Goal: Consume media (video, audio): Consume media (video, audio)

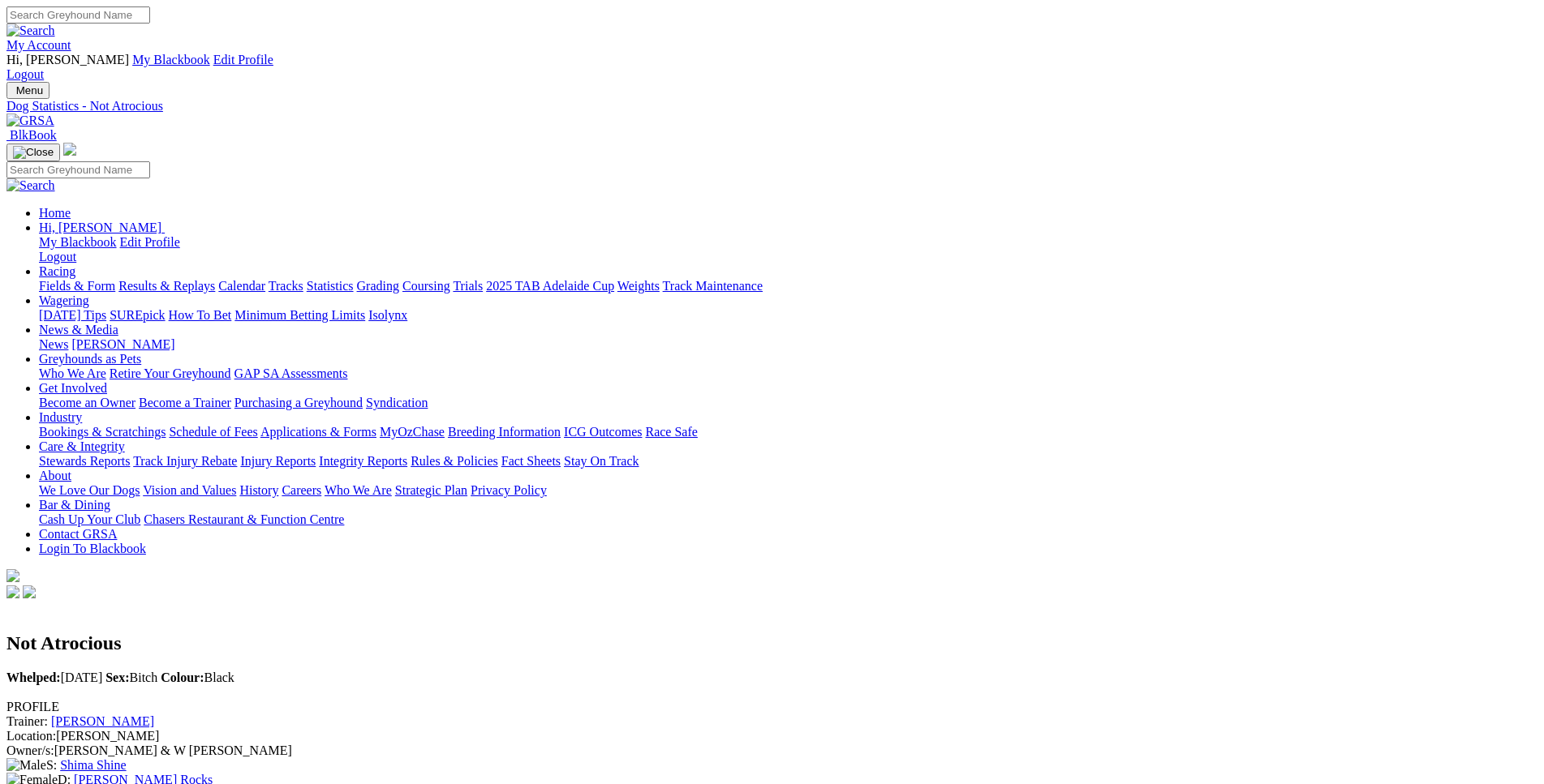
click at [115, 279] on link "Fields & Form" at bounding box center [77, 285] width 76 height 14
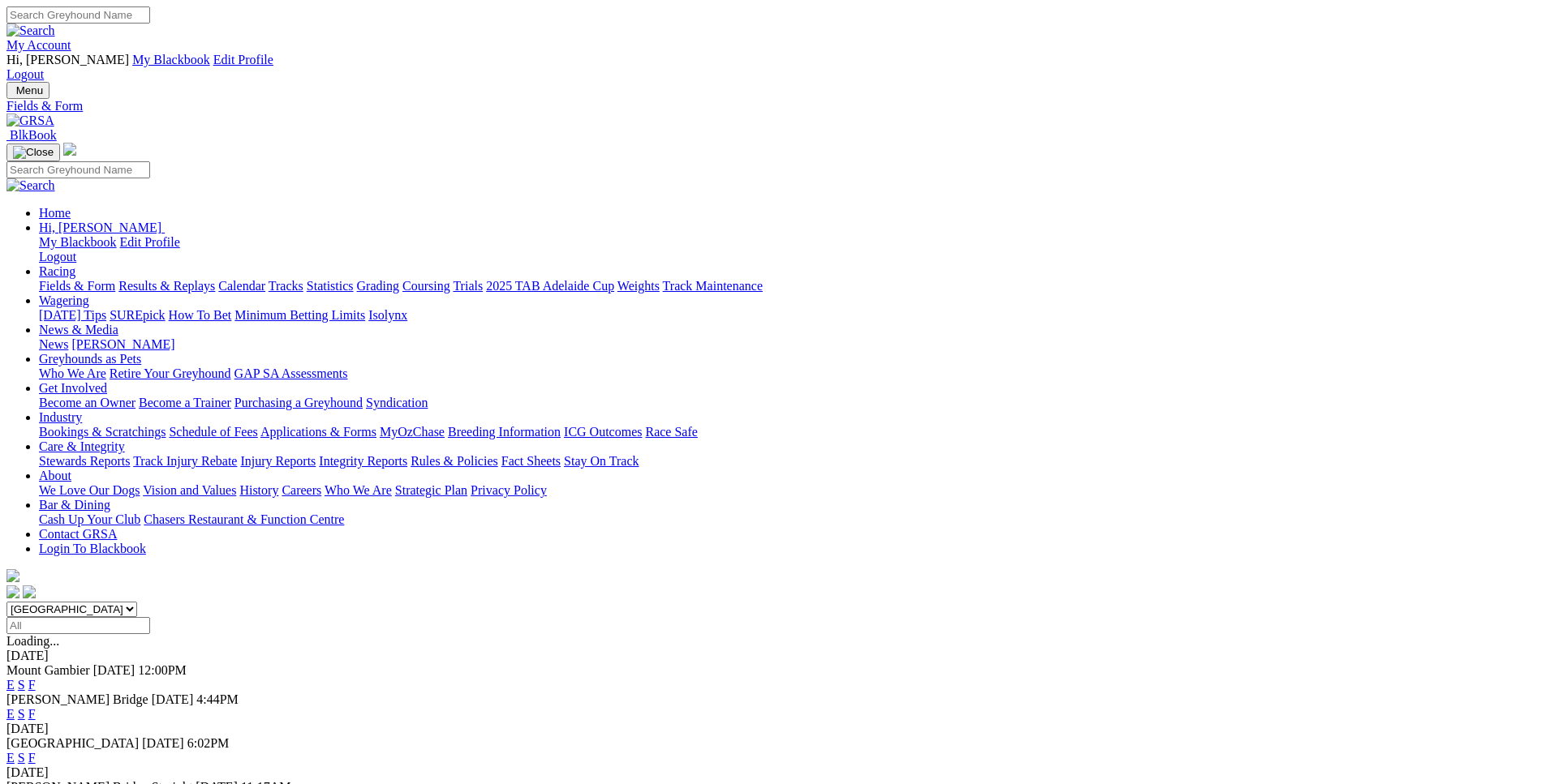
click at [7, 602] on select "South Australia New South Wales Northern Territory Queensland Tasmania Victoria…" at bounding box center [72, 609] width 130 height 16
select select "WA"
click option "Western Australia" at bounding box center [0, 0] width 0 height 0
click at [15, 678] on link "E" at bounding box center [11, 684] width 8 height 14
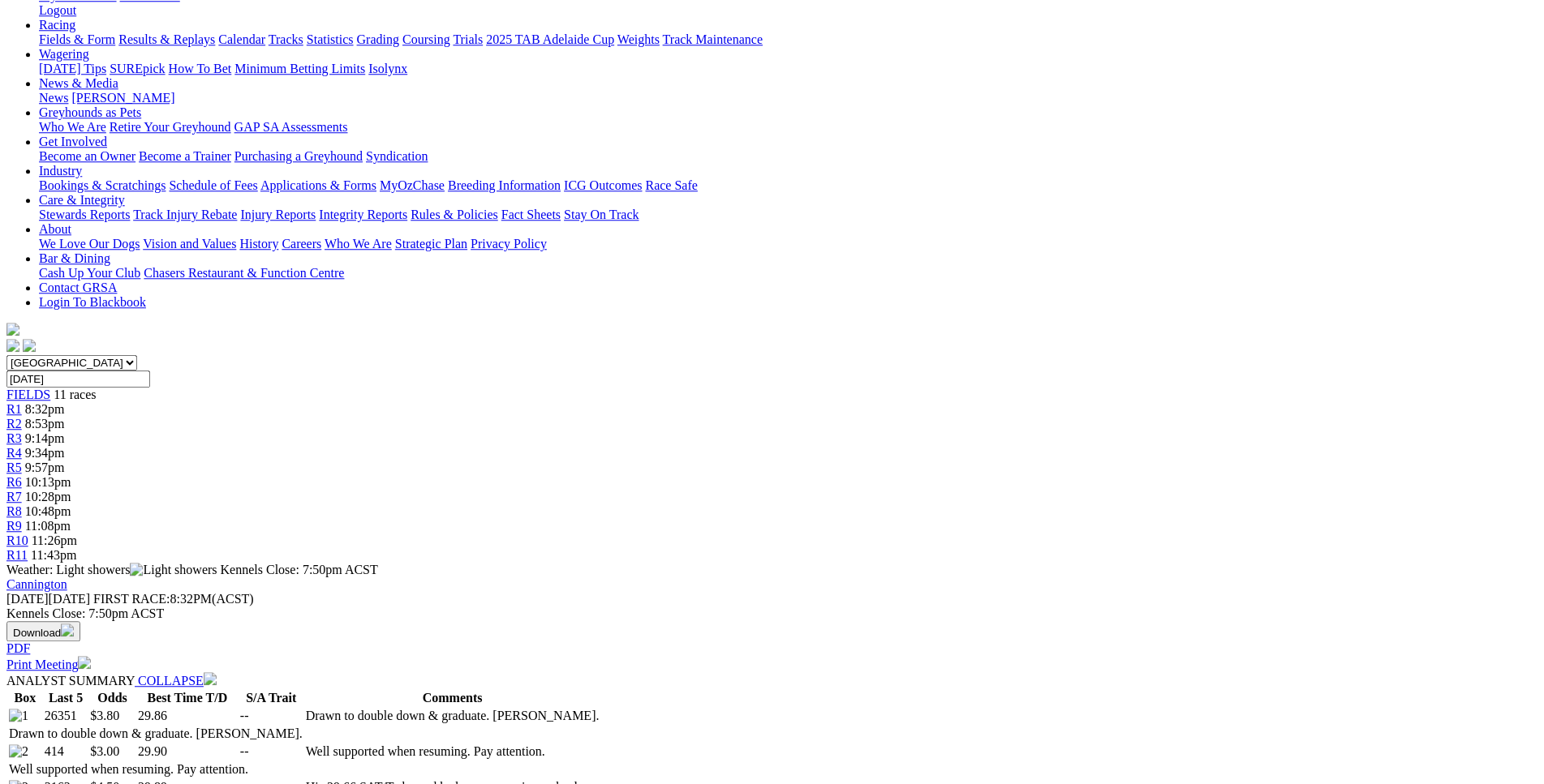
scroll to position [247, 0]
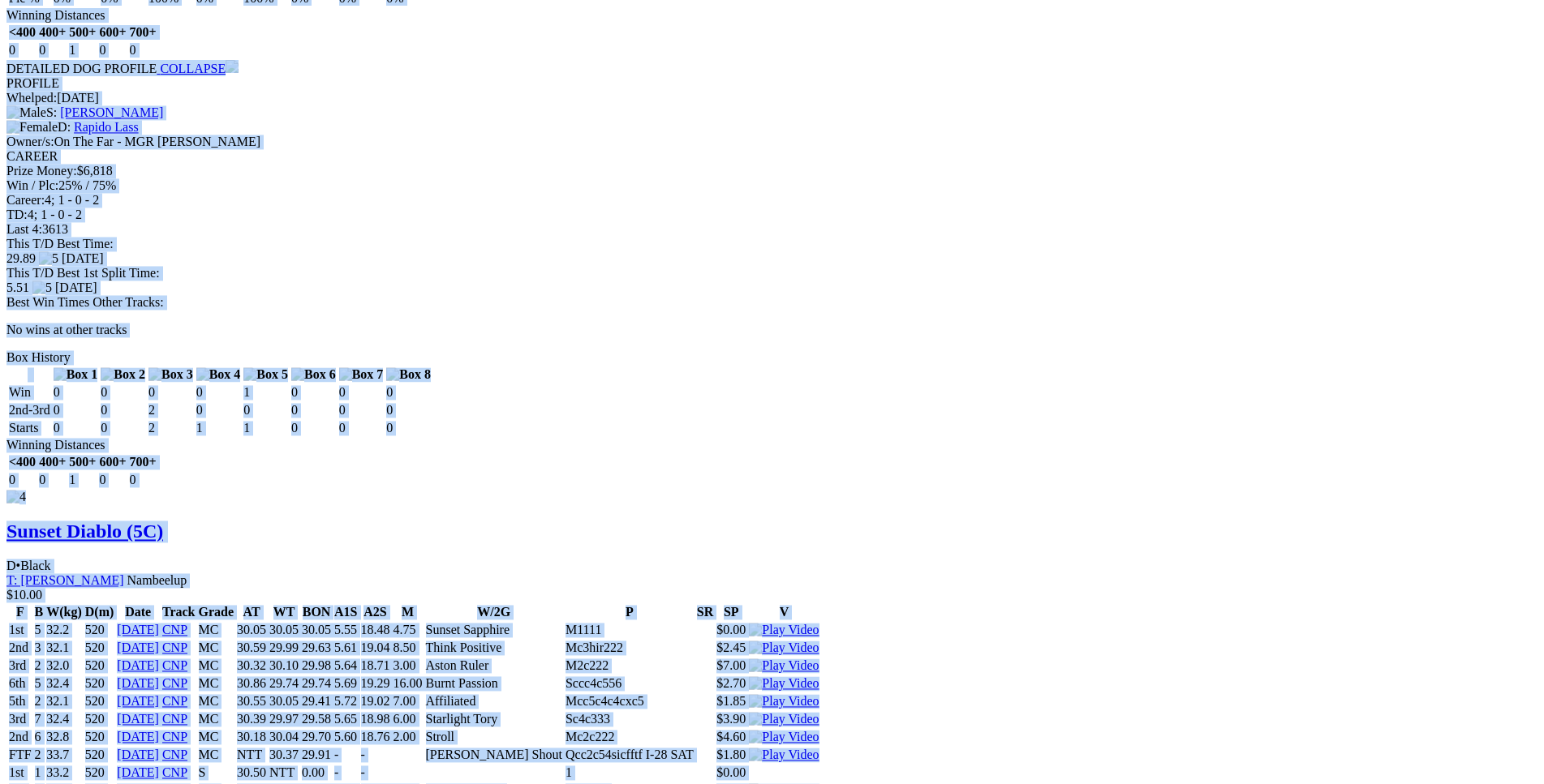
scroll to position [3968, 0]
drag, startPoint x: 280, startPoint y: 247, endPoint x: 1271, endPoint y: 159, distance: 994.9
copy div "Starlight Snowy (5C) B • Black T: Paul Stuart Nambeelup $3.80 F B W(kg) D(m) Da…"
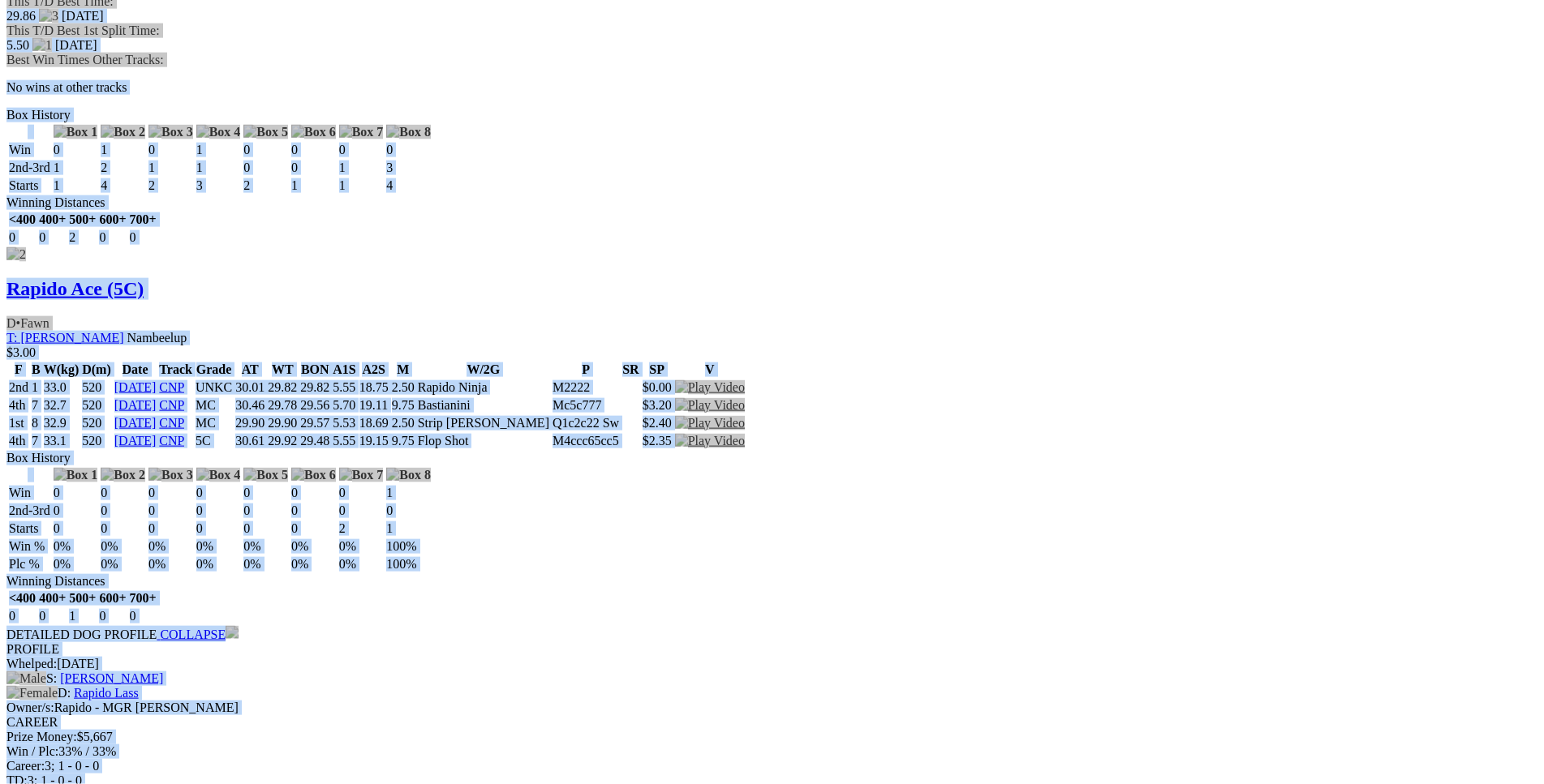
scroll to position [0, 0]
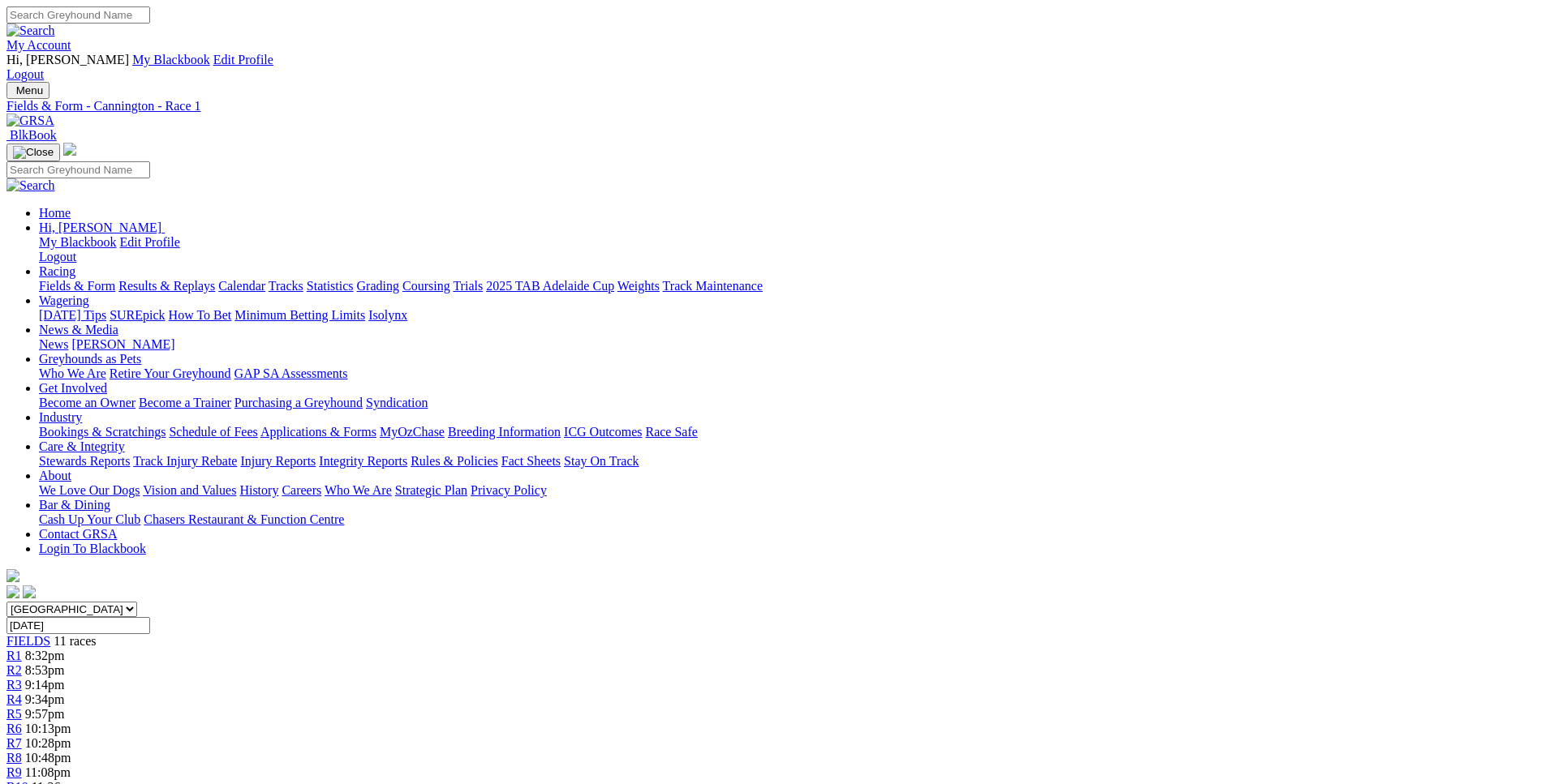
click at [22, 664] on link "R2" at bounding box center [14, 670] width 16 height 14
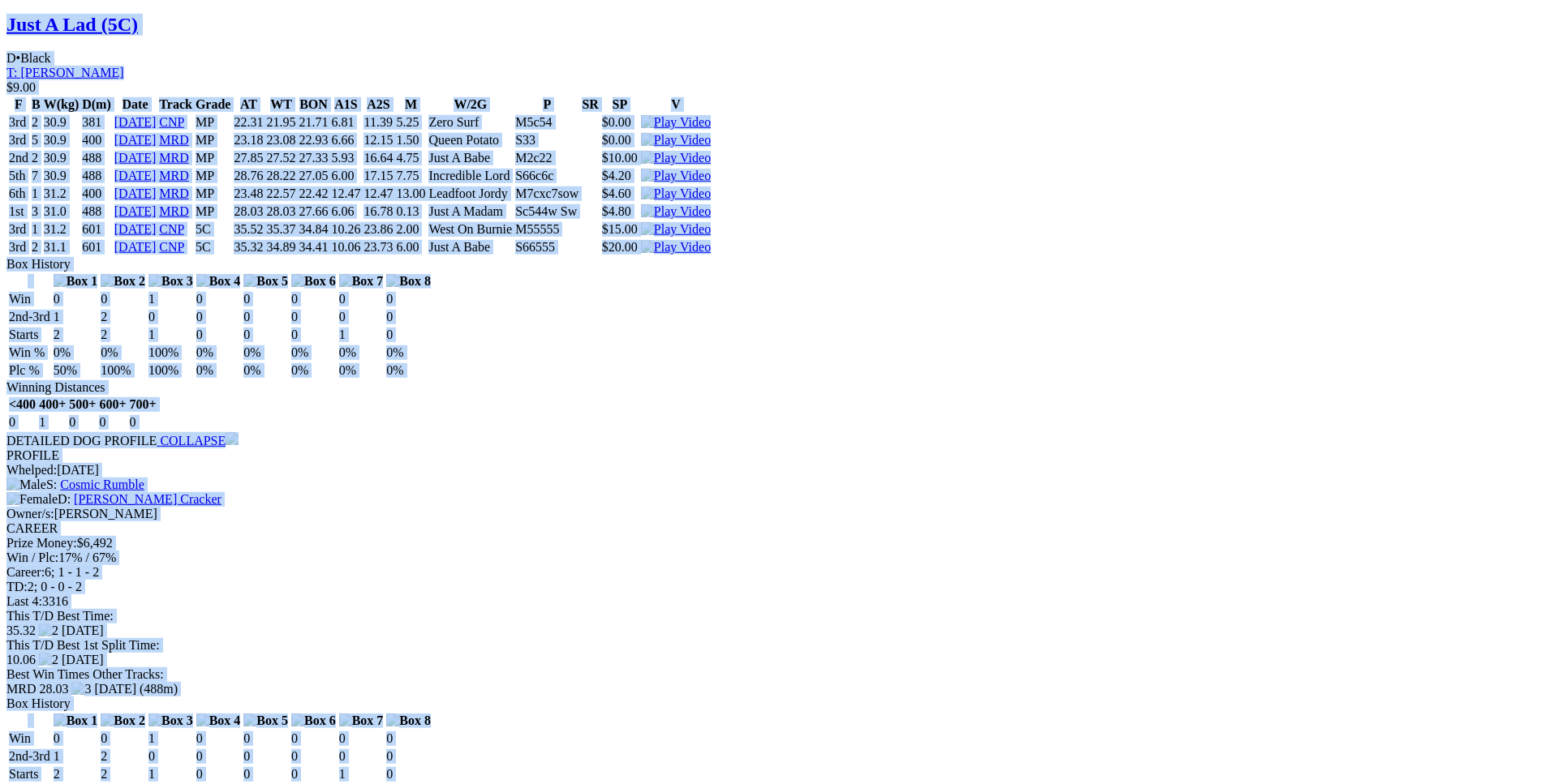
scroll to position [3969, 0]
drag, startPoint x: 237, startPoint y: 265, endPoint x: 1286, endPoint y: 509, distance: 1077.0
copy div "Reinvigorated (5C) B • Black T: Adam Smithson Nambeelup $4.60 F B W(kg) D(m) Da…"
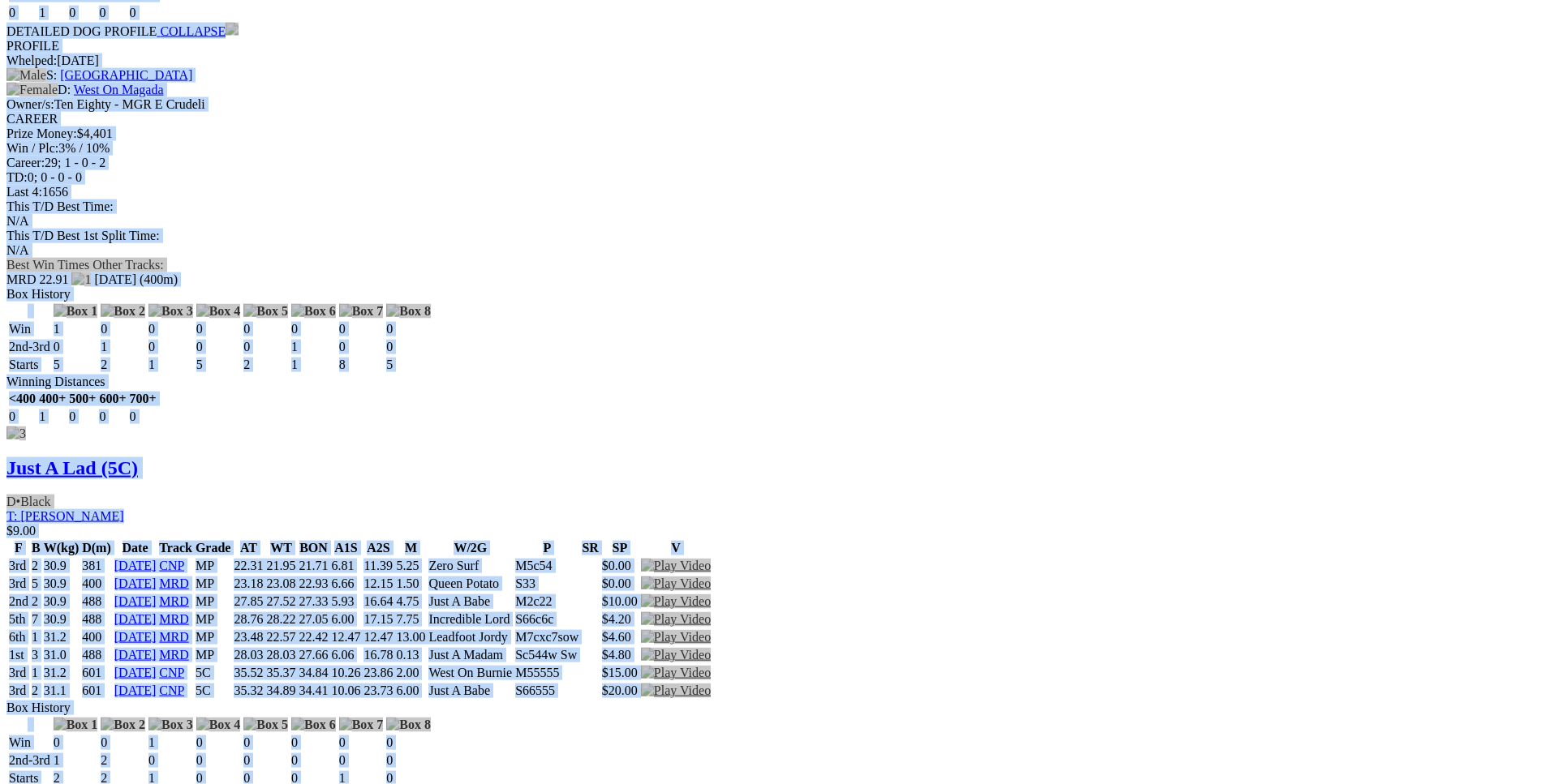
scroll to position [0, 0]
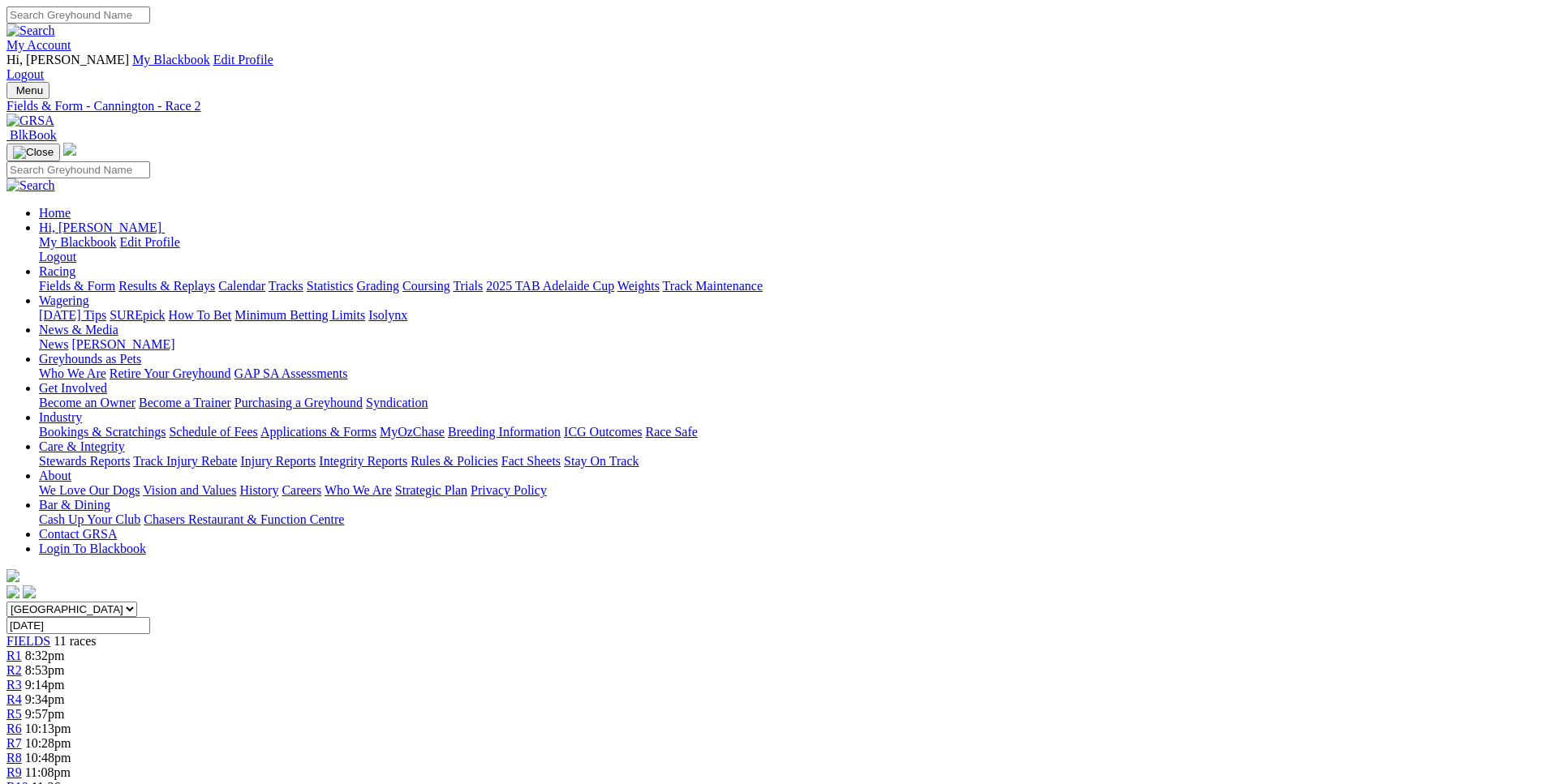
click at [577, 678] on div "R3 9:14pm" at bounding box center [772, 685] width 1531 height 15
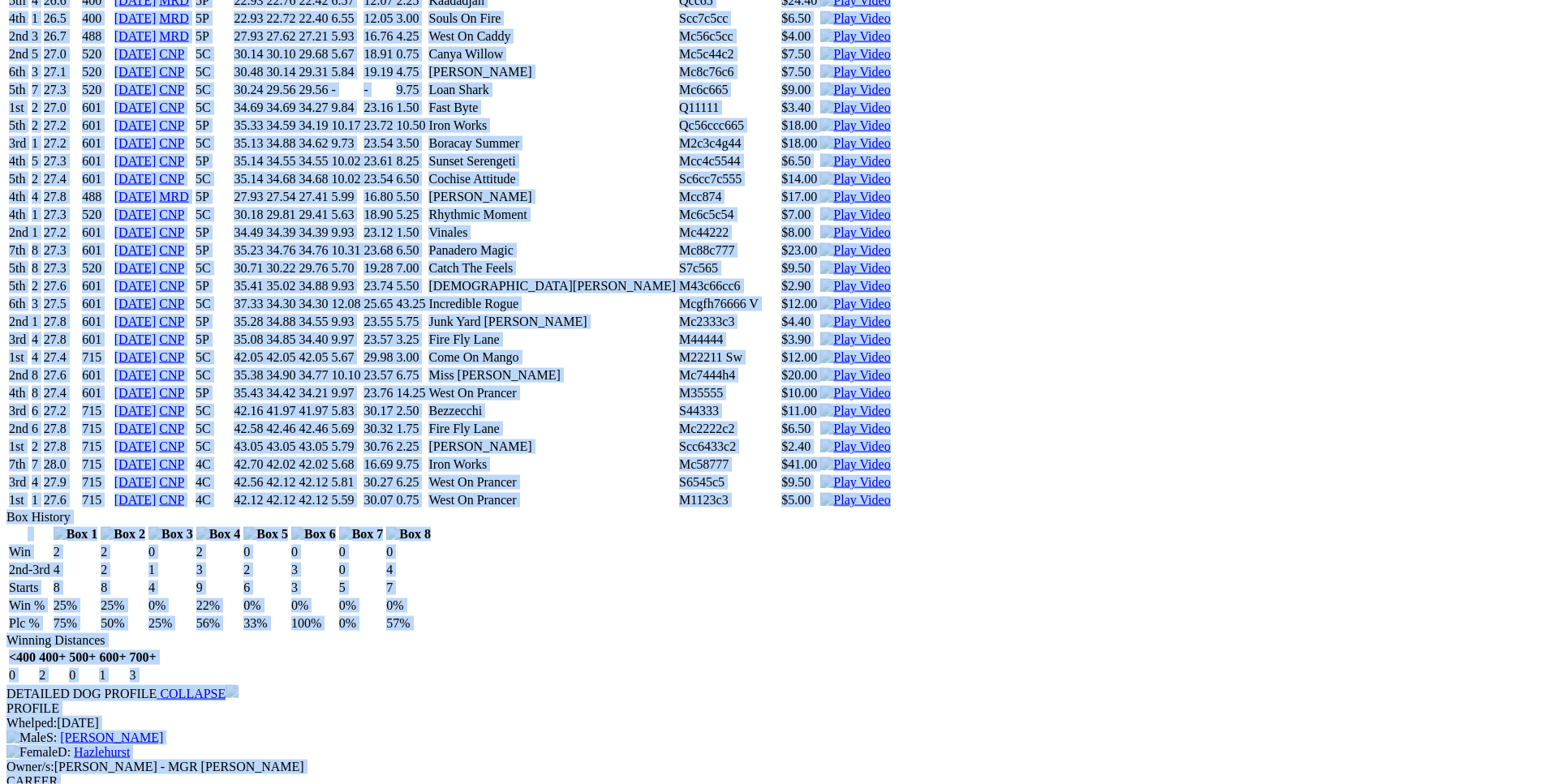
scroll to position [6723, 0]
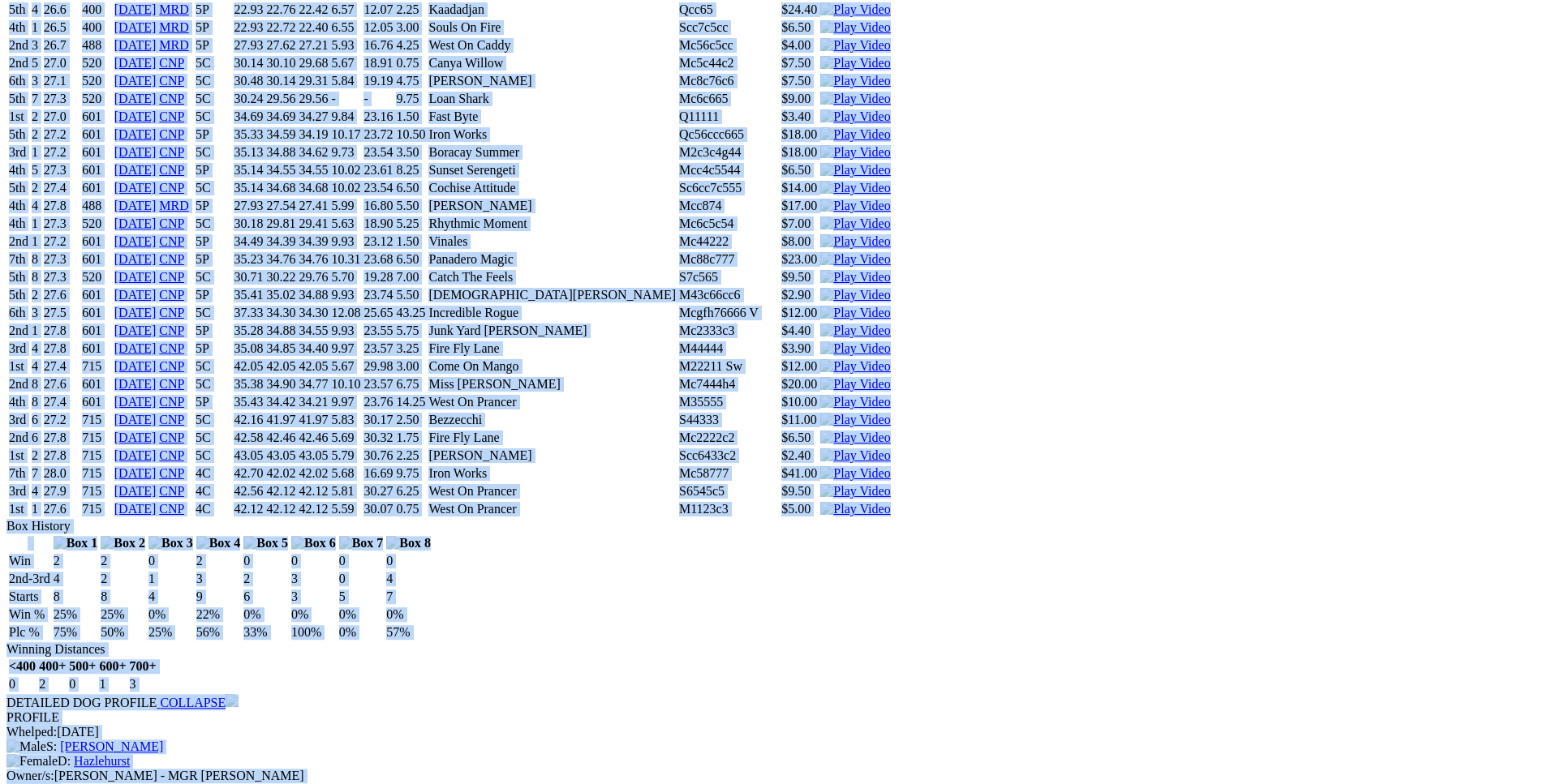
drag, startPoint x: 240, startPoint y: 110, endPoint x: 1285, endPoint y: 439, distance: 1095.6
copy div "Miss Ronnie Mac (3C) B • Black T: Corey White Nambeelup $4.50 F B W(kg) D(m) Da…"
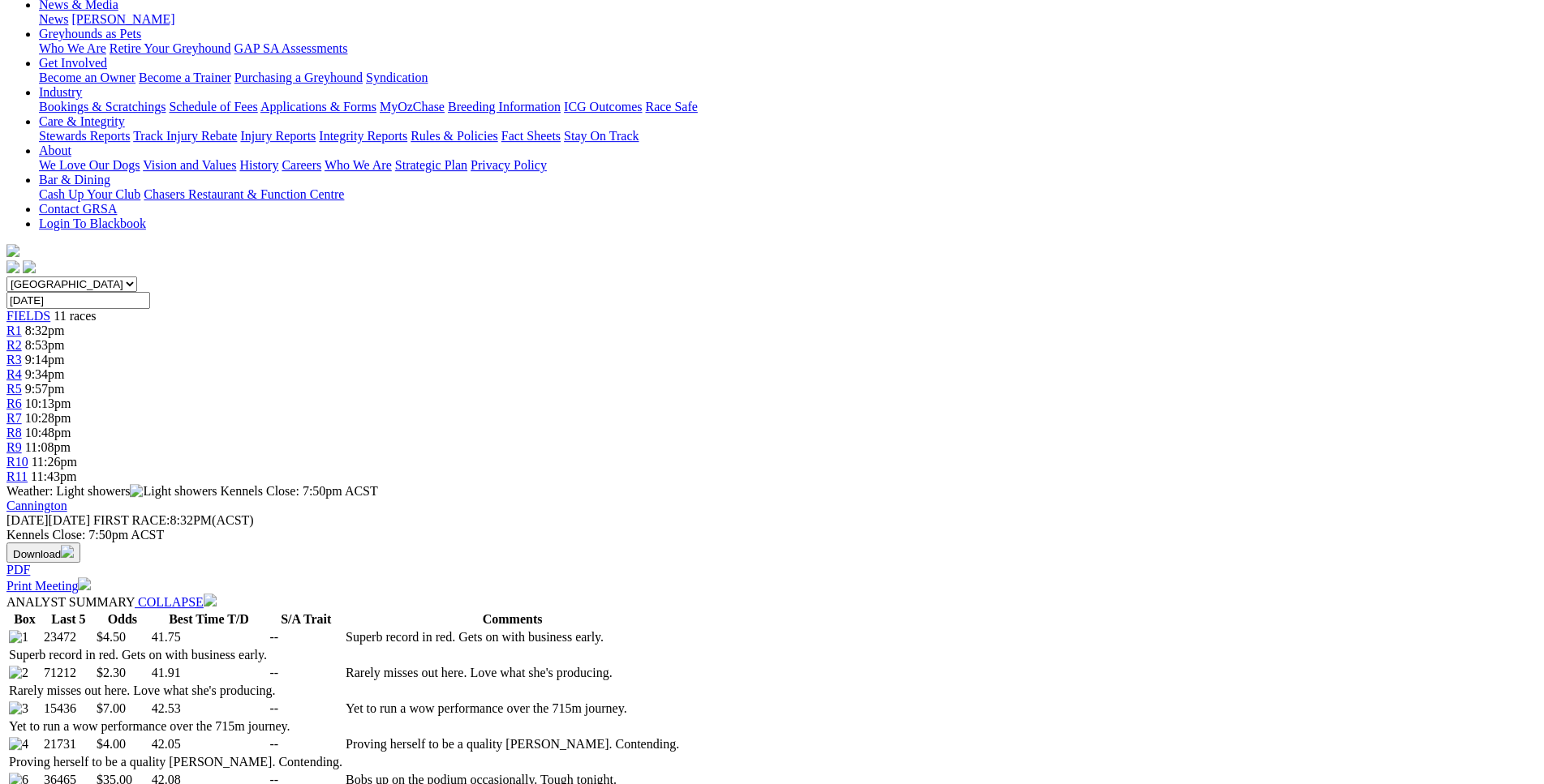
scroll to position [0, 0]
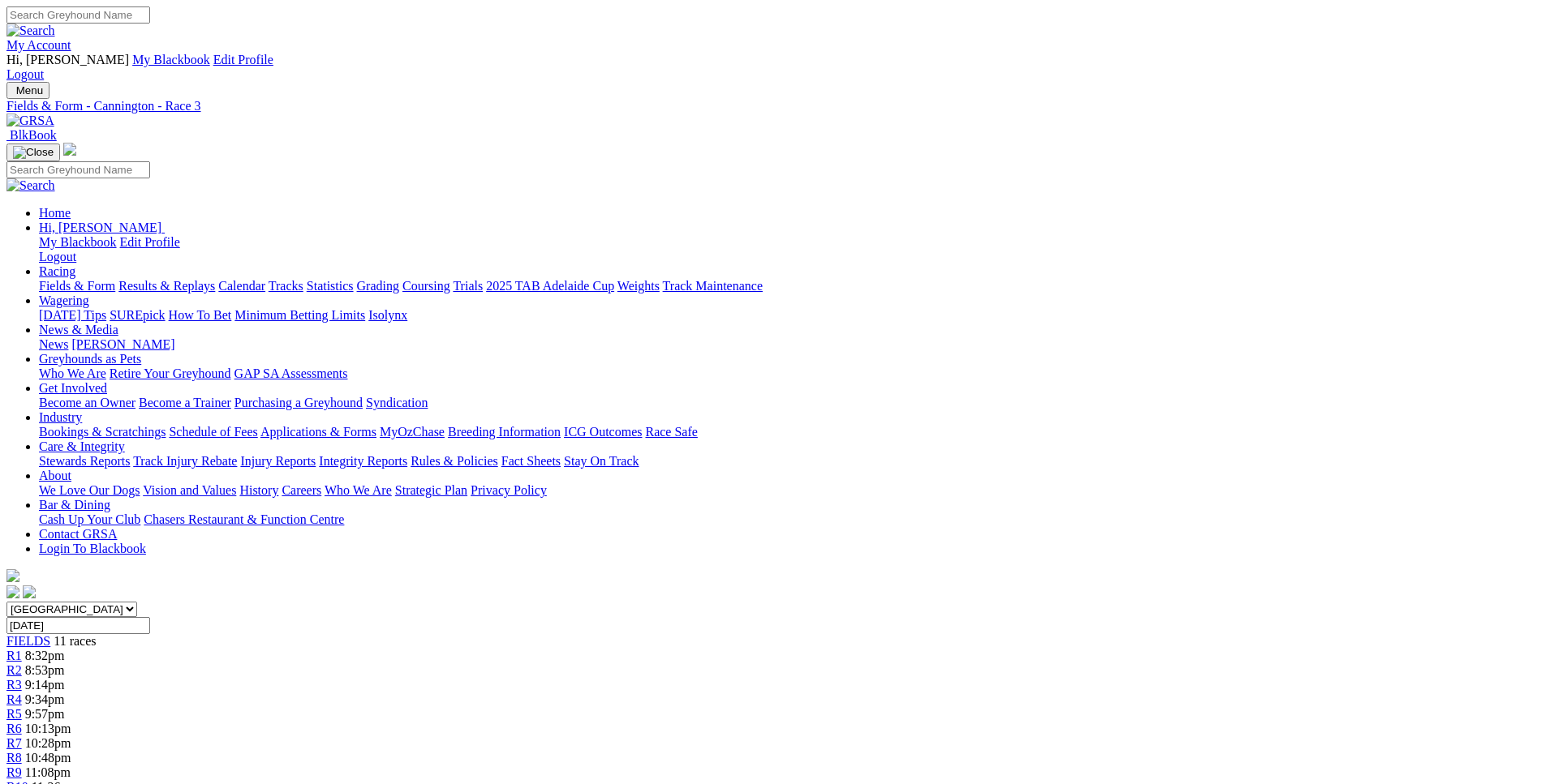
click at [22, 692] on span "R4" at bounding box center [14, 699] width 16 height 14
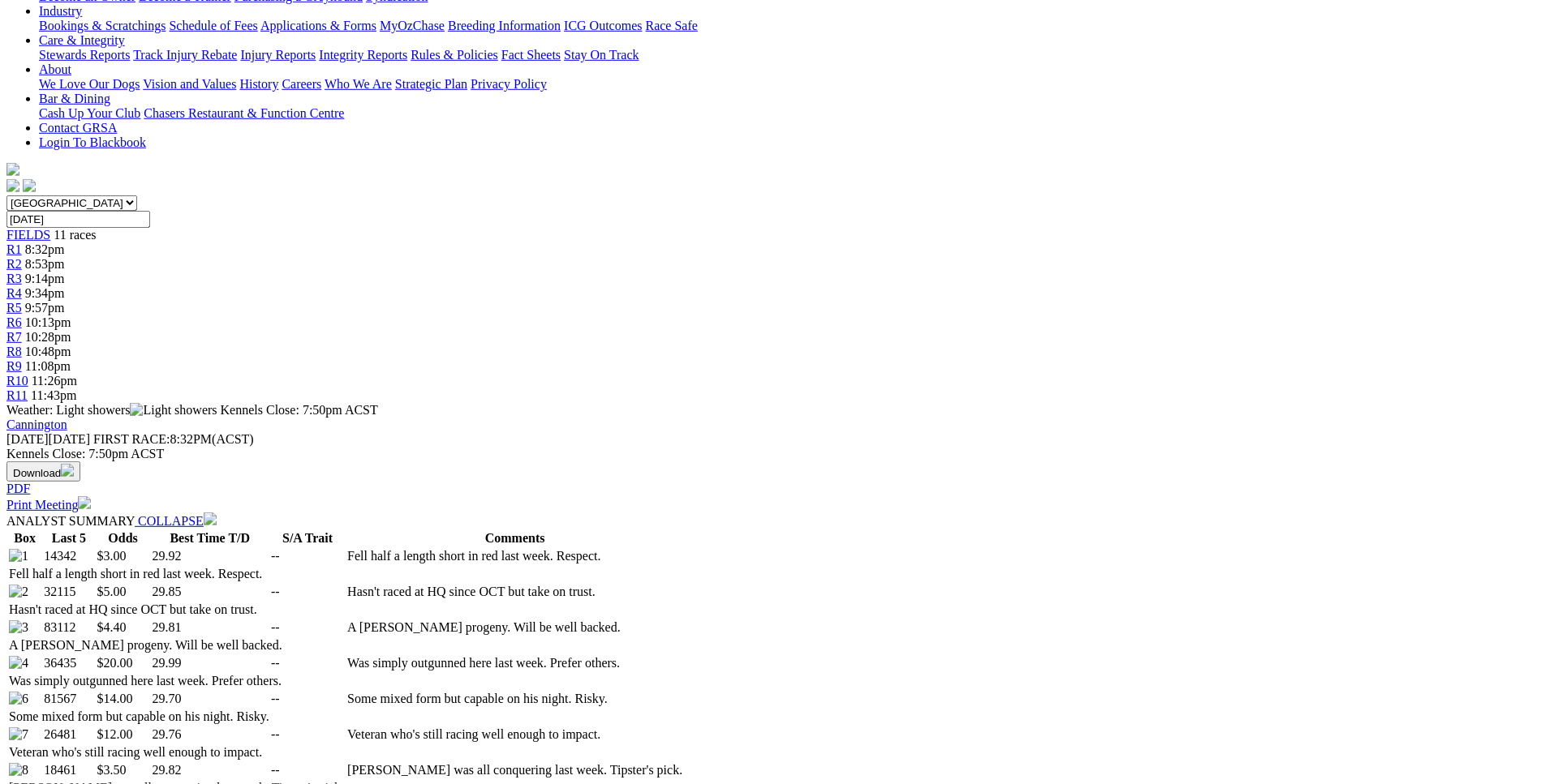
scroll to position [414, 0]
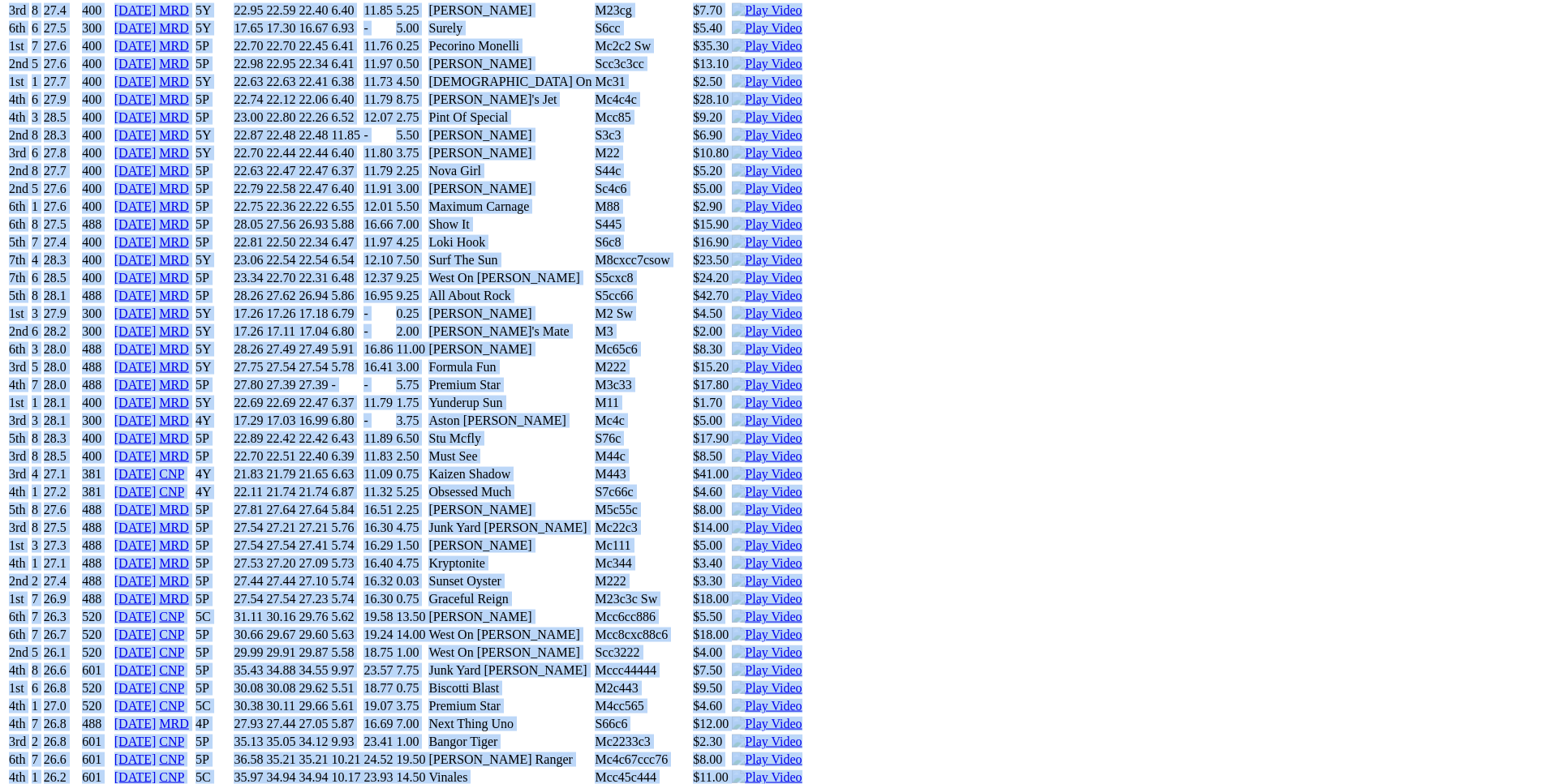
scroll to position [5955, 0]
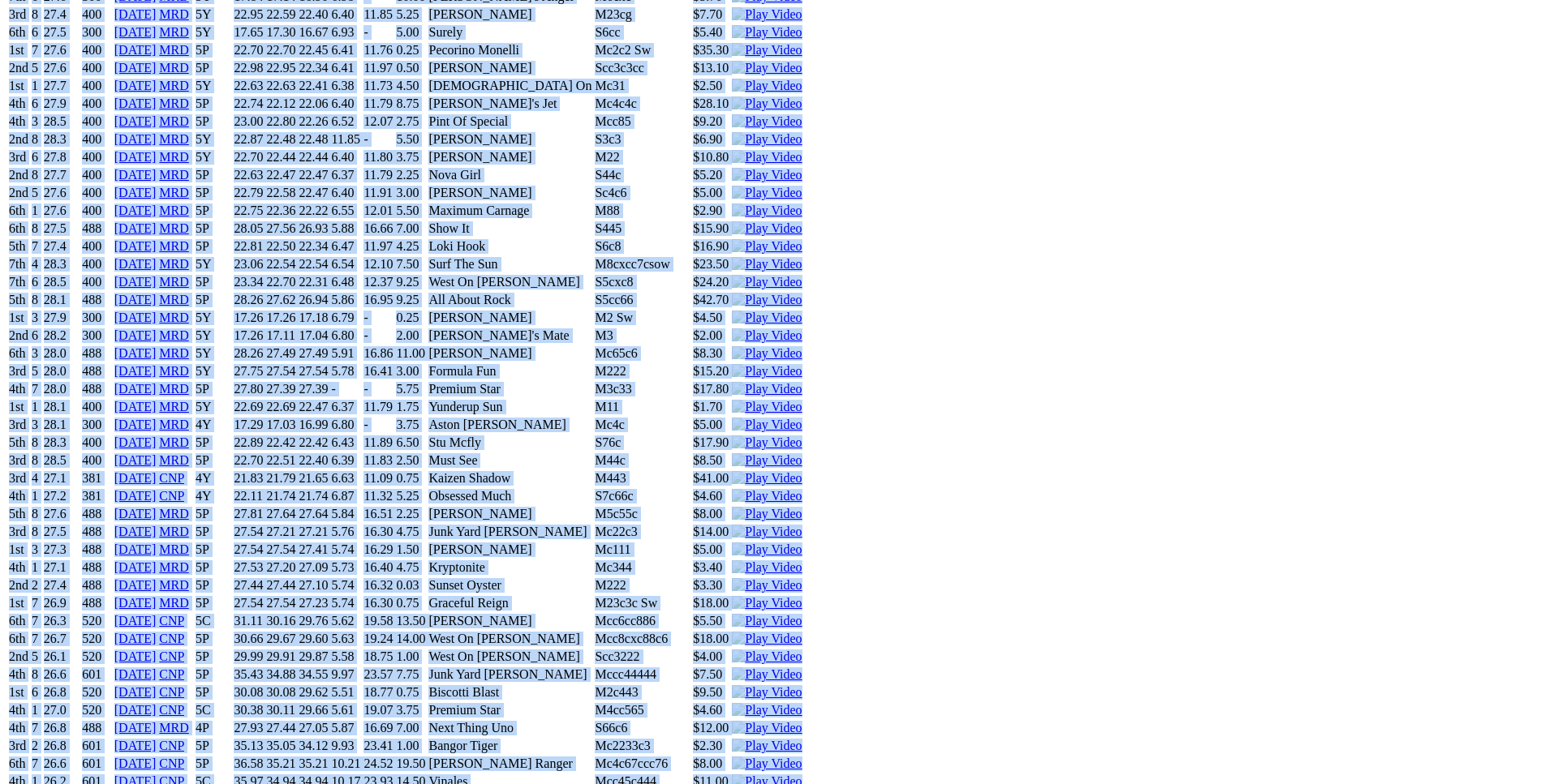
drag, startPoint x: 238, startPoint y: 465, endPoint x: 1259, endPoint y: 303, distance: 1033.8
copy div "FLEETWOOD KAZAK (5C) D • Blue & Wh T: [PERSON_NAME] $3.00 F B W(kg) D(m) Date T…"
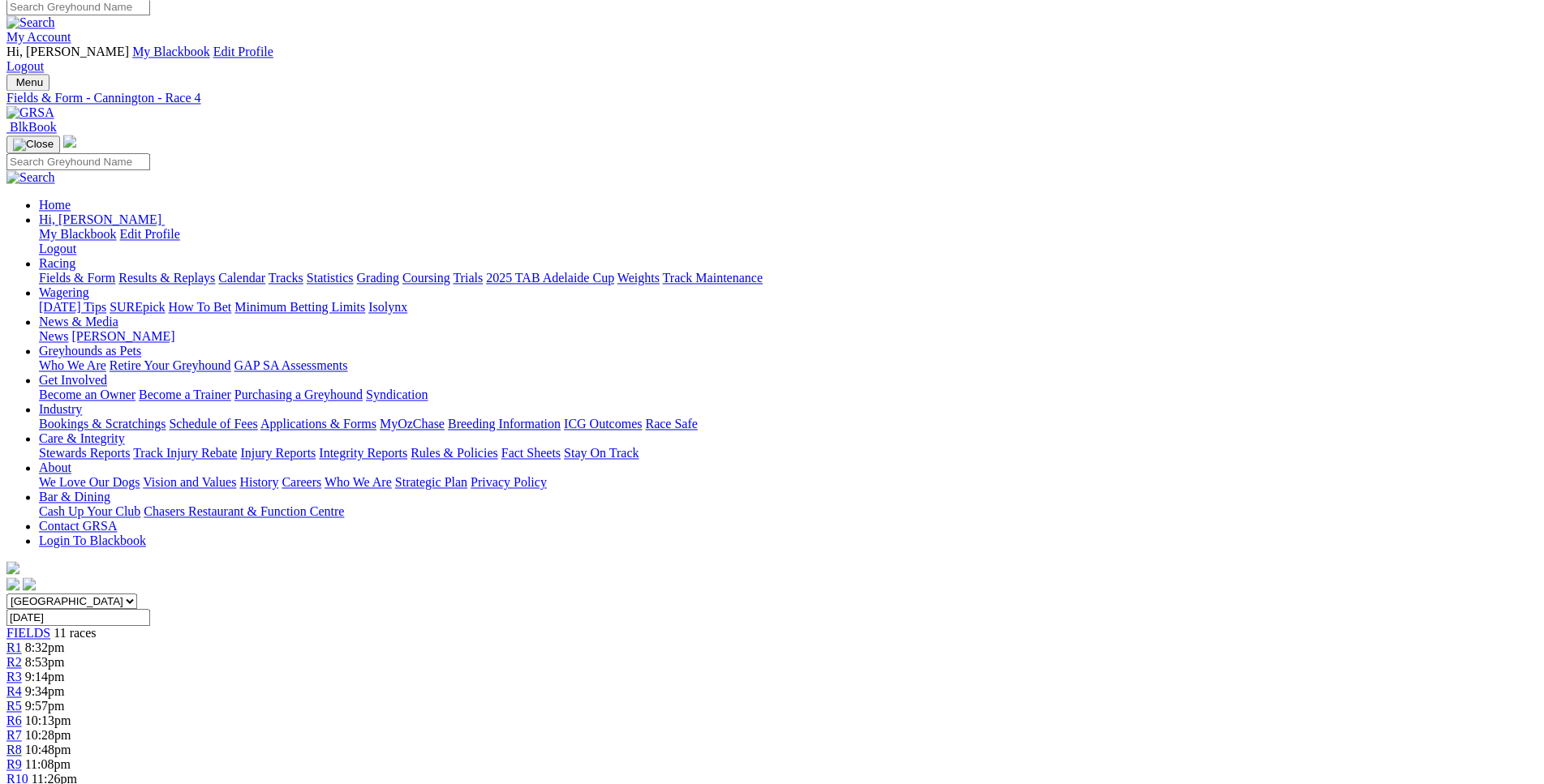
scroll to position [0, 0]
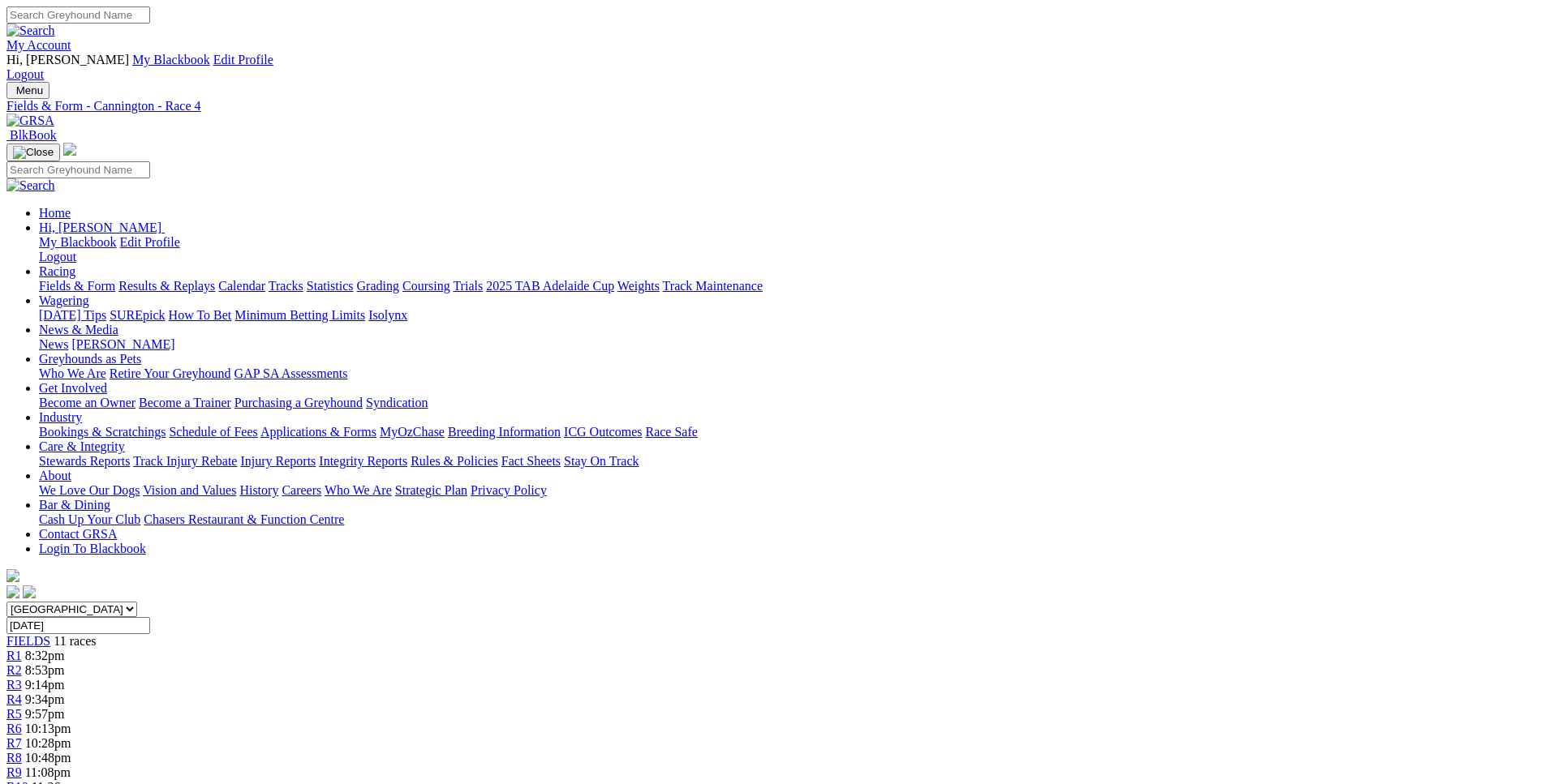
click at [735, 707] on div "R5 9:57pm" at bounding box center [772, 715] width 1531 height 15
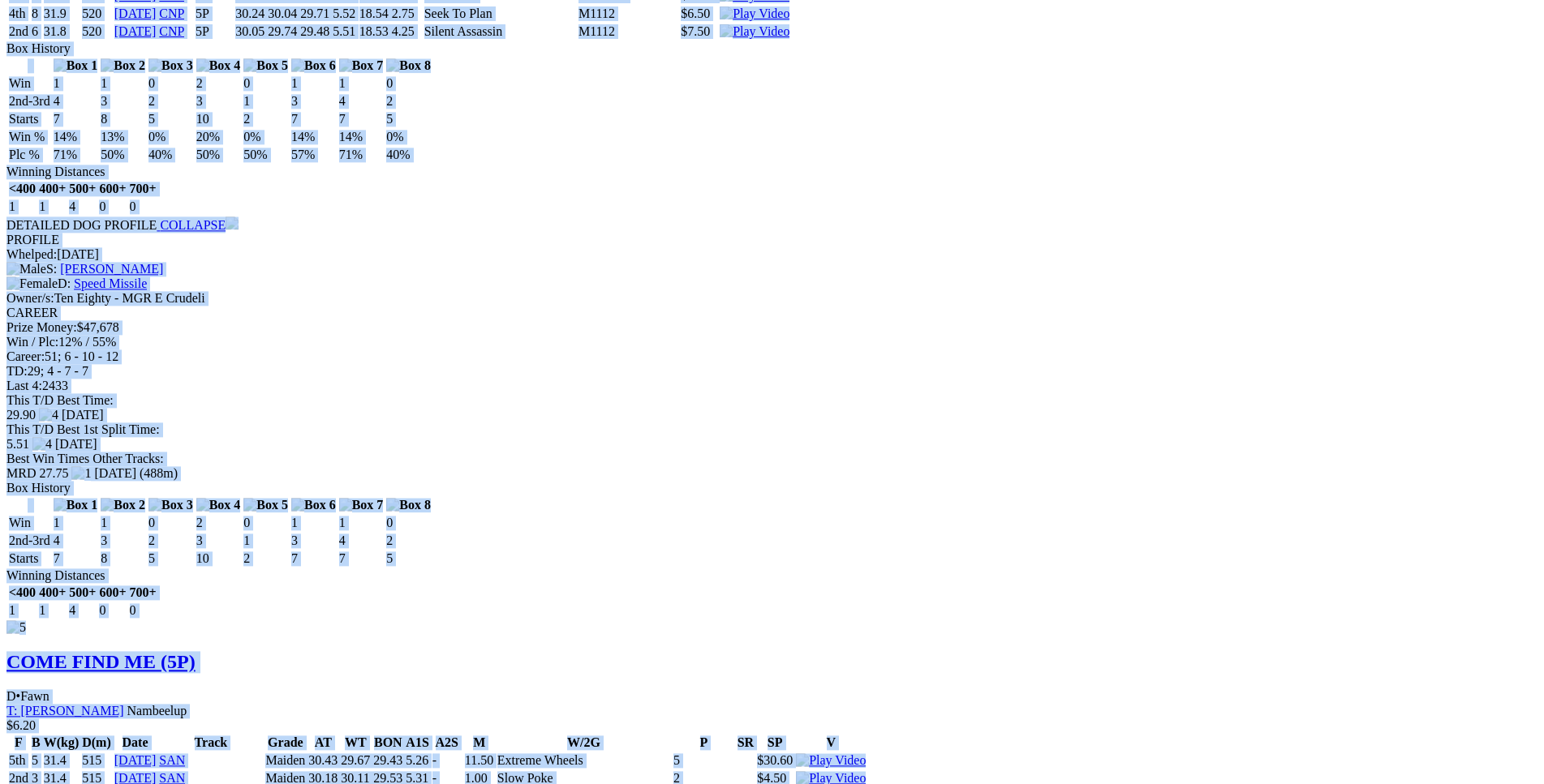
scroll to position [5954, 0]
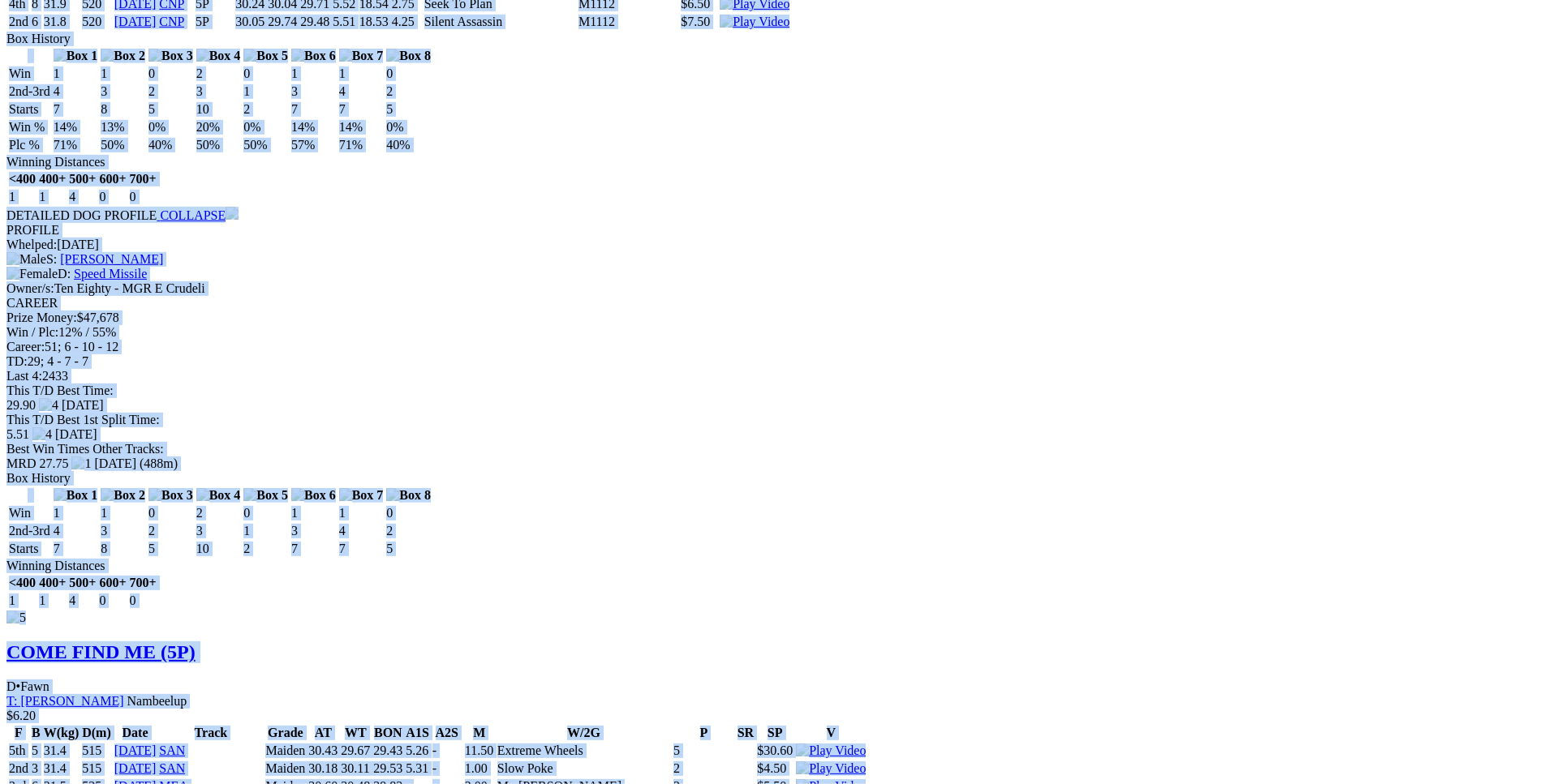
drag, startPoint x: 238, startPoint y: 306, endPoint x: 1292, endPoint y: 490, distance: 1069.9
copy div "Career Highlight (5P) D • Blue T: Steve Withers Casuarina $2.10 F B W(kg) D(m) …"
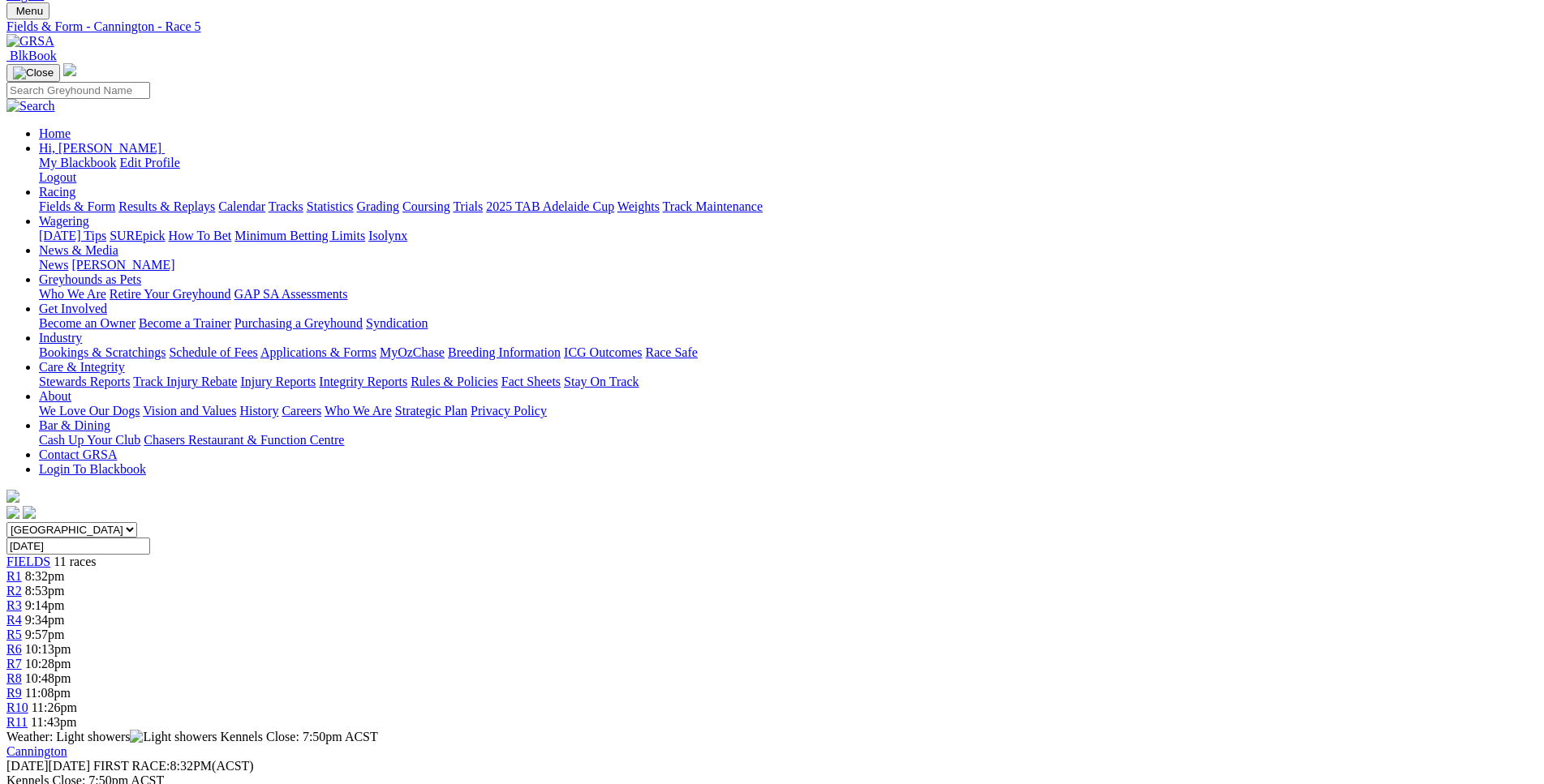
scroll to position [0, 0]
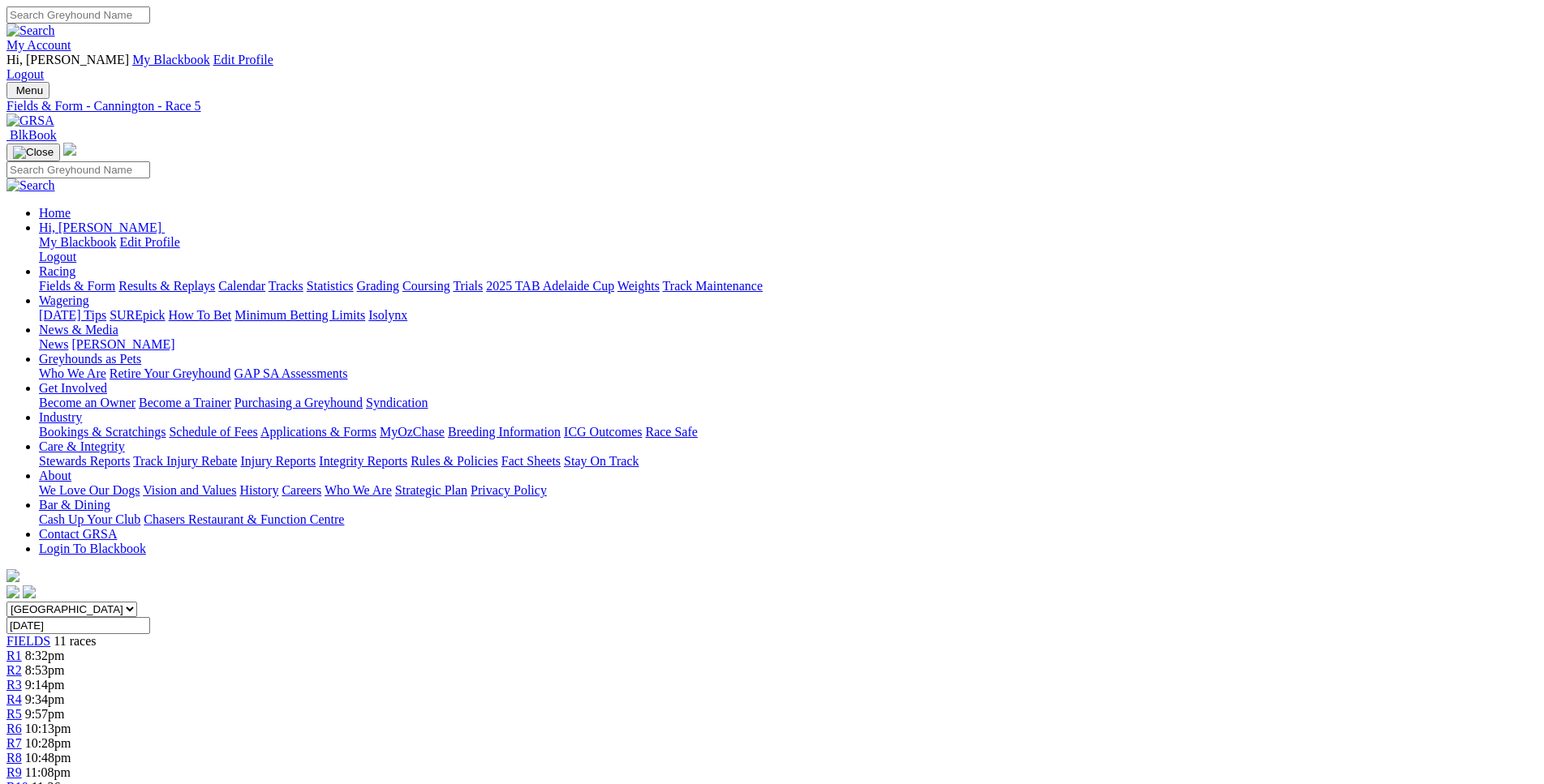
click at [72, 721] on span "10:13pm" at bounding box center [48, 728] width 46 height 14
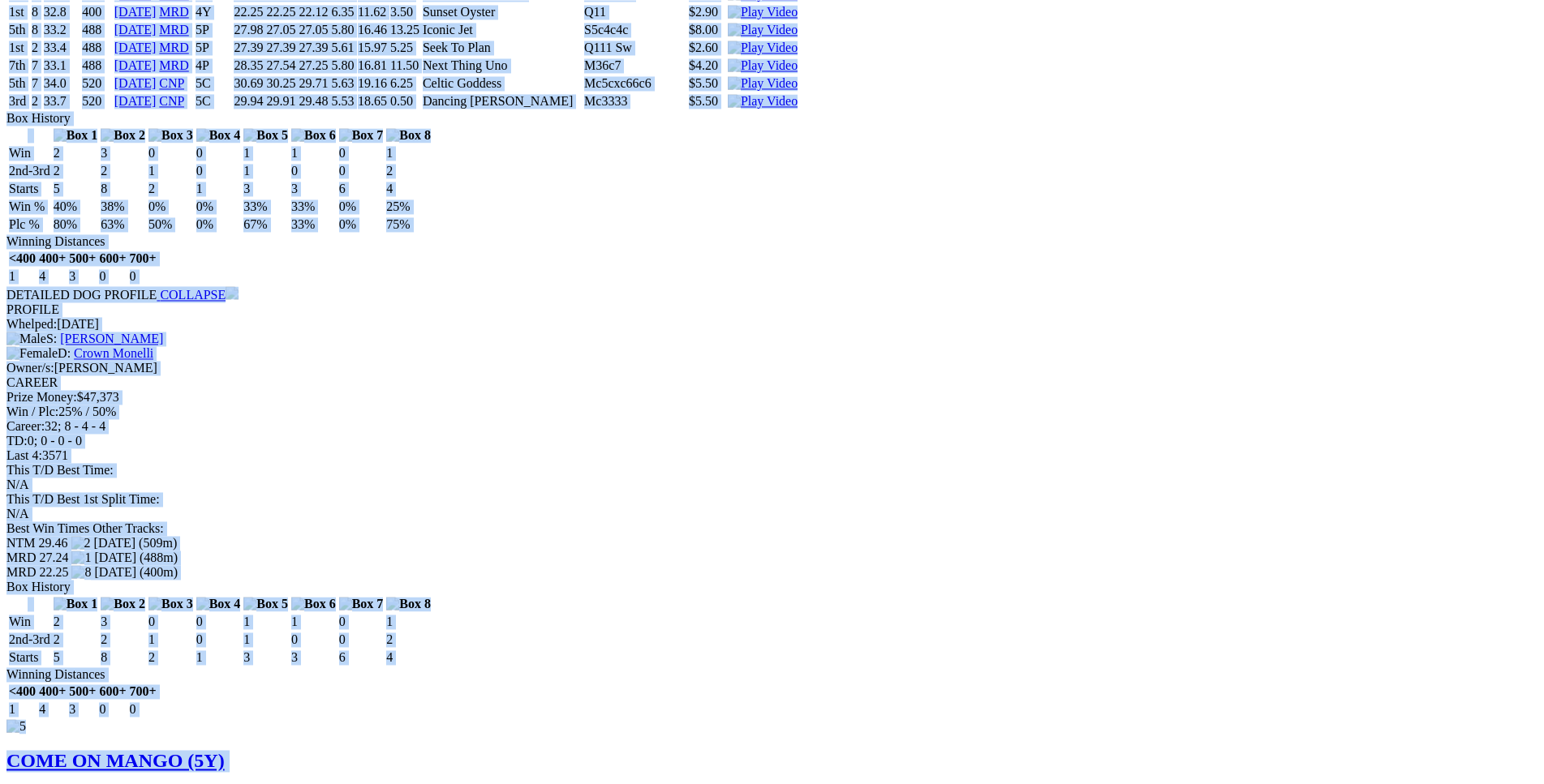
scroll to position [6297, 0]
drag, startPoint x: 238, startPoint y: 228, endPoint x: 1284, endPoint y: 323, distance: 1050.3
copy div "XENI BALE (4Y) D • Black T: Shayne Williams Nambeelup $6.00 F B W(kg) D(m) Date…"
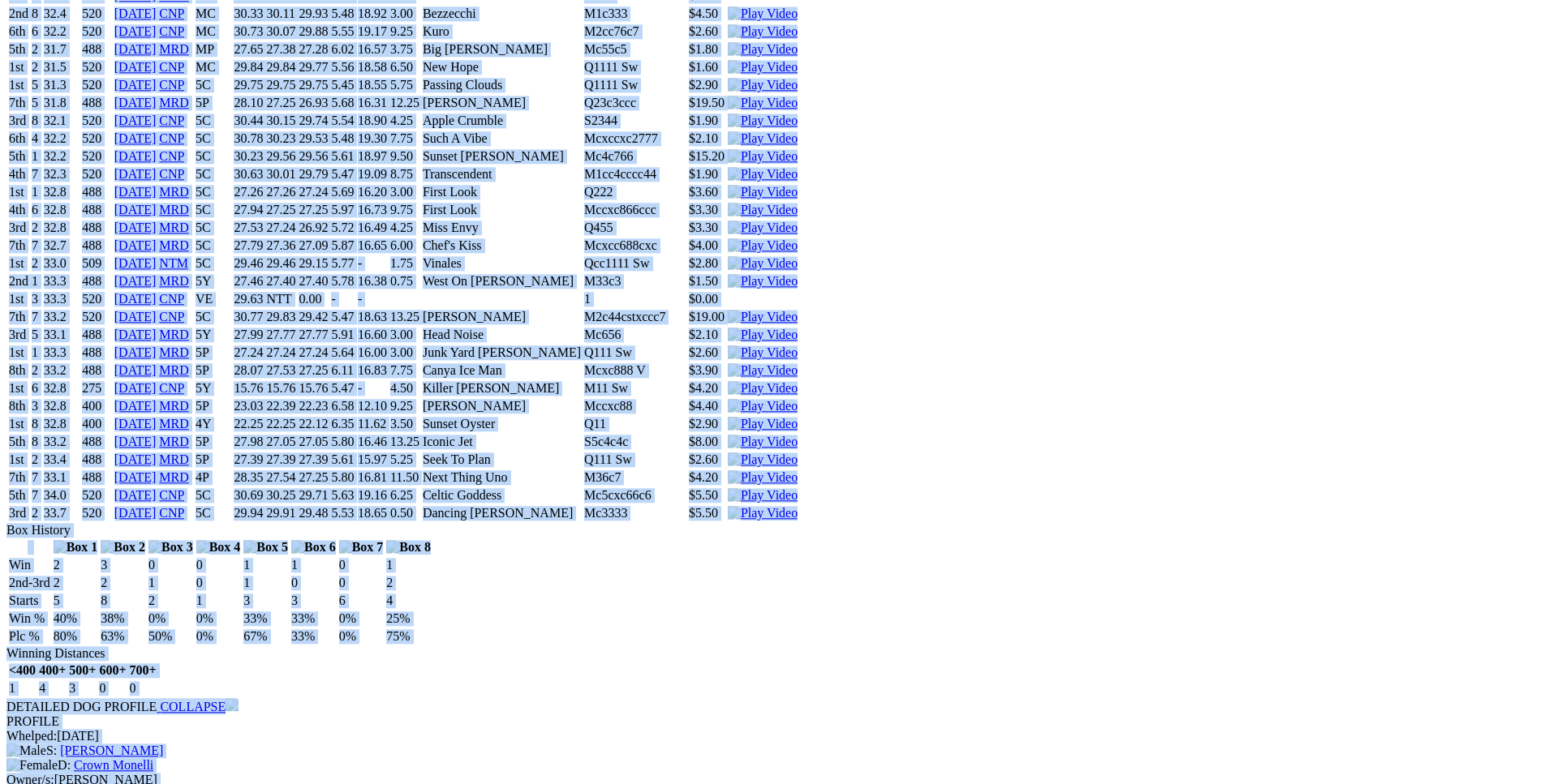
scroll to position [5883, 0]
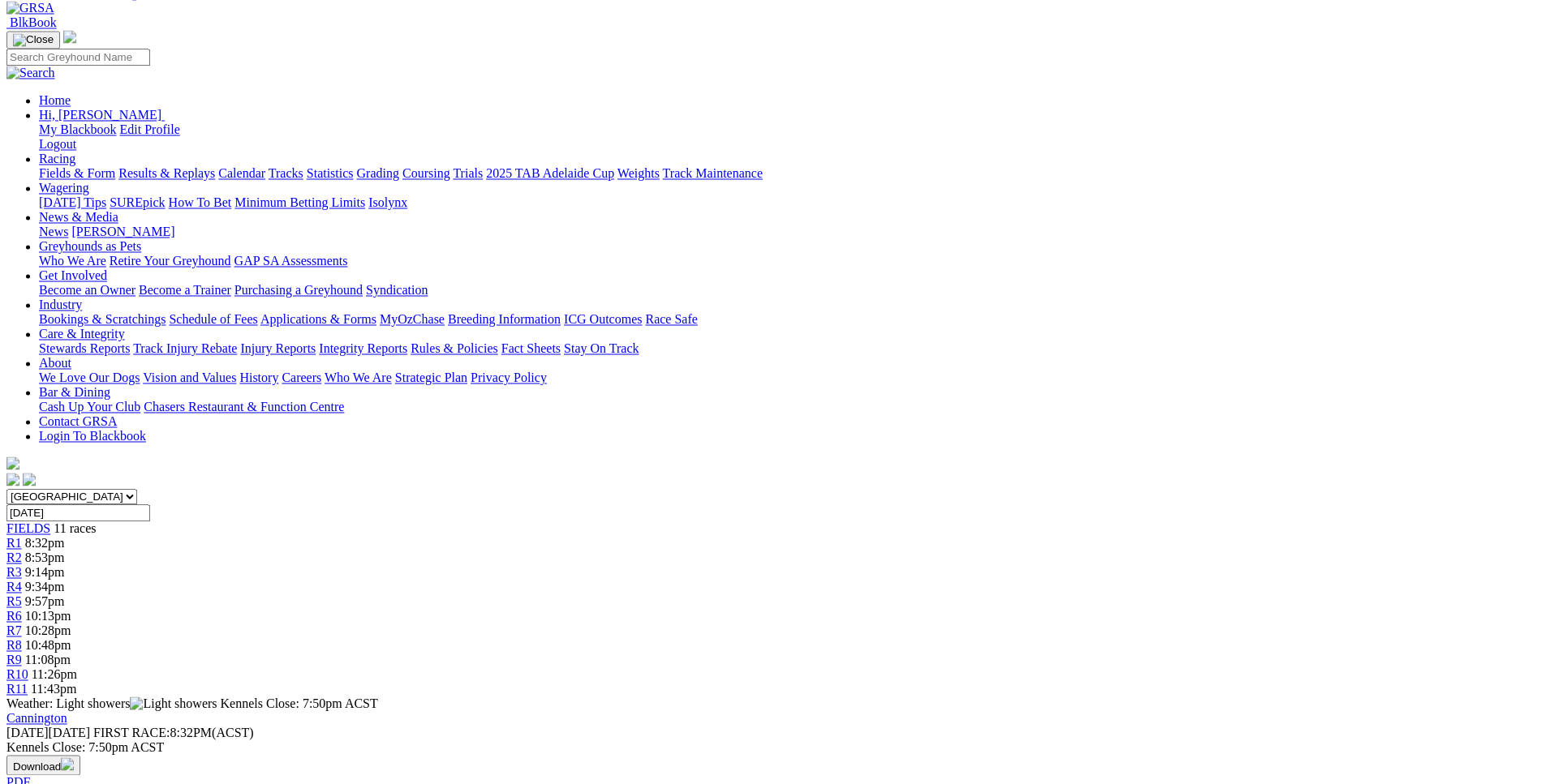
scroll to position [0, 0]
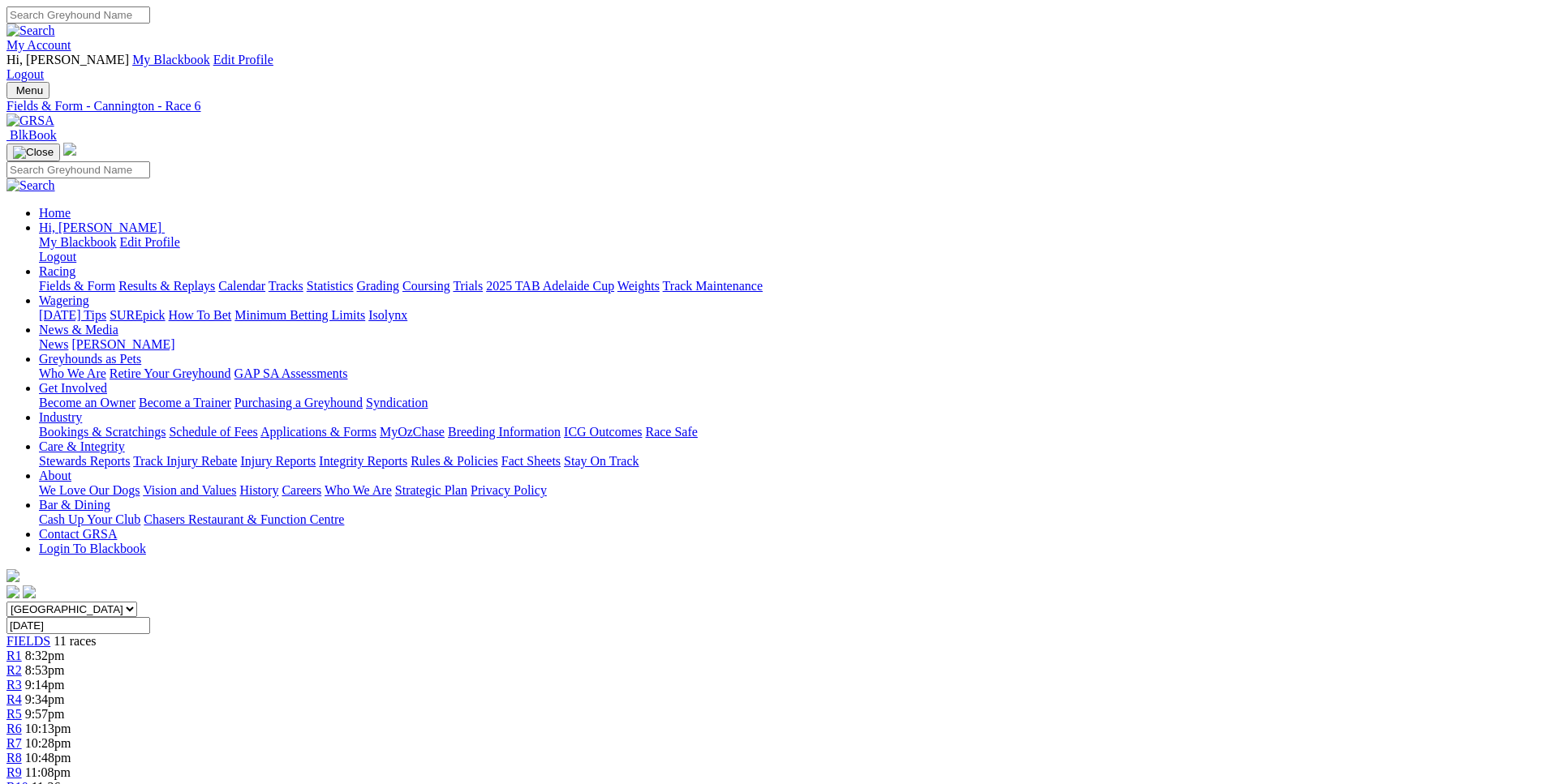
click at [72, 736] on span "10:28pm" at bounding box center [48, 743] width 46 height 14
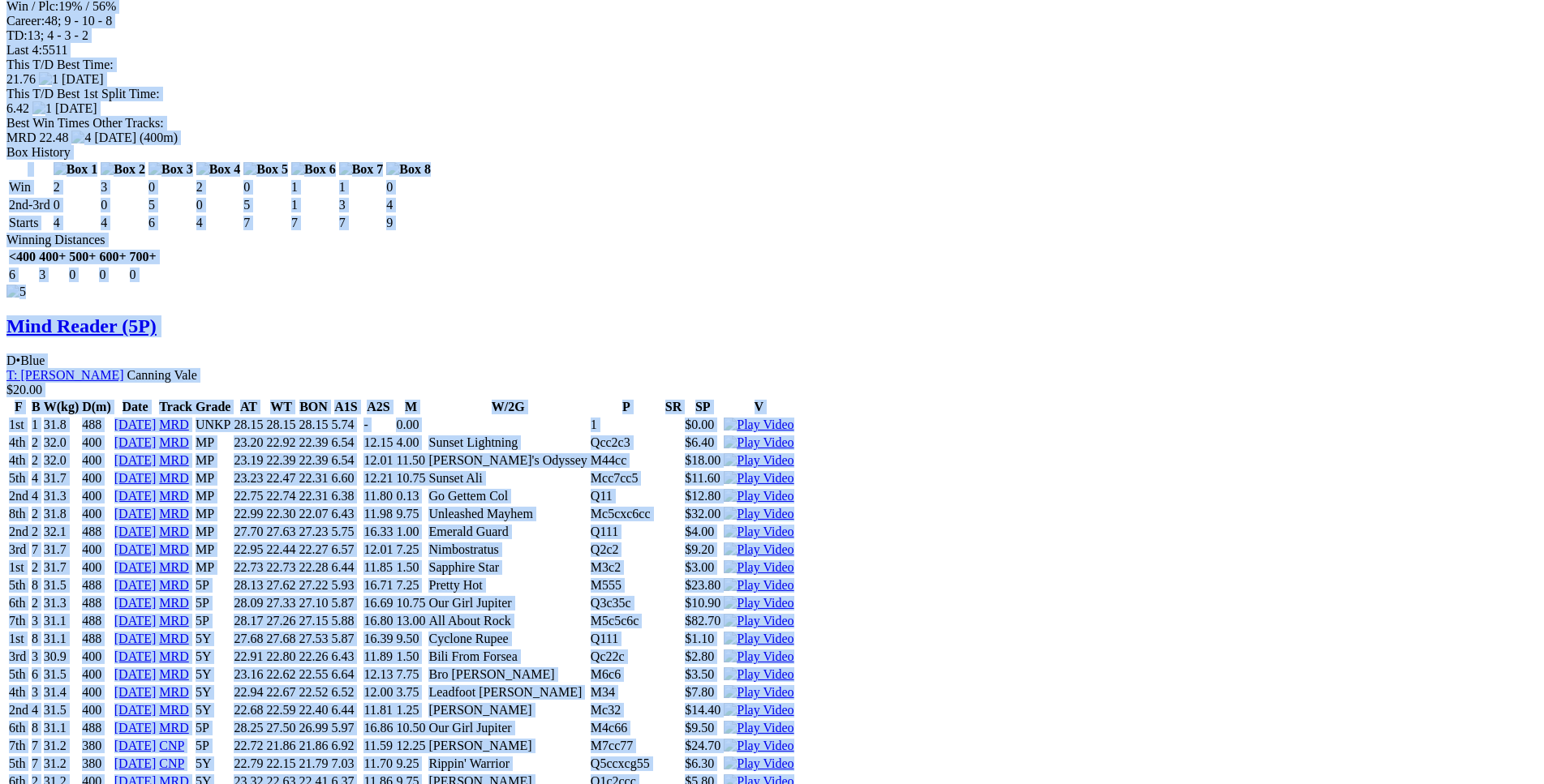
scroll to position [7031, 0]
drag, startPoint x: 238, startPoint y: 269, endPoint x: 1290, endPoint y: 419, distance: 1062.6
copy div "Cyclonic Clinton (5P) D • Black T: Ben Maclean Southern River $10.00 F B W(kg) …"
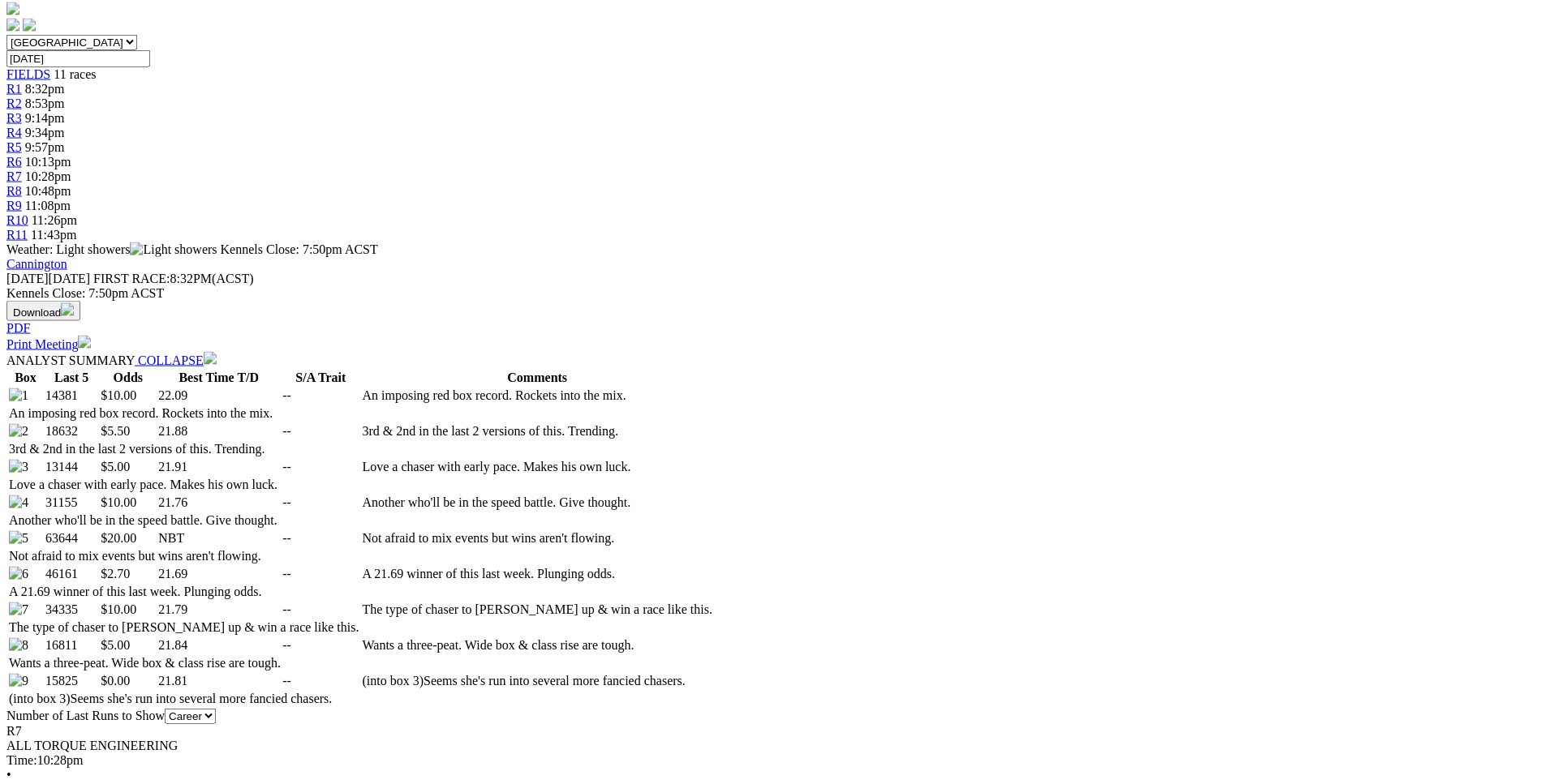
scroll to position [0, 0]
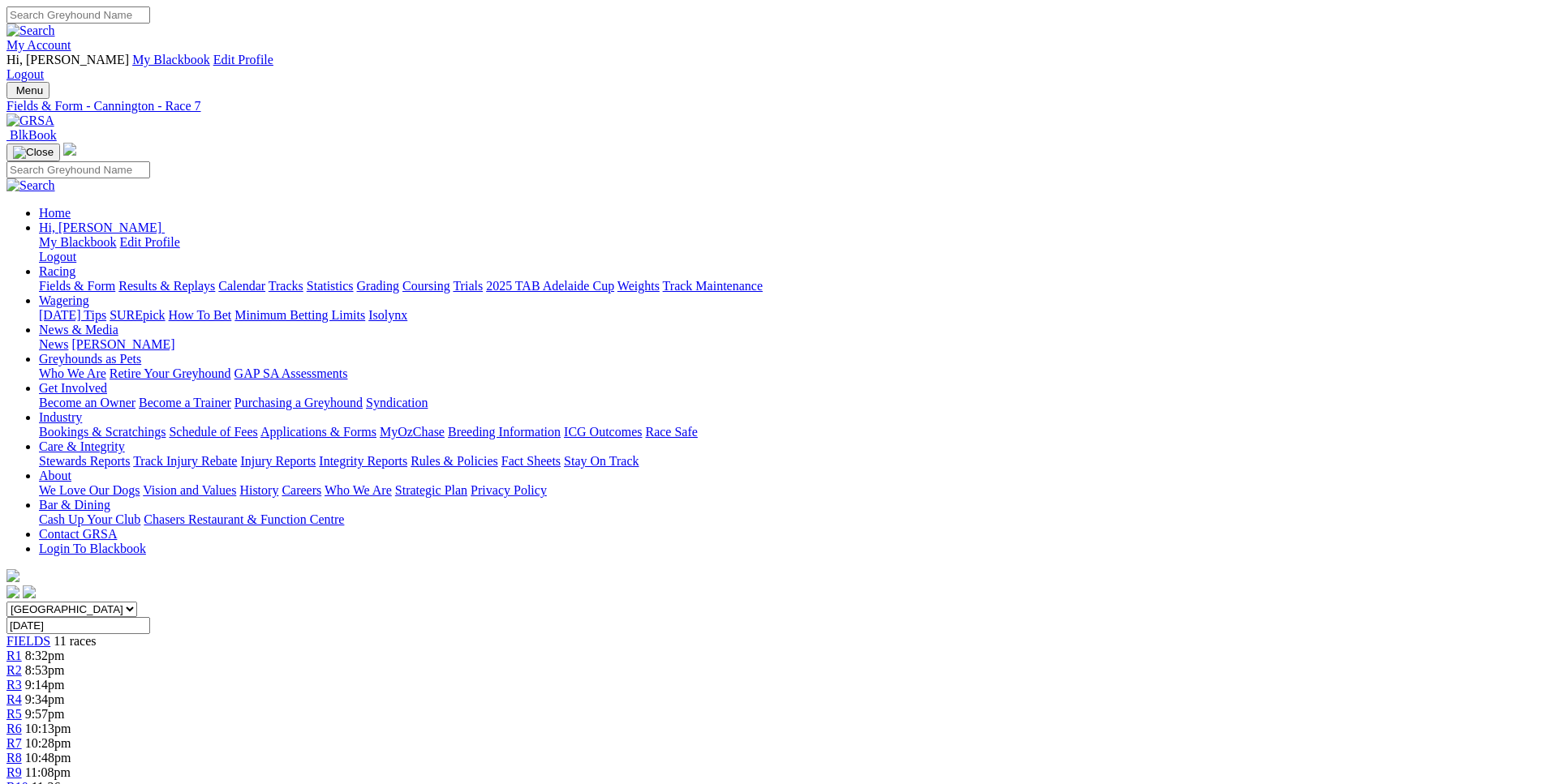
click at [998, 751] on div "R8 10:48pm" at bounding box center [772, 758] width 1531 height 15
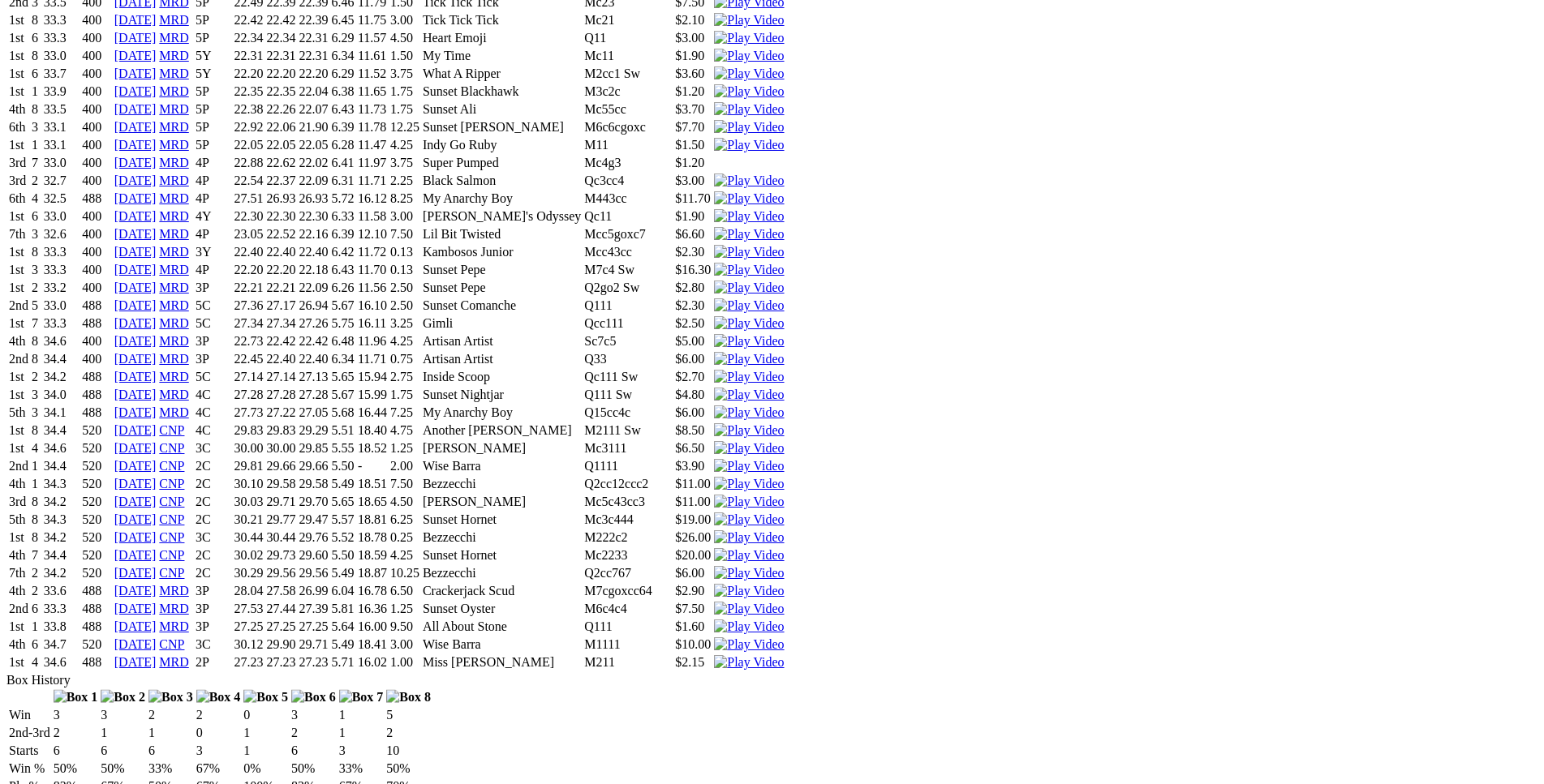
scroll to position [5313, 0]
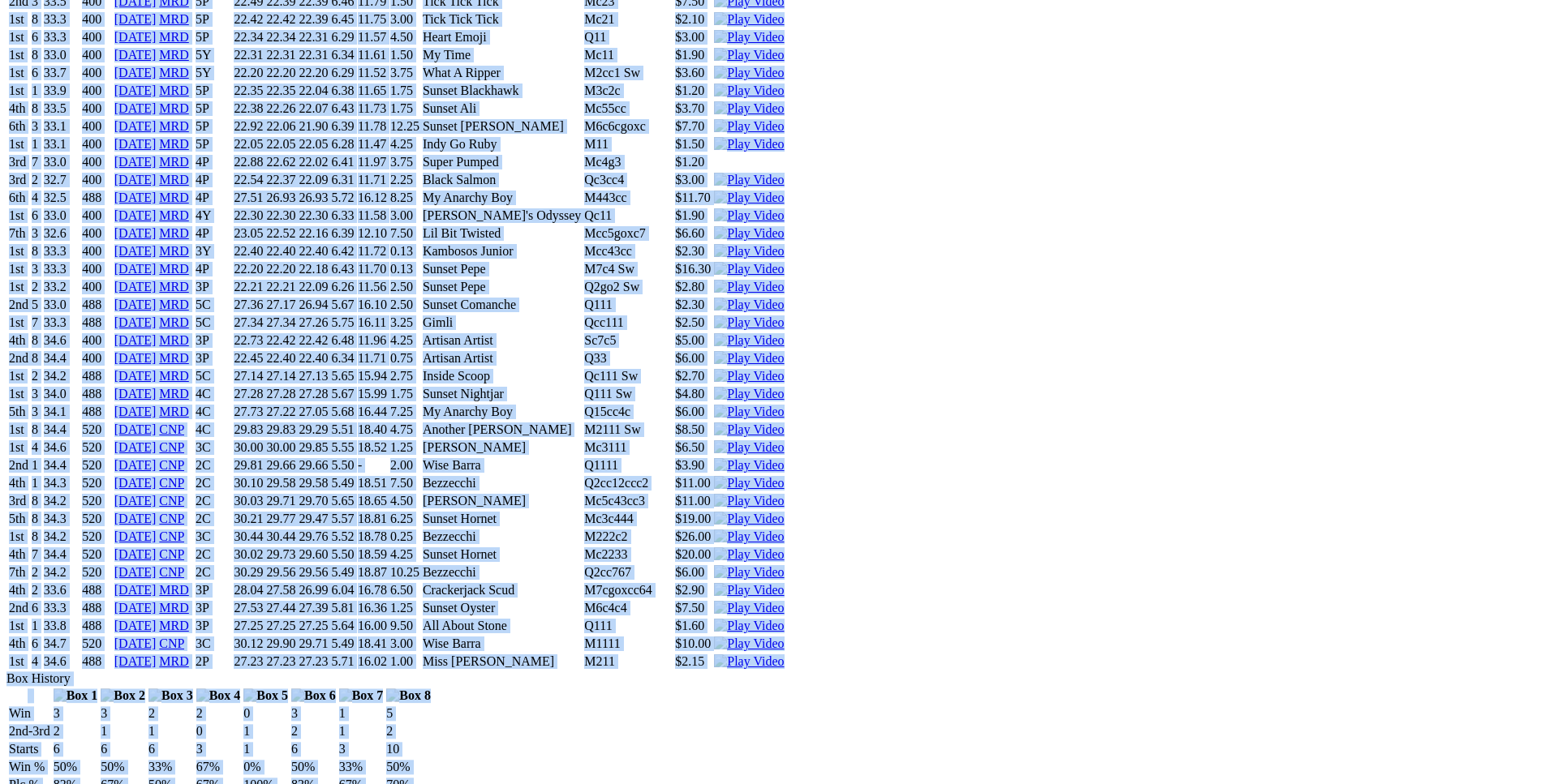
drag, startPoint x: 232, startPoint y: 140, endPoint x: 1264, endPoint y: 305, distance: 1045.1
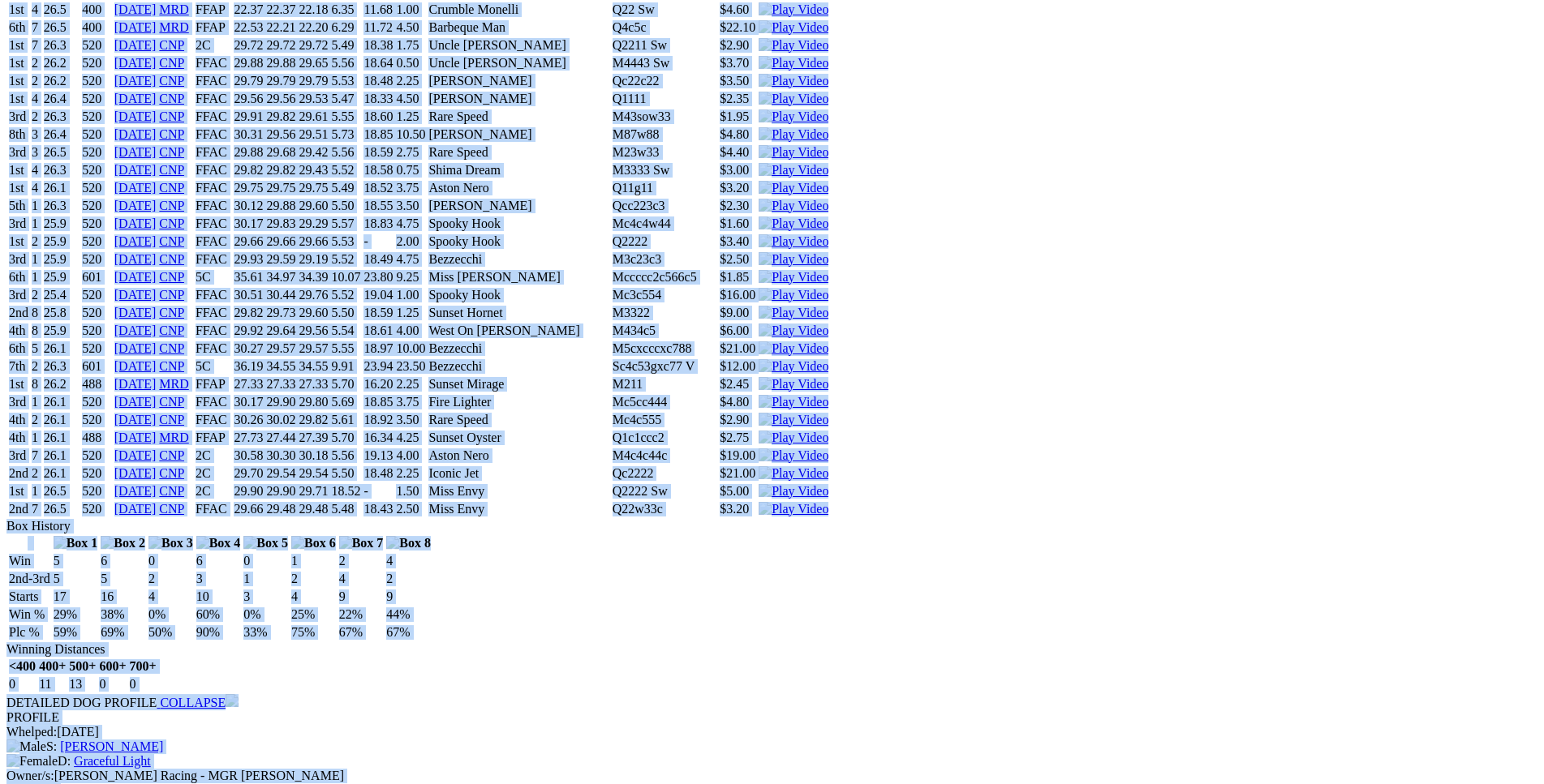
copy div "Iconic Jet (3C) D • Black T: [PERSON_NAME] Nambeelup $1.80 F B W(kg) D(m) Date …"
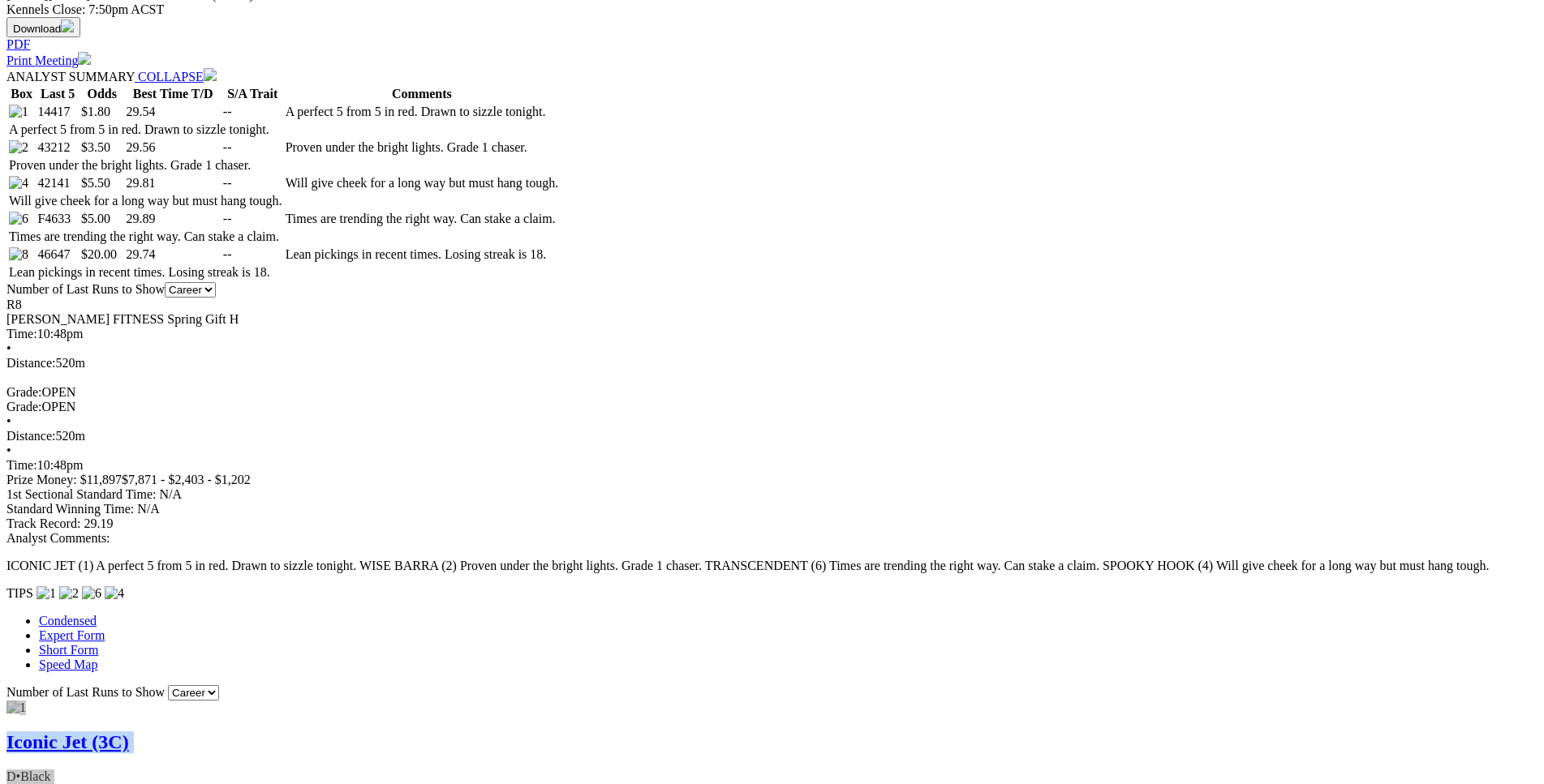
scroll to position [0, 0]
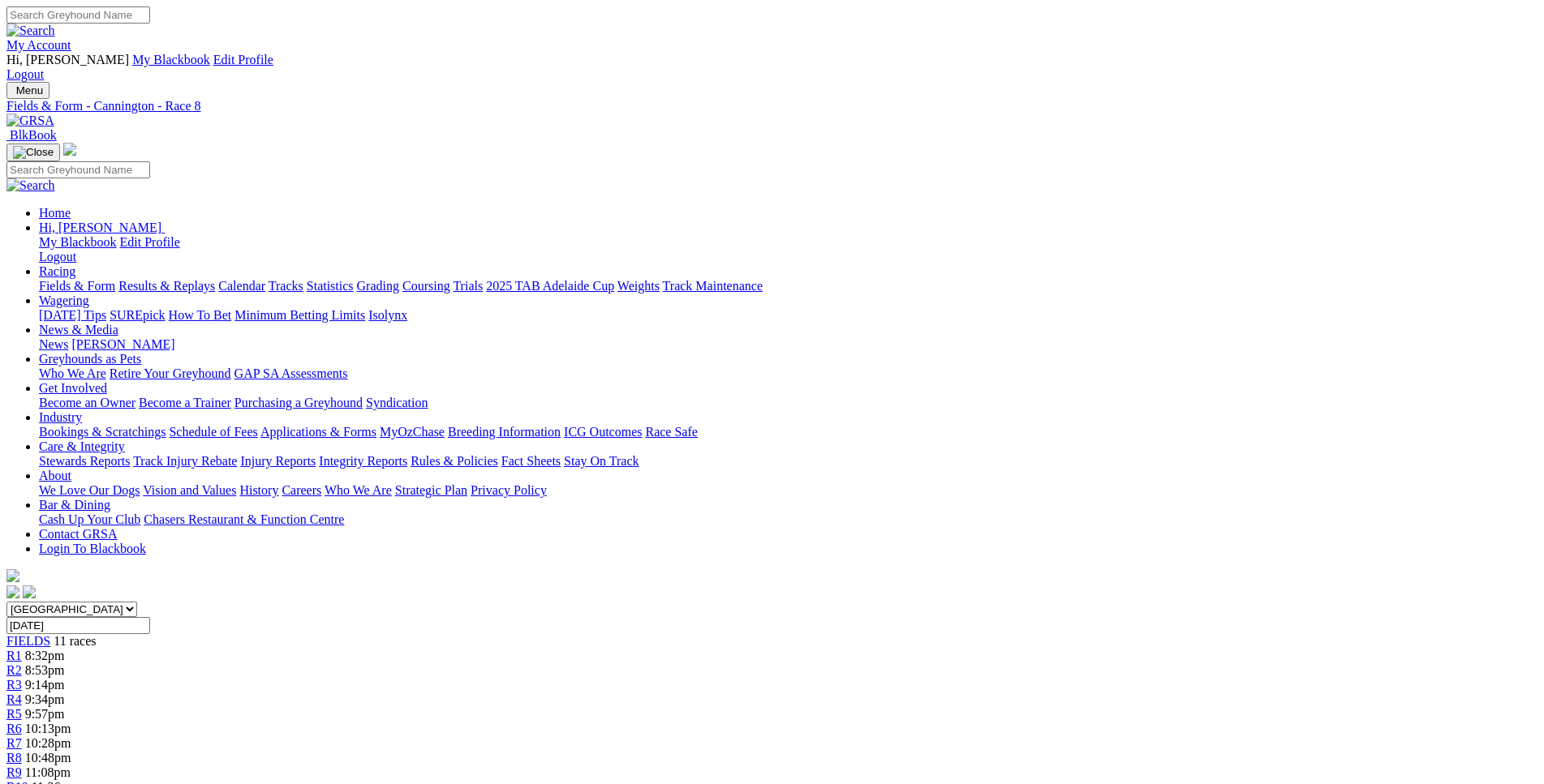
click at [22, 765] on span "R9" at bounding box center [14, 772] width 16 height 14
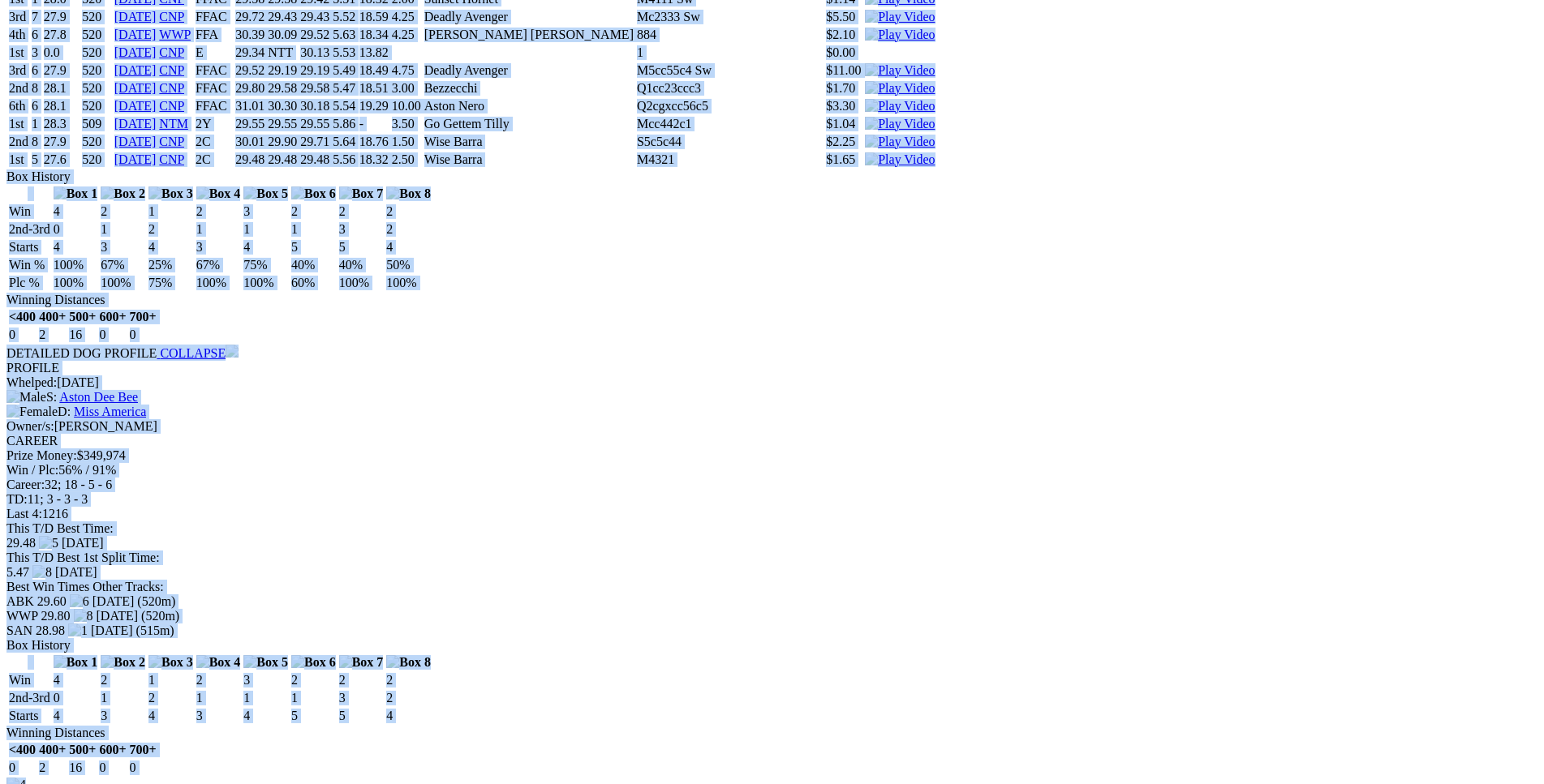
scroll to position [4302, 0]
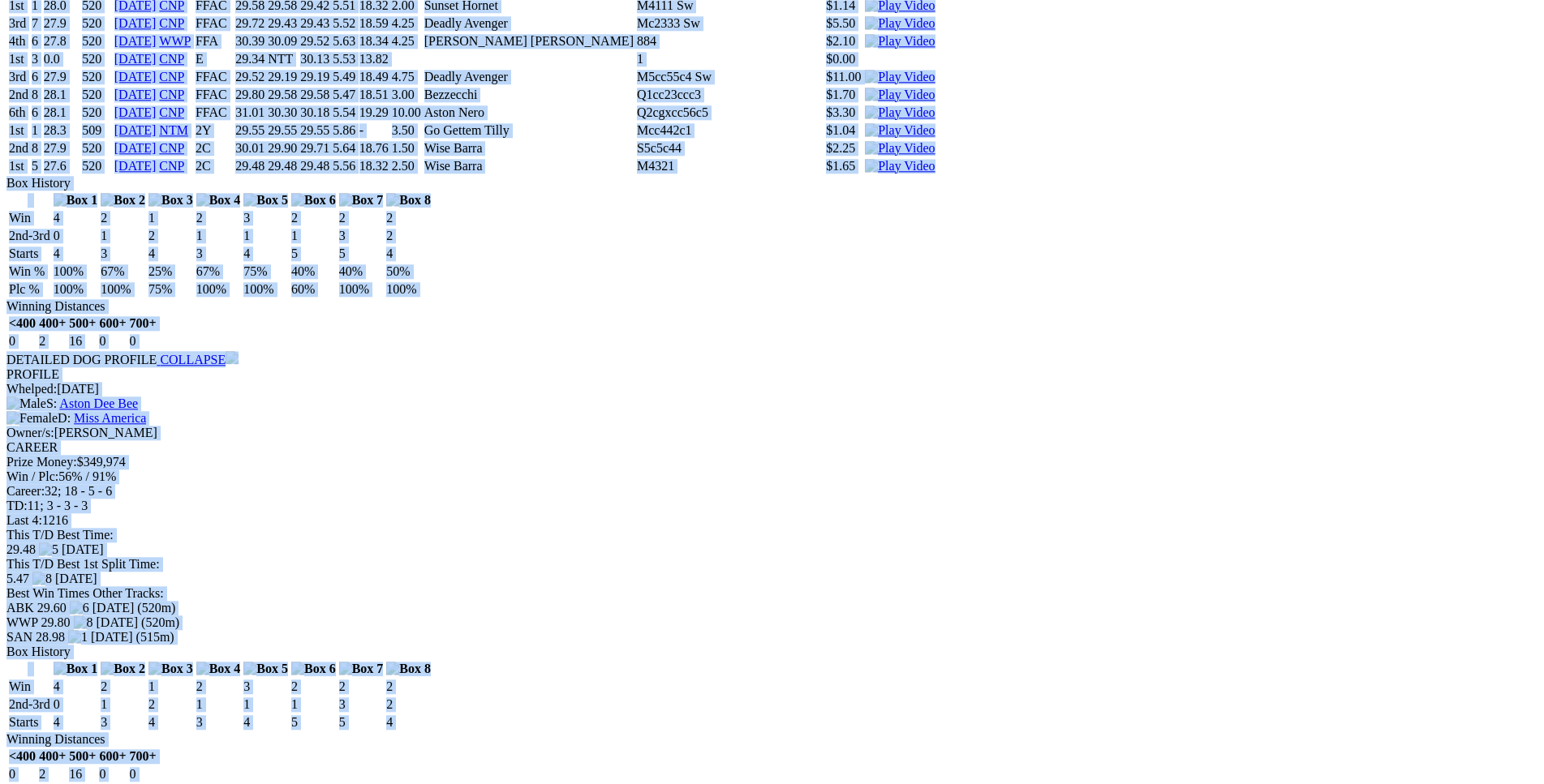
drag, startPoint x: 238, startPoint y: 406, endPoint x: 1273, endPoint y: 411, distance: 1035.0
copy div "Sunset Serengeti (3C) B • Red Bdl T: [PERSON_NAME] $15.00 F B W(kg) D(m) Date T…"
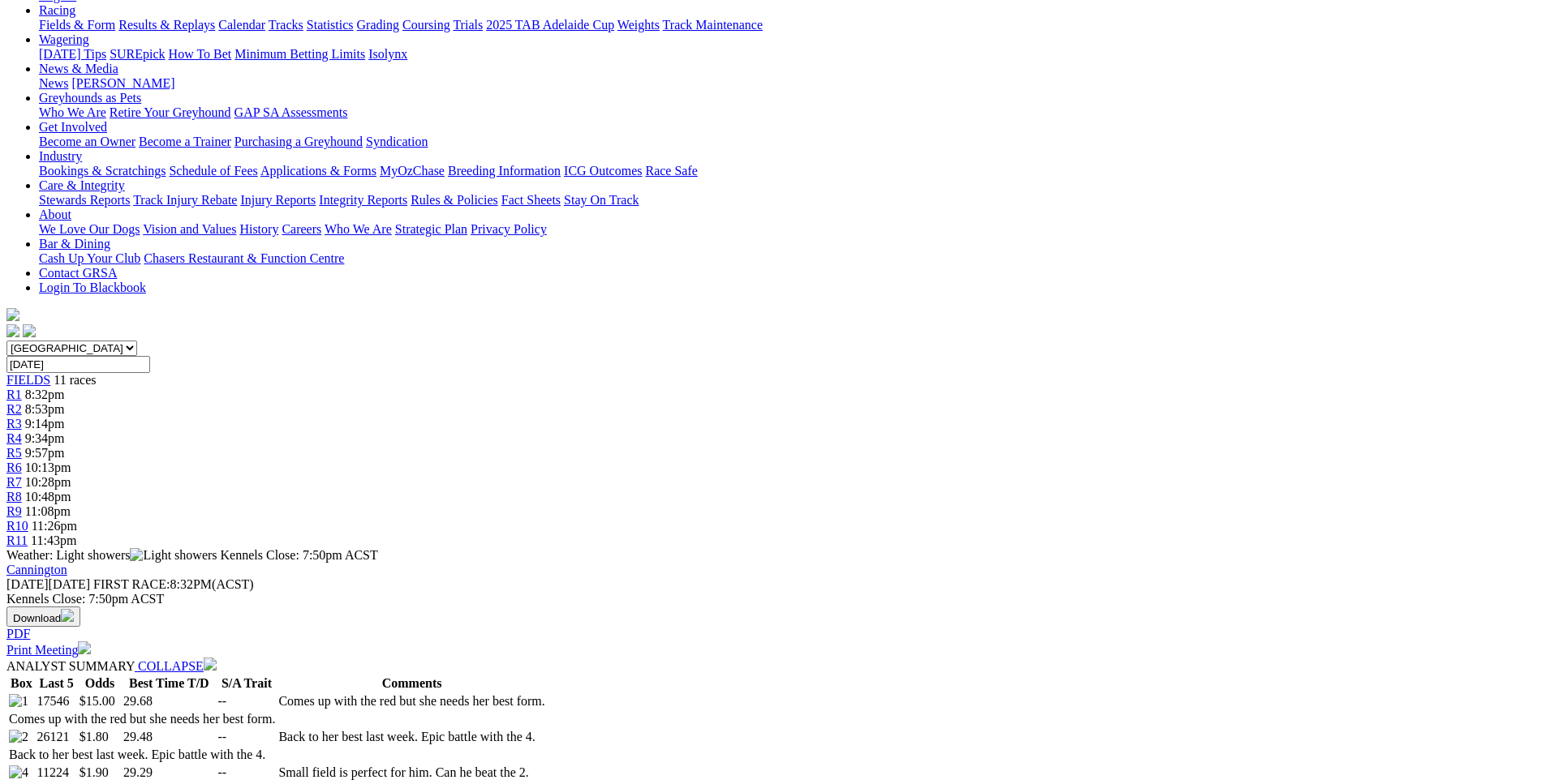
scroll to position [0, 0]
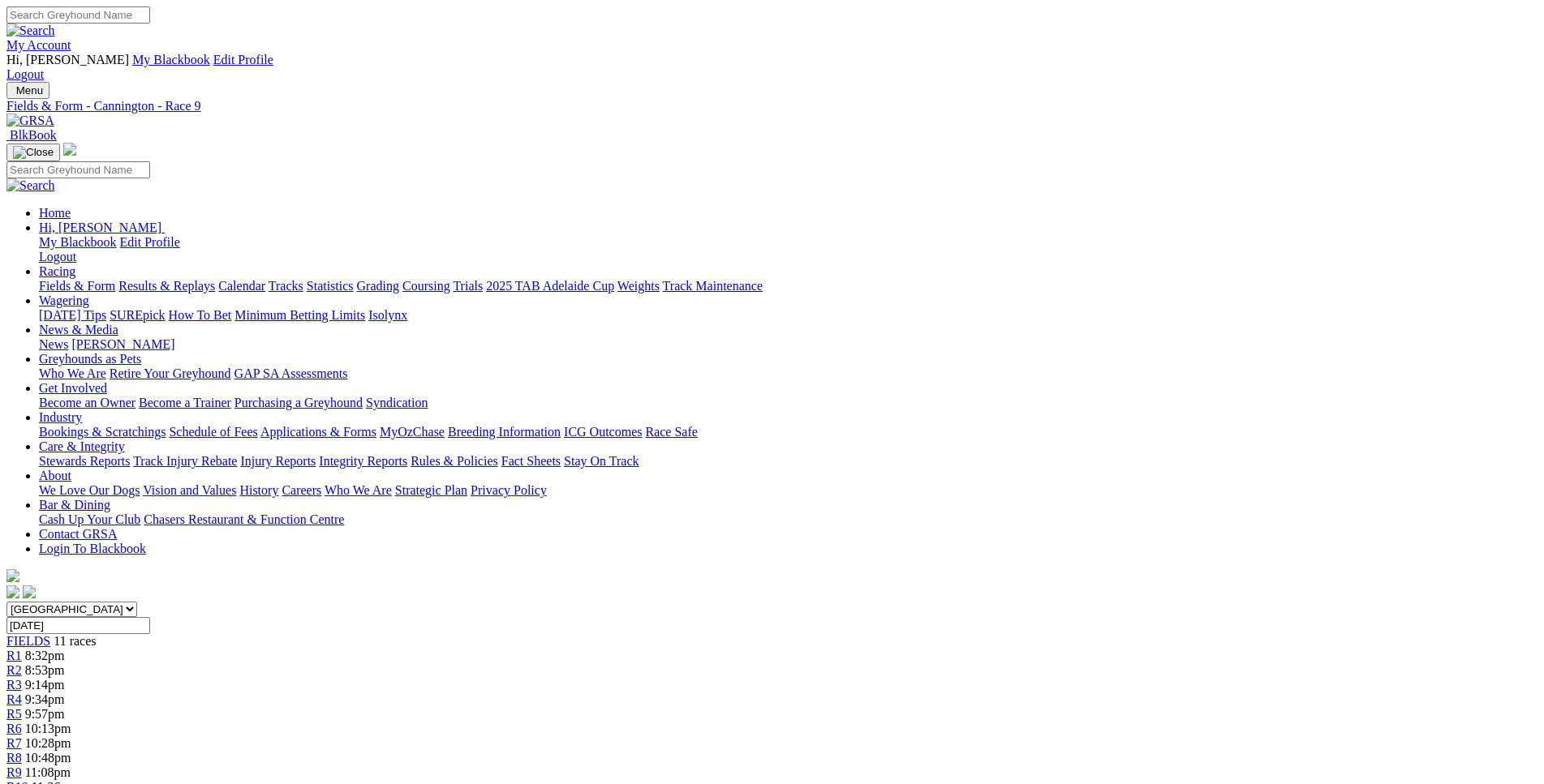
click at [28, 780] on span "R10" at bounding box center [17, 786] width 22 height 14
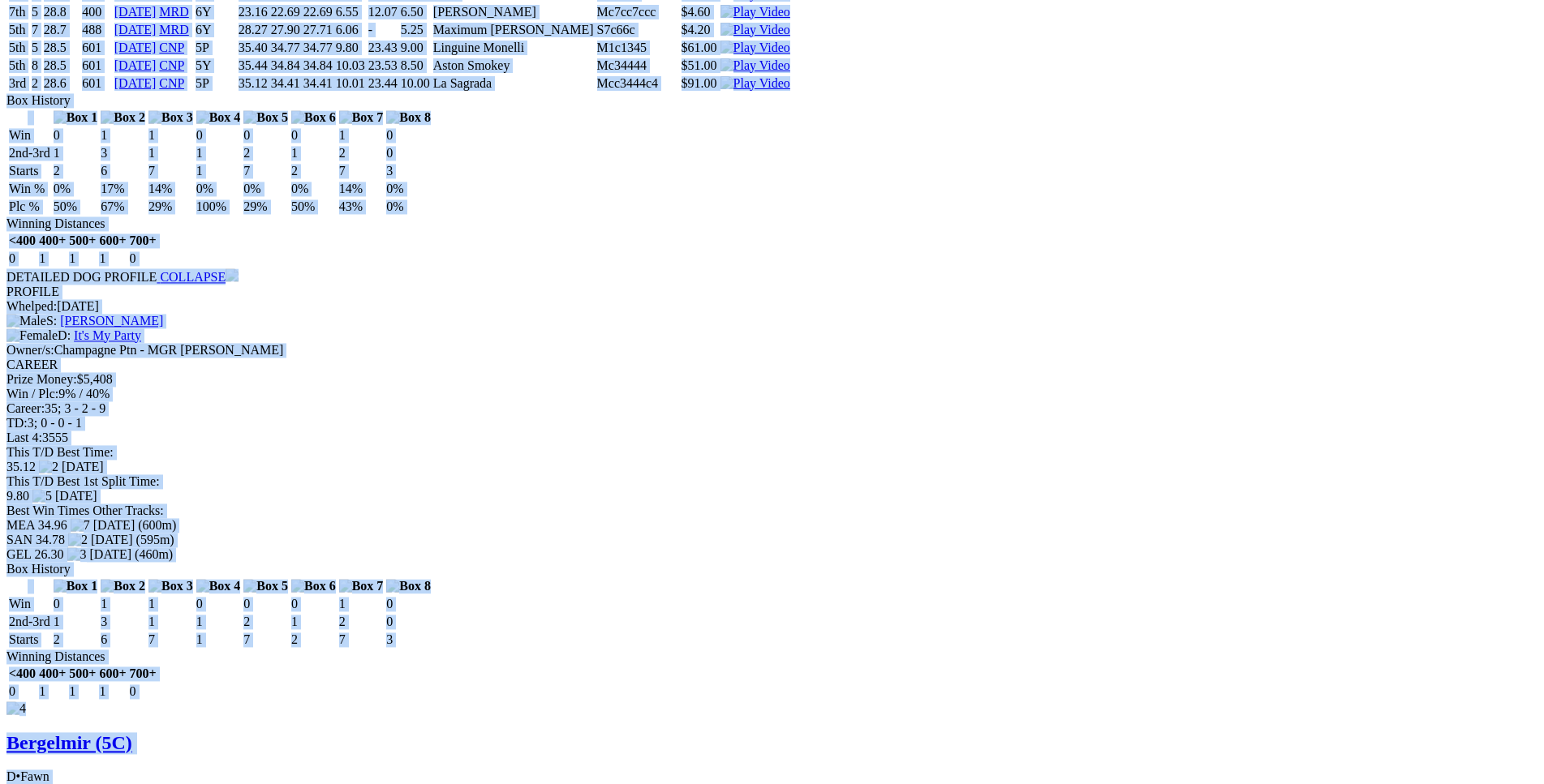
scroll to position [3485, 0]
drag, startPoint x: 238, startPoint y: 228, endPoint x: 1308, endPoint y: 525, distance: 1110.5
copy div "La Sagrada (5C) B • Black T: Krystal Shinners Jarrahdale $1.05 F B W(kg) D(m) D…"
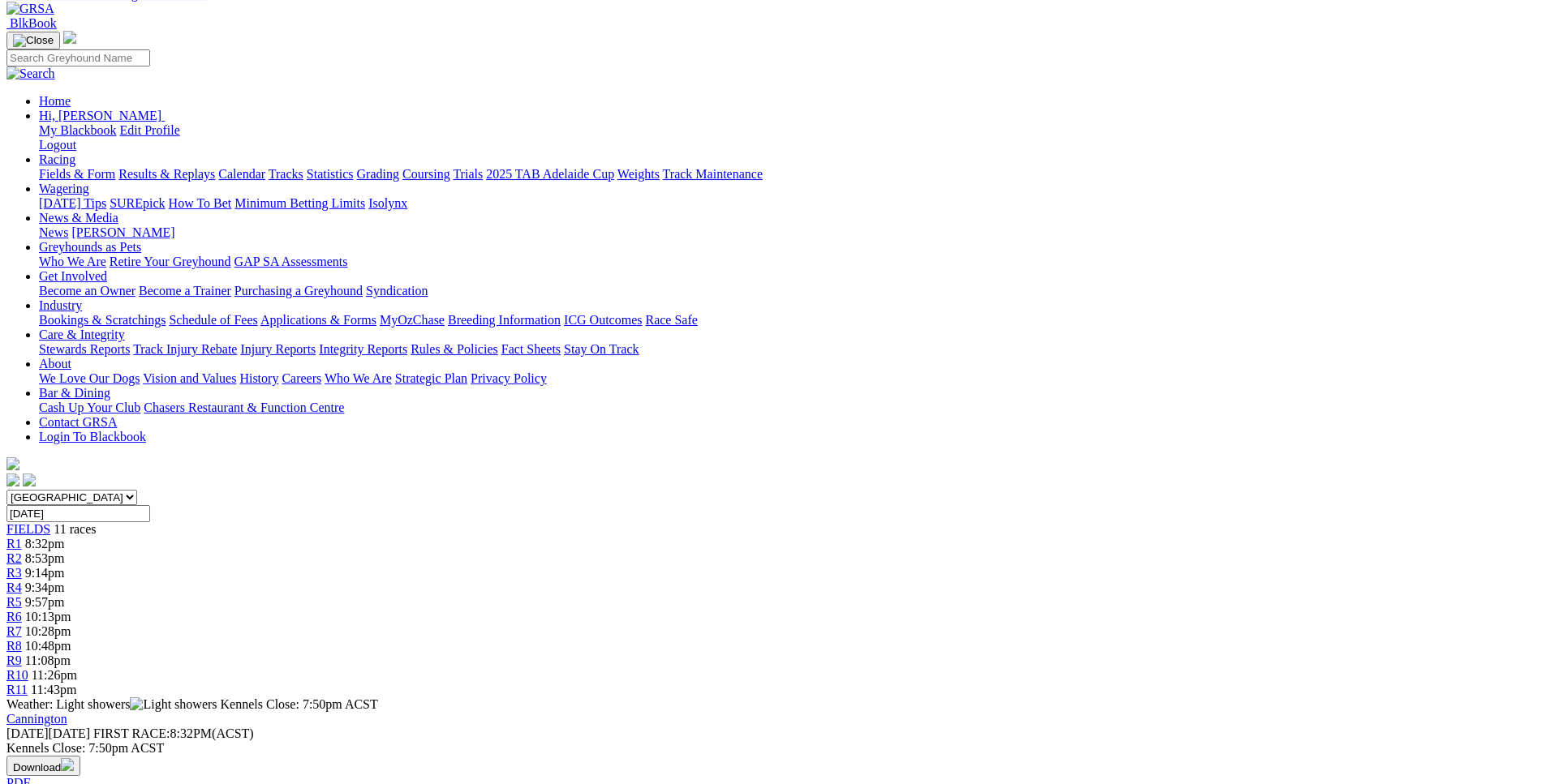
scroll to position [0, 0]
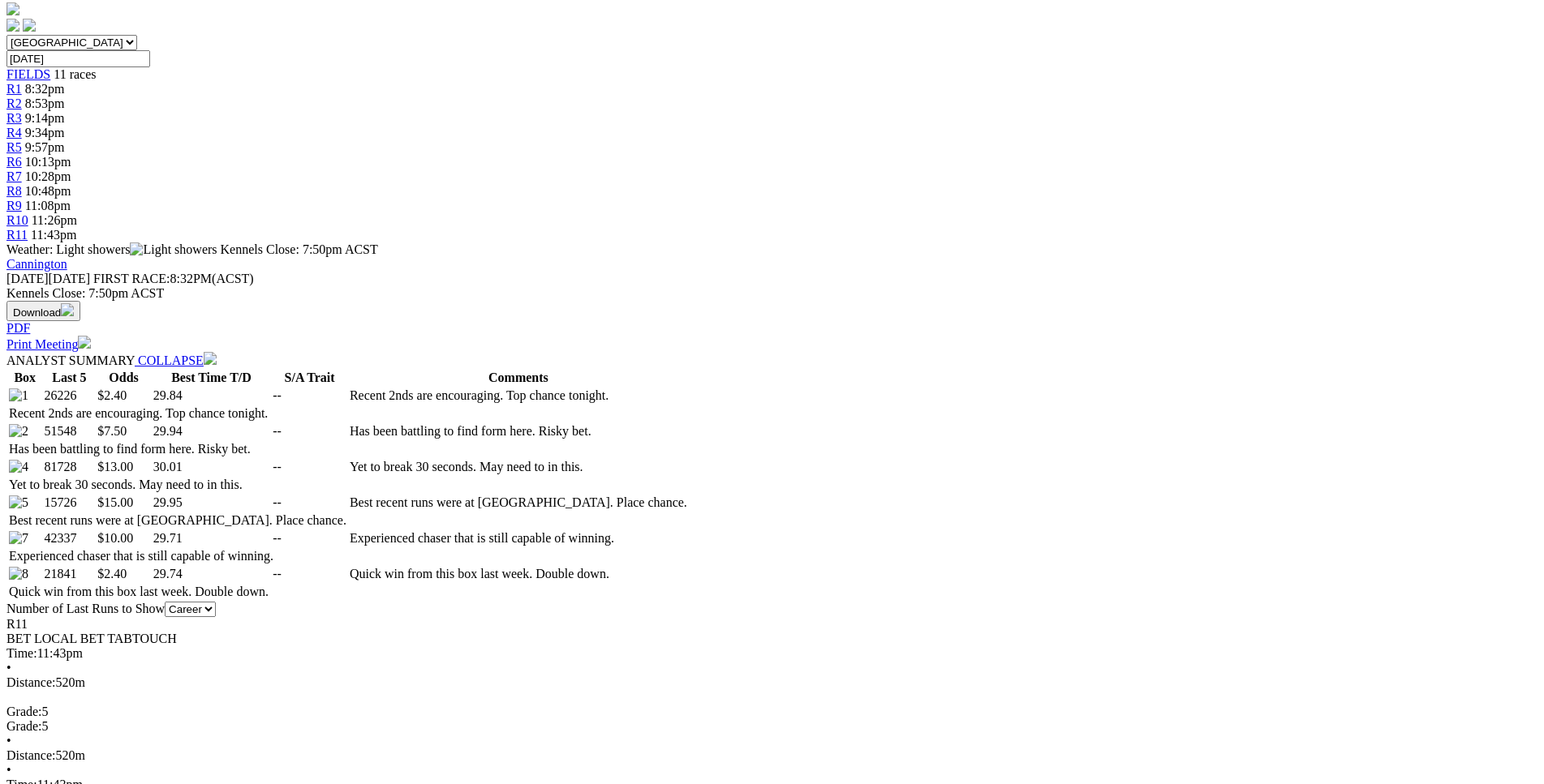
scroll to position [570, 0]
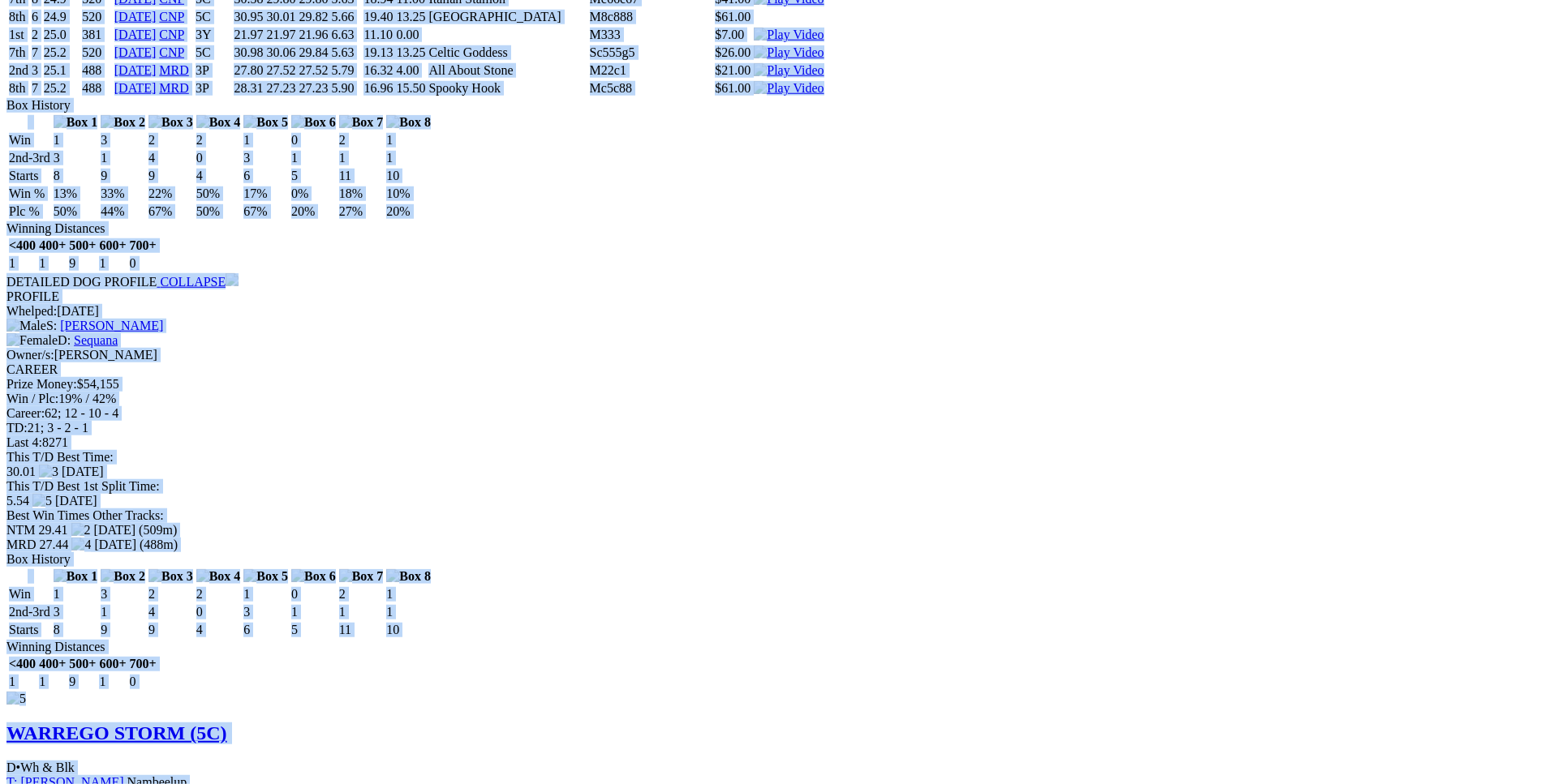
scroll to position [5780, 0]
drag, startPoint x: 238, startPoint y: 279, endPoint x: 1297, endPoint y: 444, distance: 1071.8
copy div "West On Cole (5C) D • Black T: Christopher Halse $2.40 F B W(kg) D(m) Date Trac…"
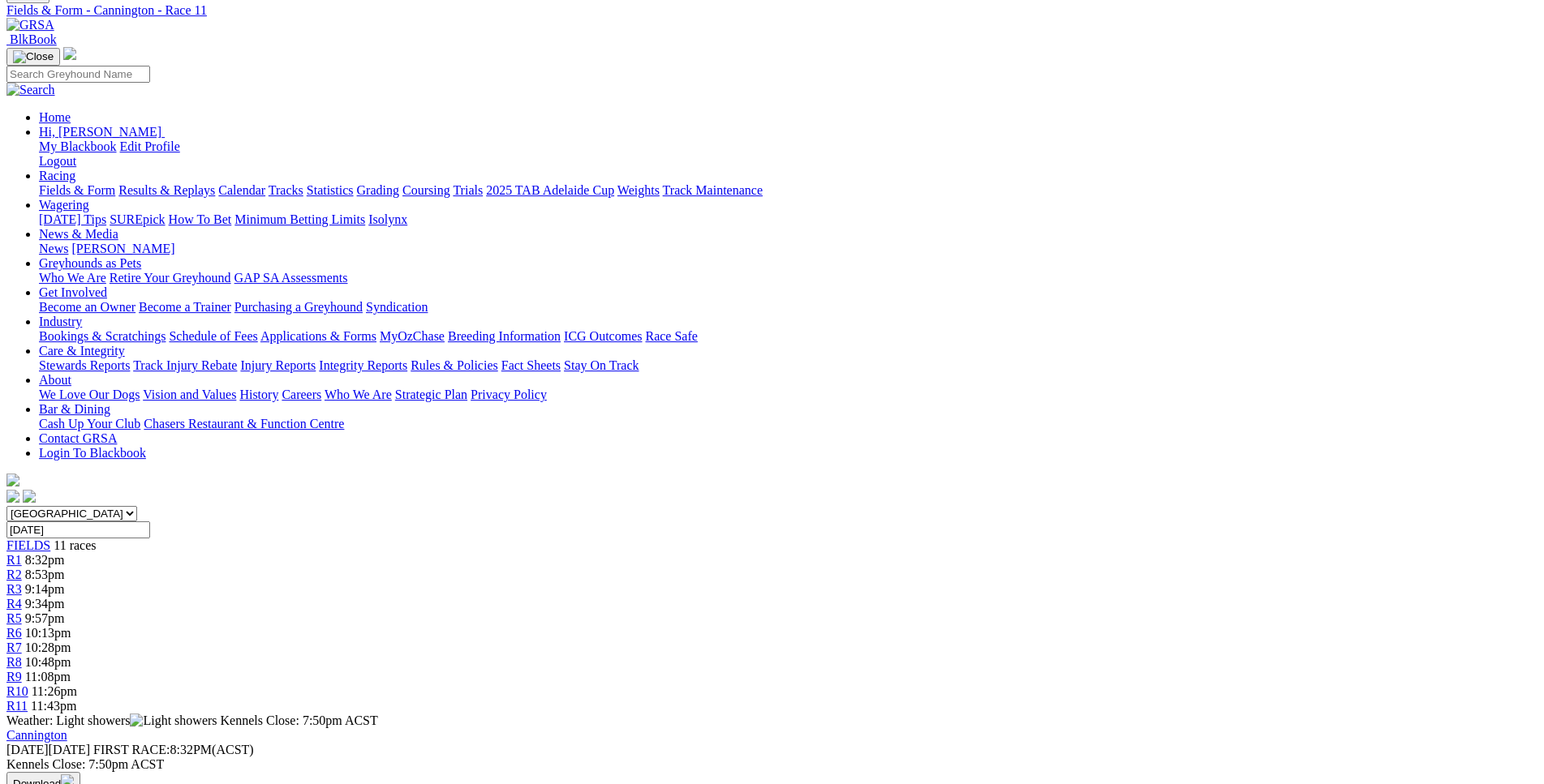
scroll to position [0, 0]
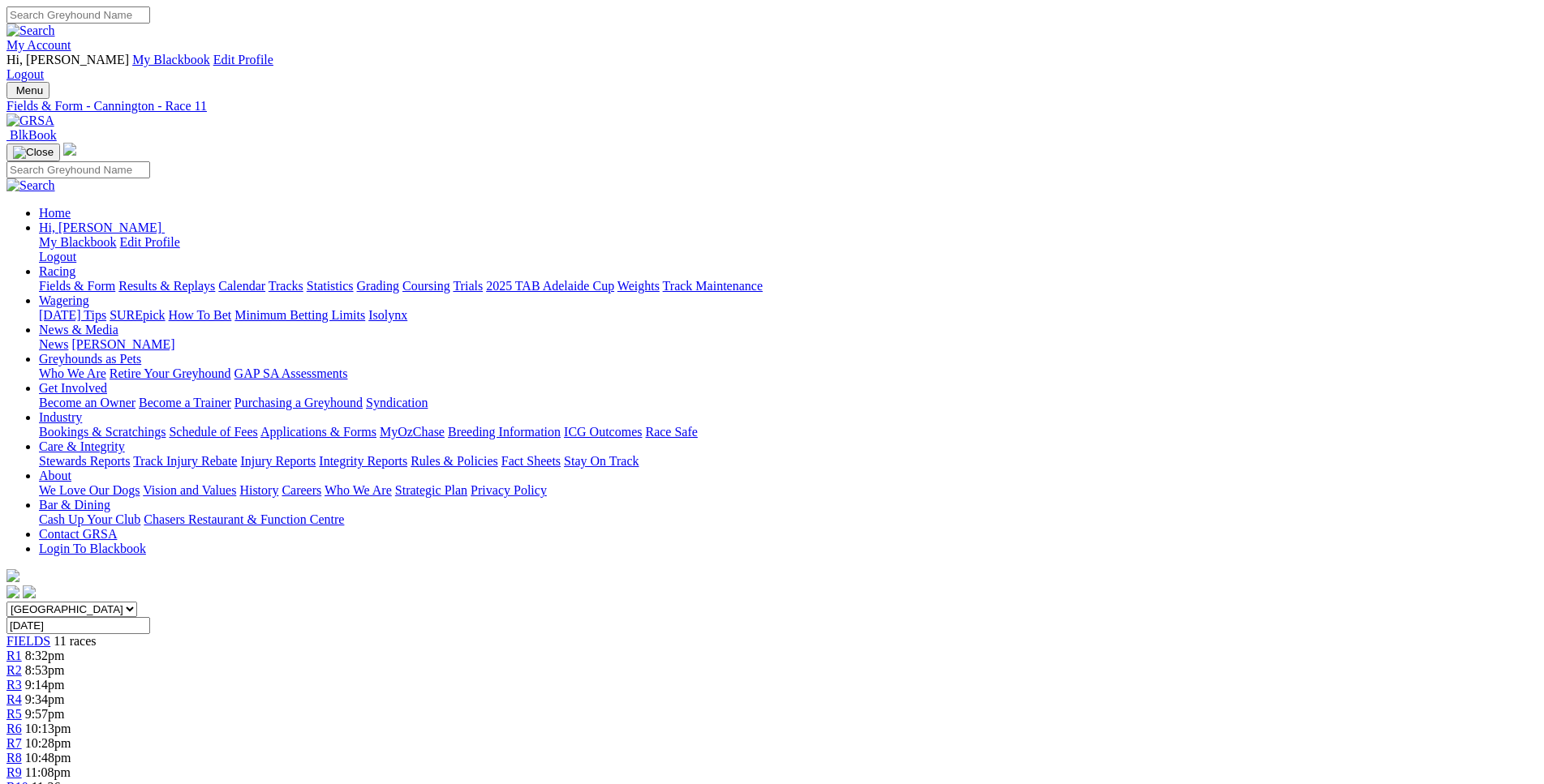
click at [22, 649] on link "R1" at bounding box center [14, 655] width 16 height 14
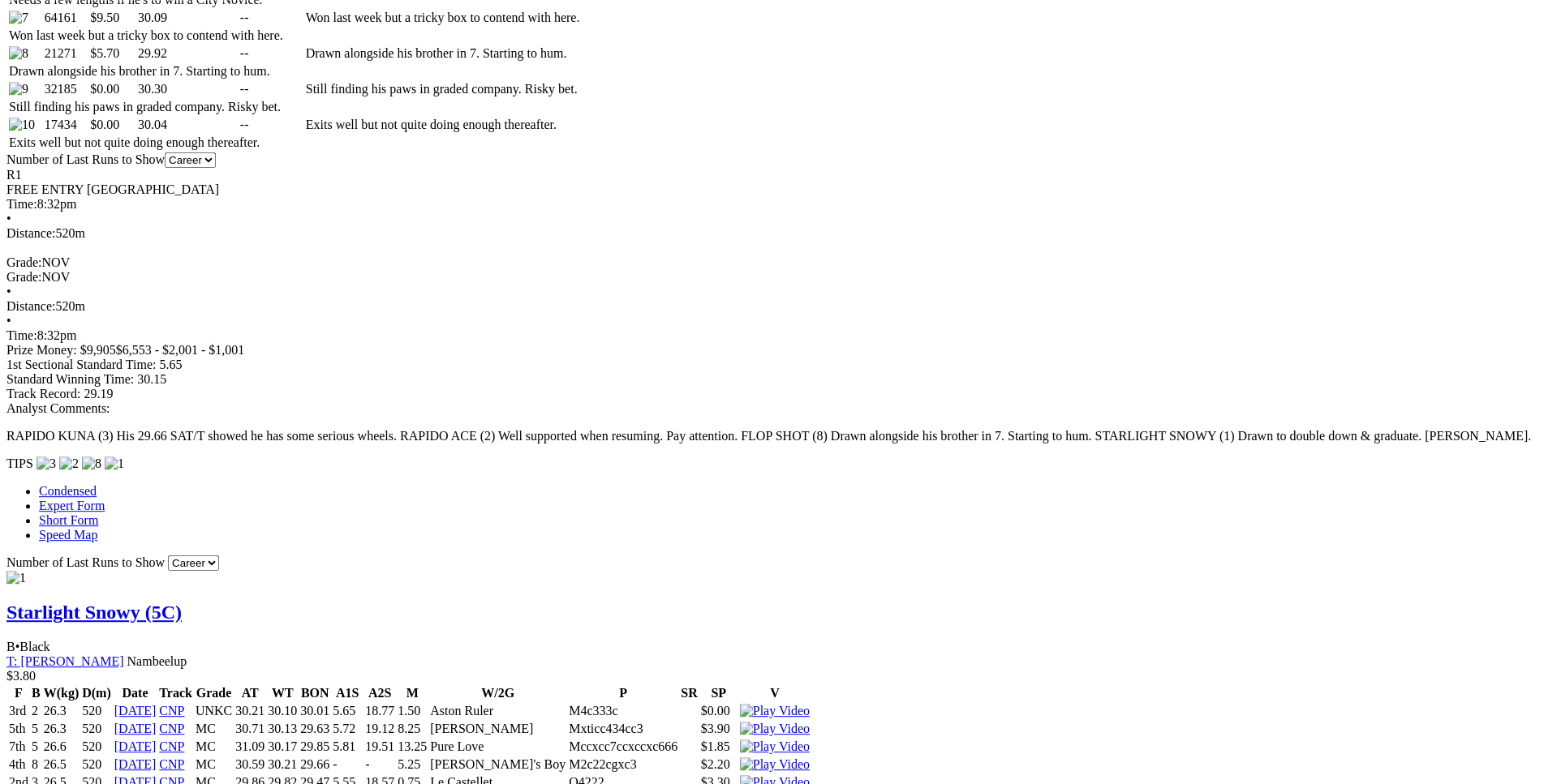
scroll to position [1157, 0]
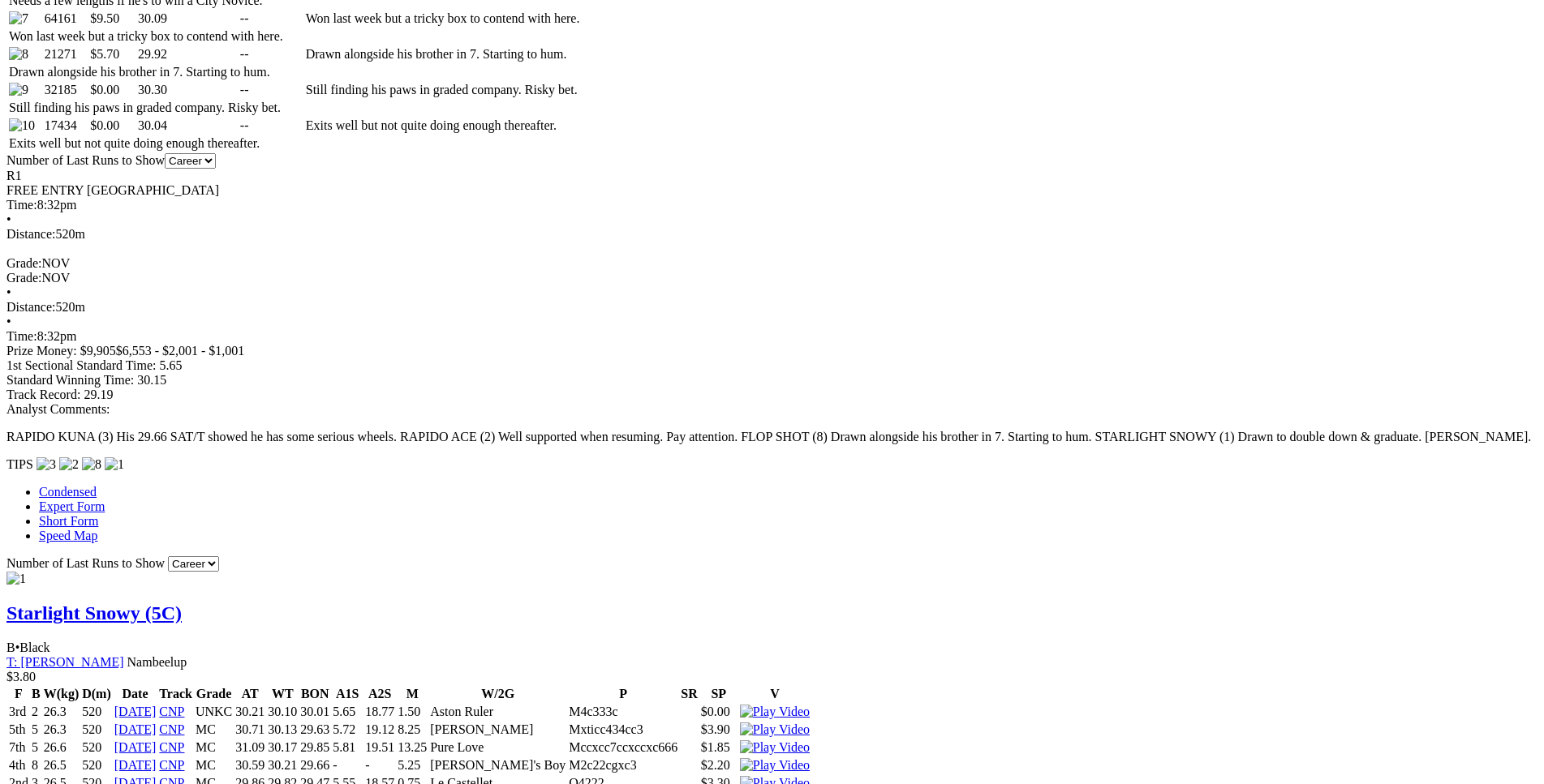
scroll to position [827, 0]
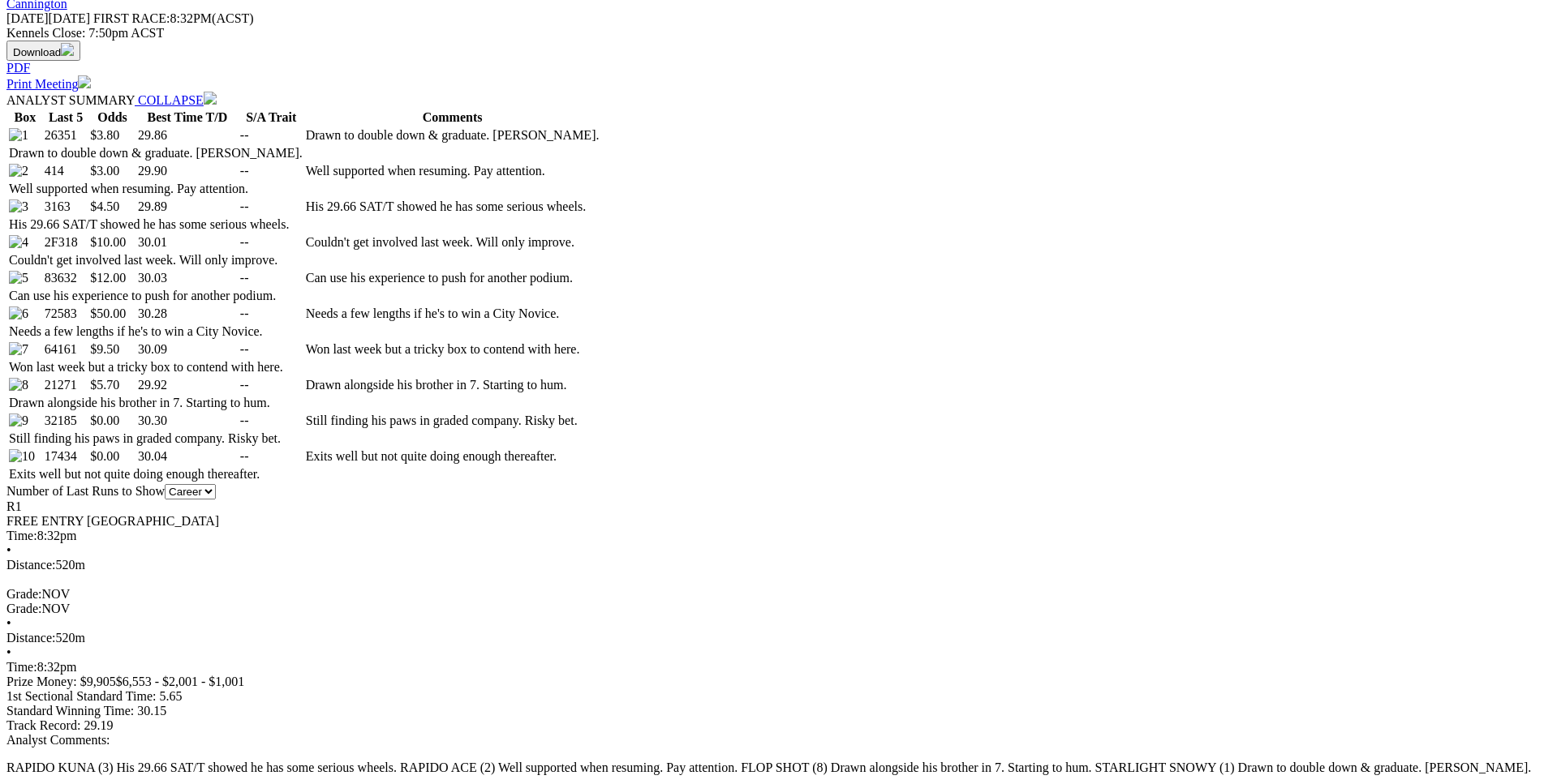
drag, startPoint x: 415, startPoint y: 243, endPoint x: 897, endPoint y: 240, distance: 482.0
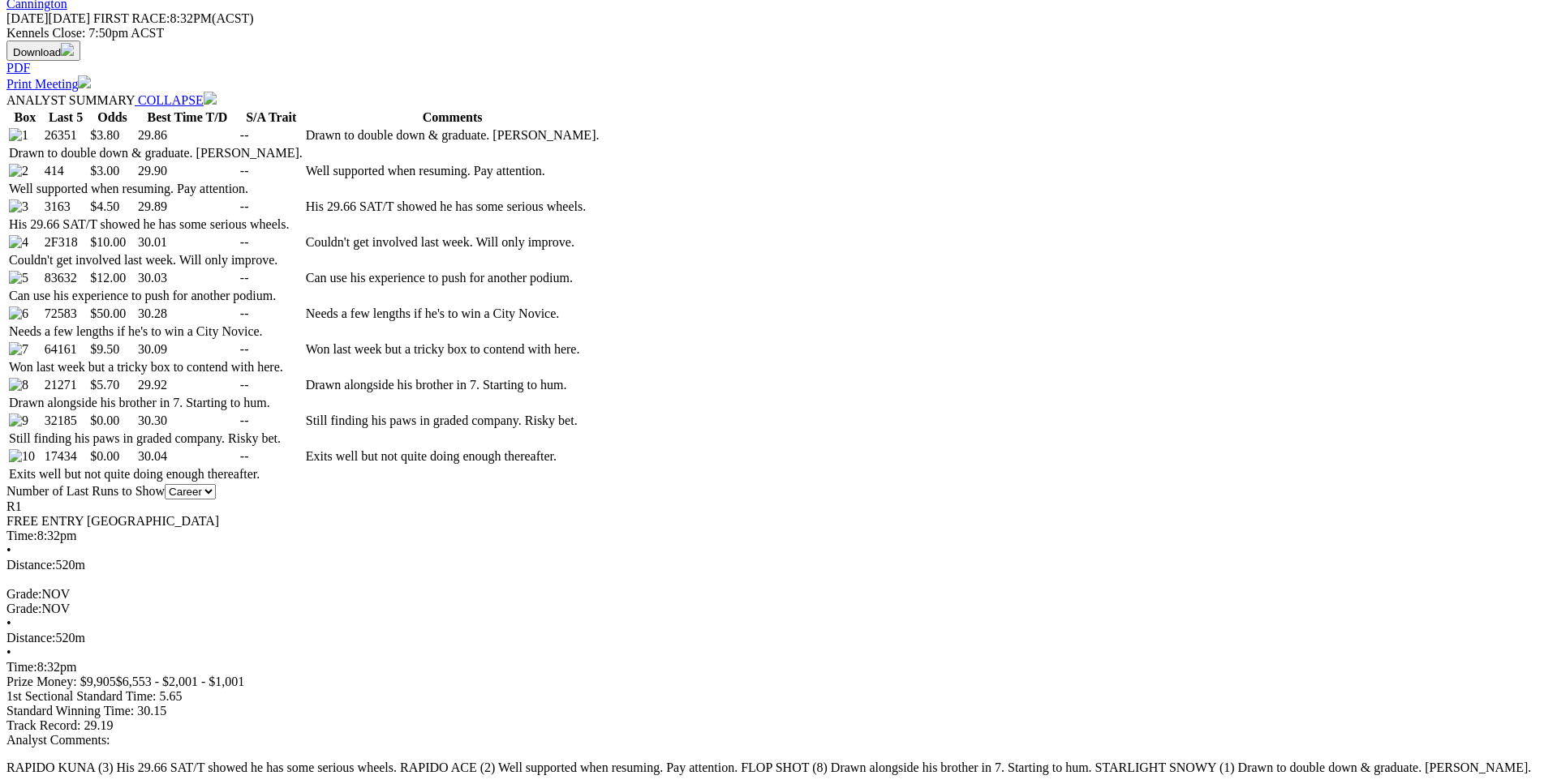
drag, startPoint x: 358, startPoint y: 322, endPoint x: 925, endPoint y: 322, distance: 567.0
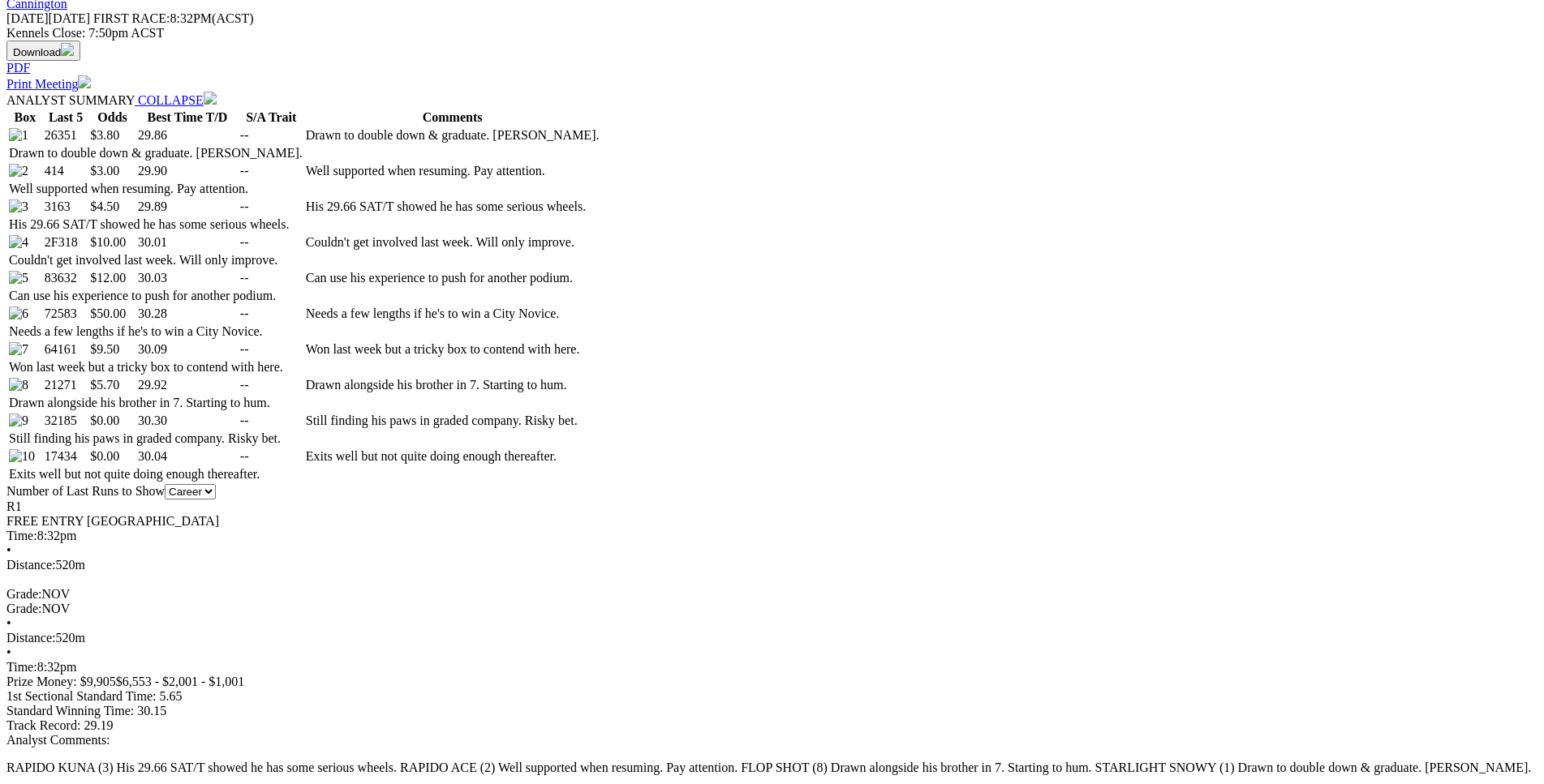
drag, startPoint x: 288, startPoint y: 307, endPoint x: 924, endPoint y: 308, distance: 636.0
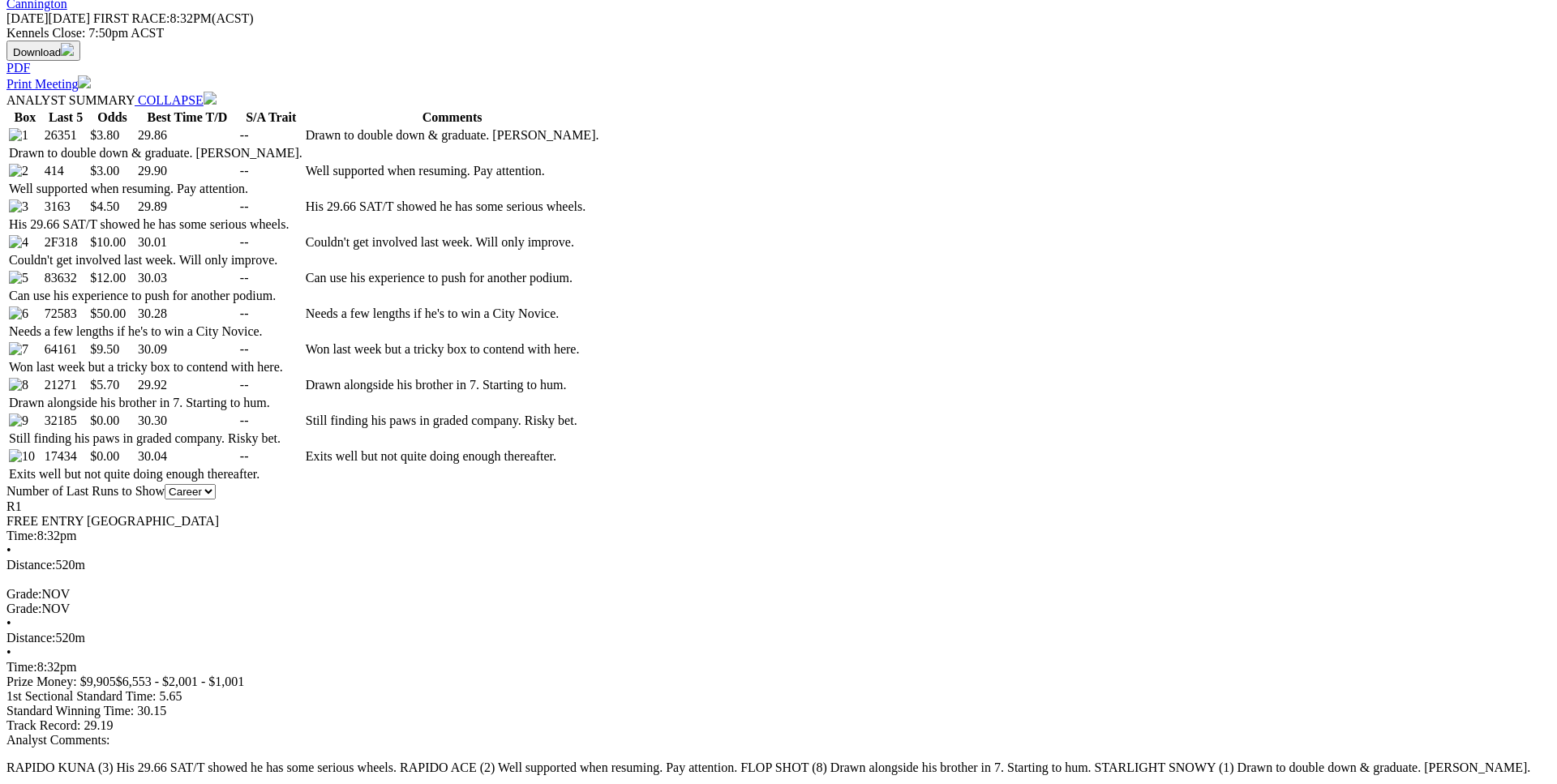
drag, startPoint x: 906, startPoint y: 351, endPoint x: 731, endPoint y: 400, distance: 181.7
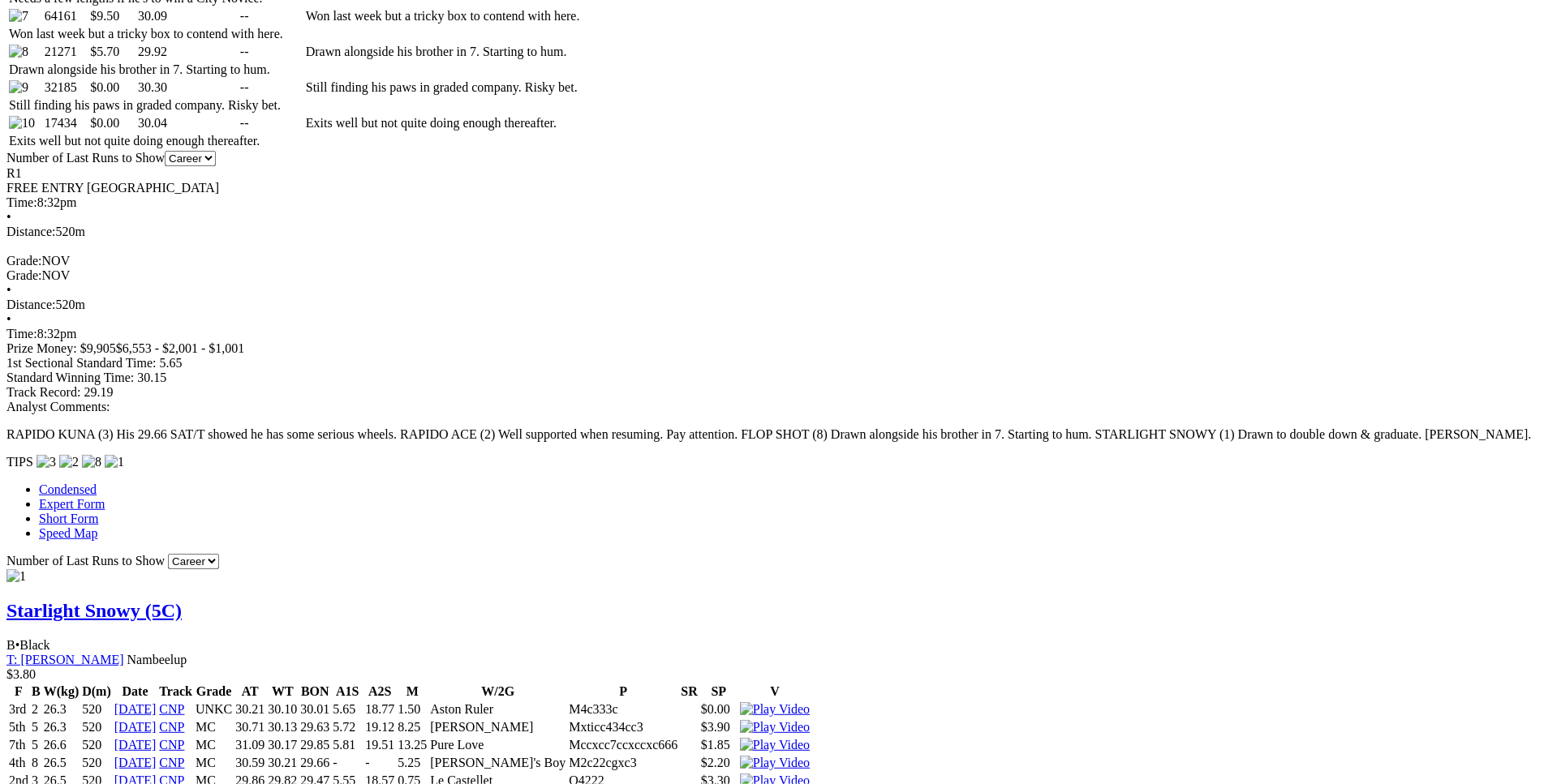
scroll to position [1159, 0]
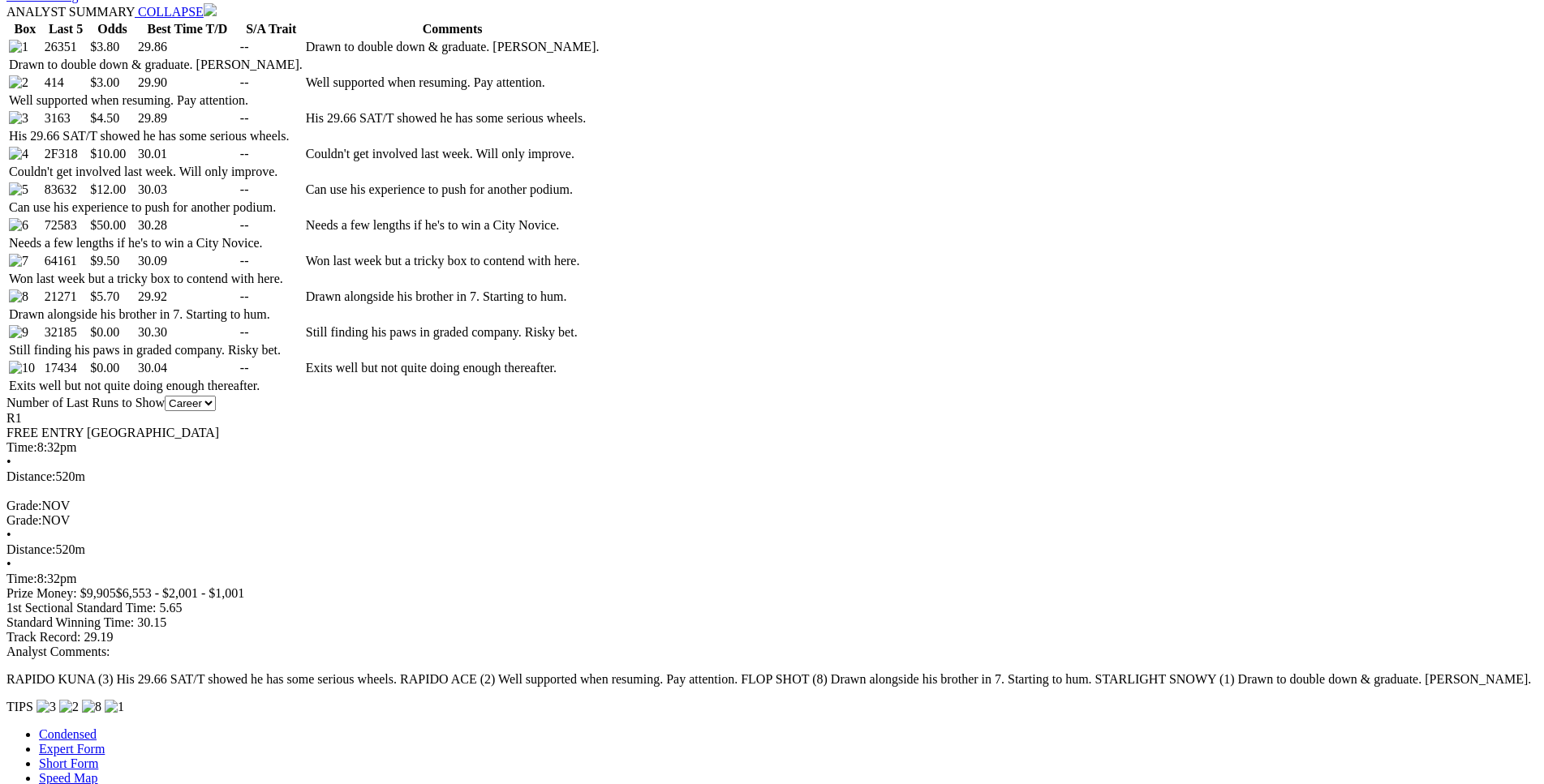
scroll to position [912, 0]
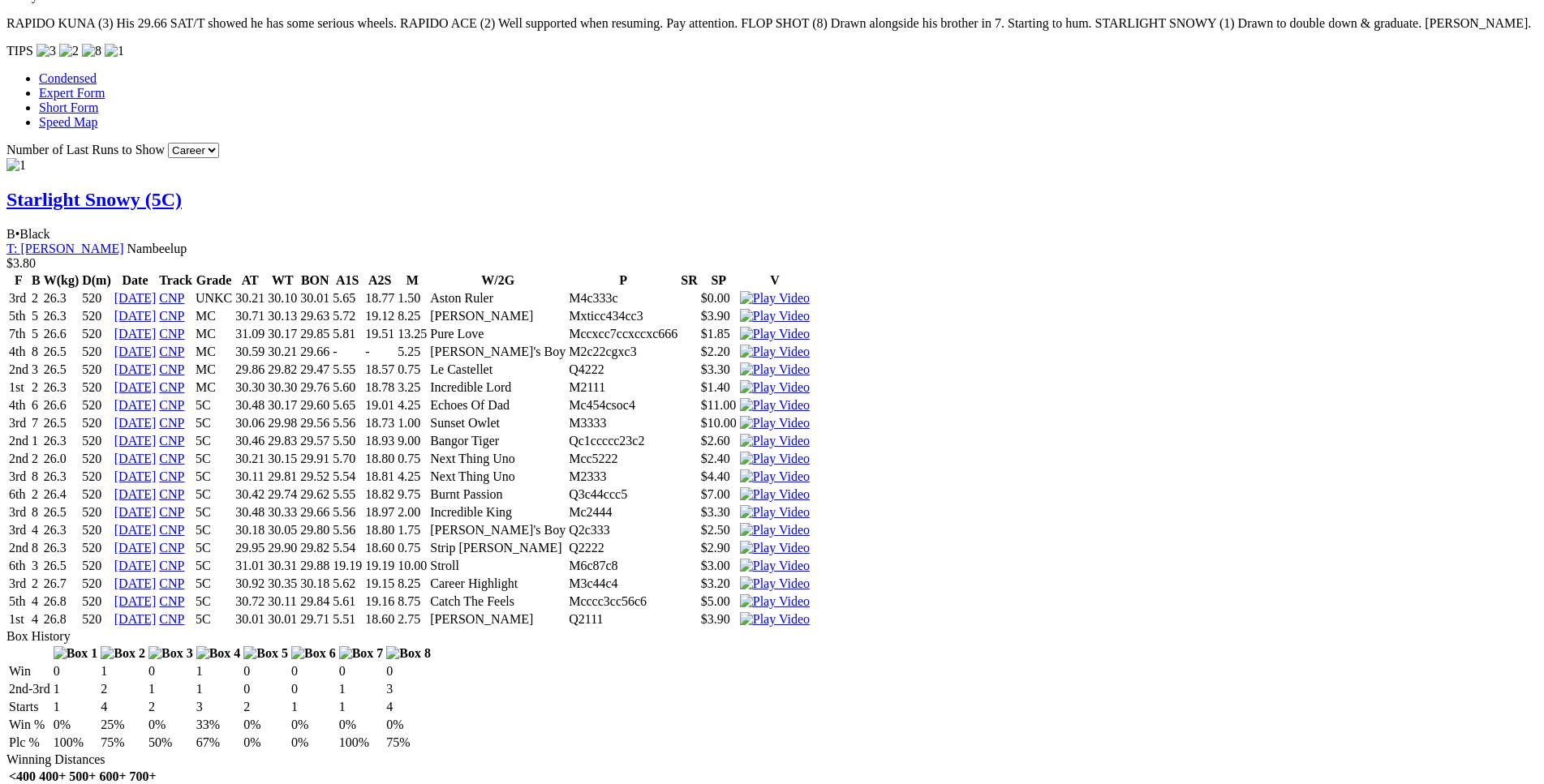
scroll to position [1572, 0]
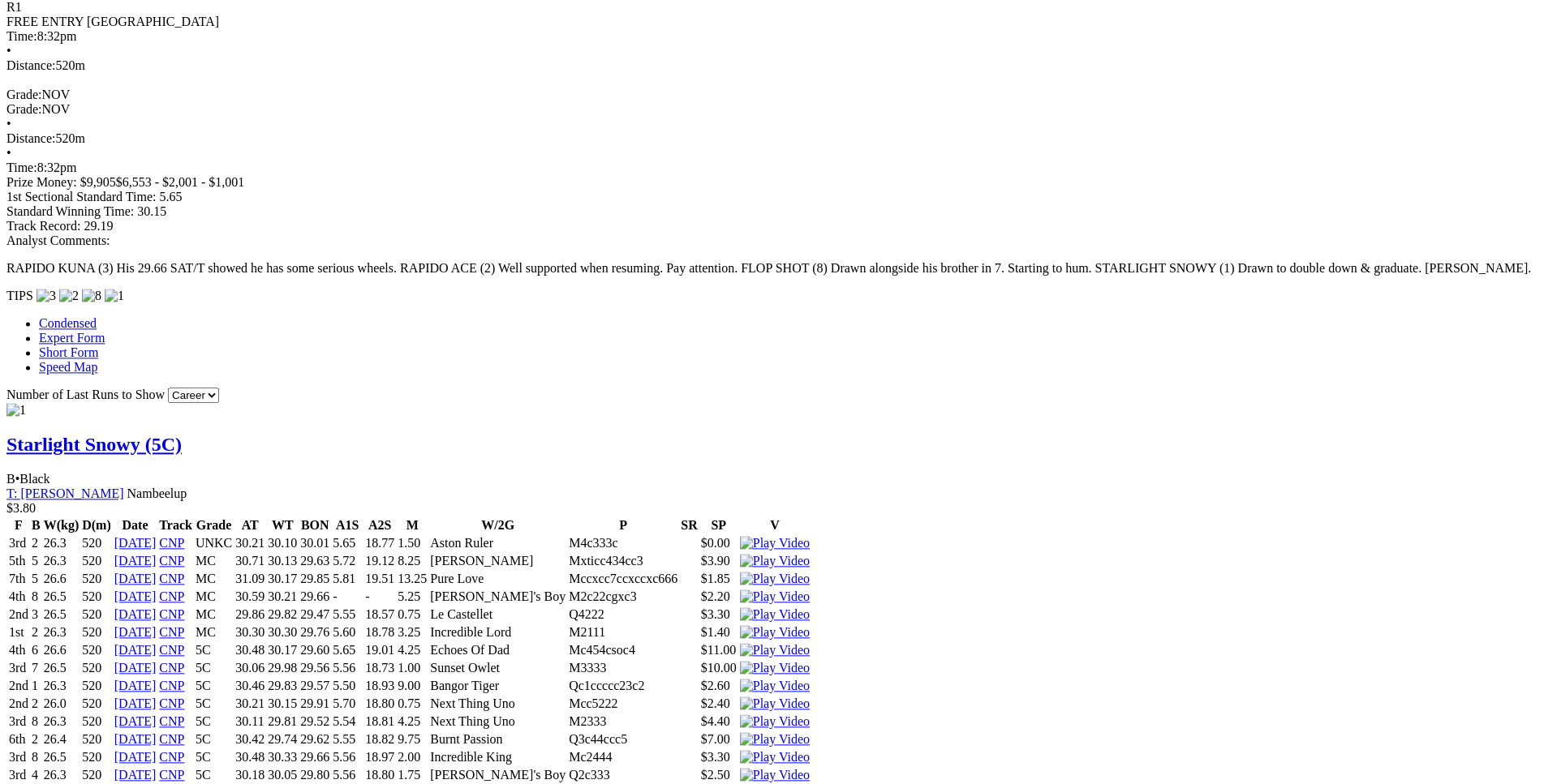
scroll to position [1325, 0]
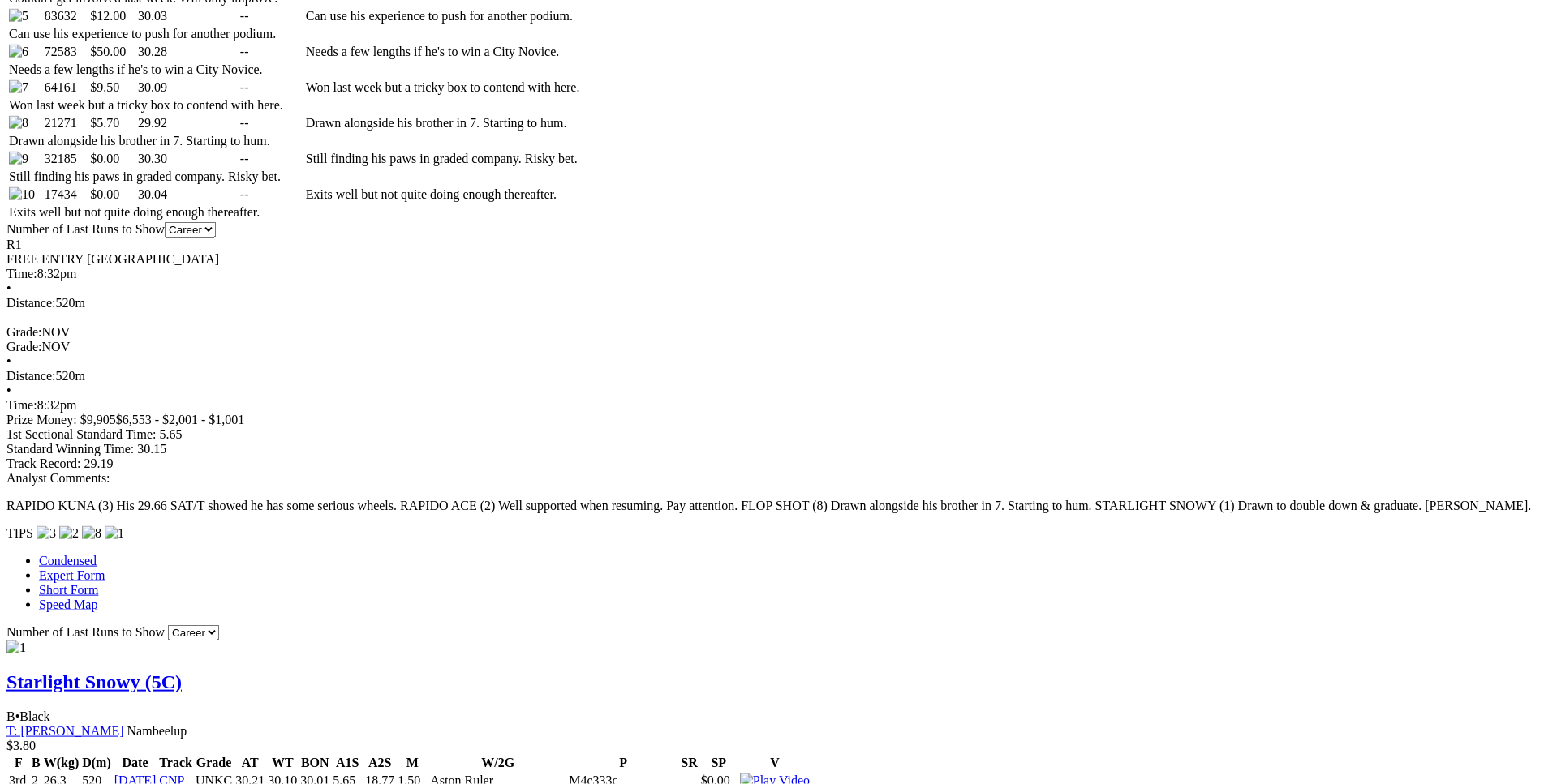
scroll to position [1077, 0]
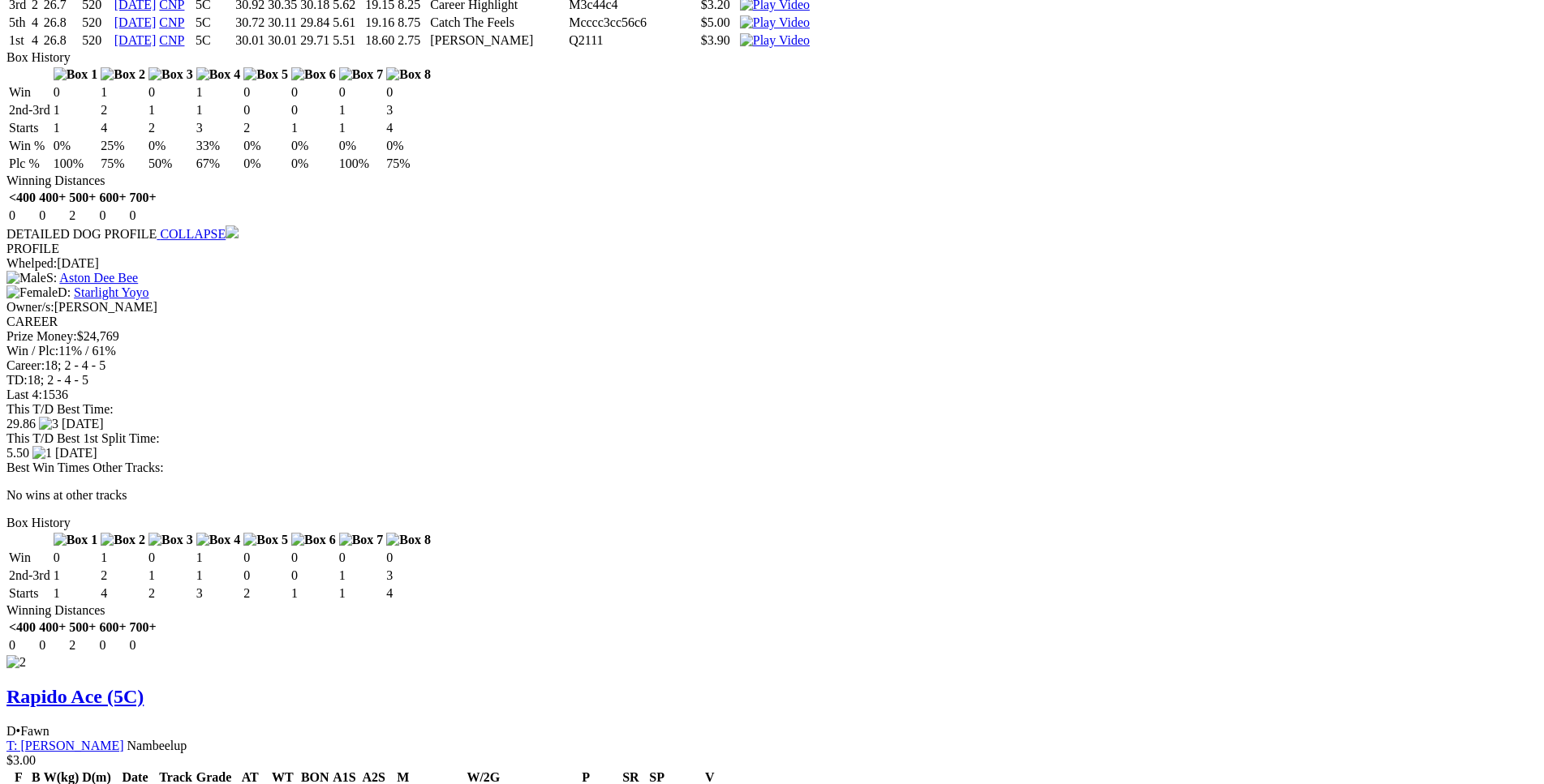
scroll to position [2151, 0]
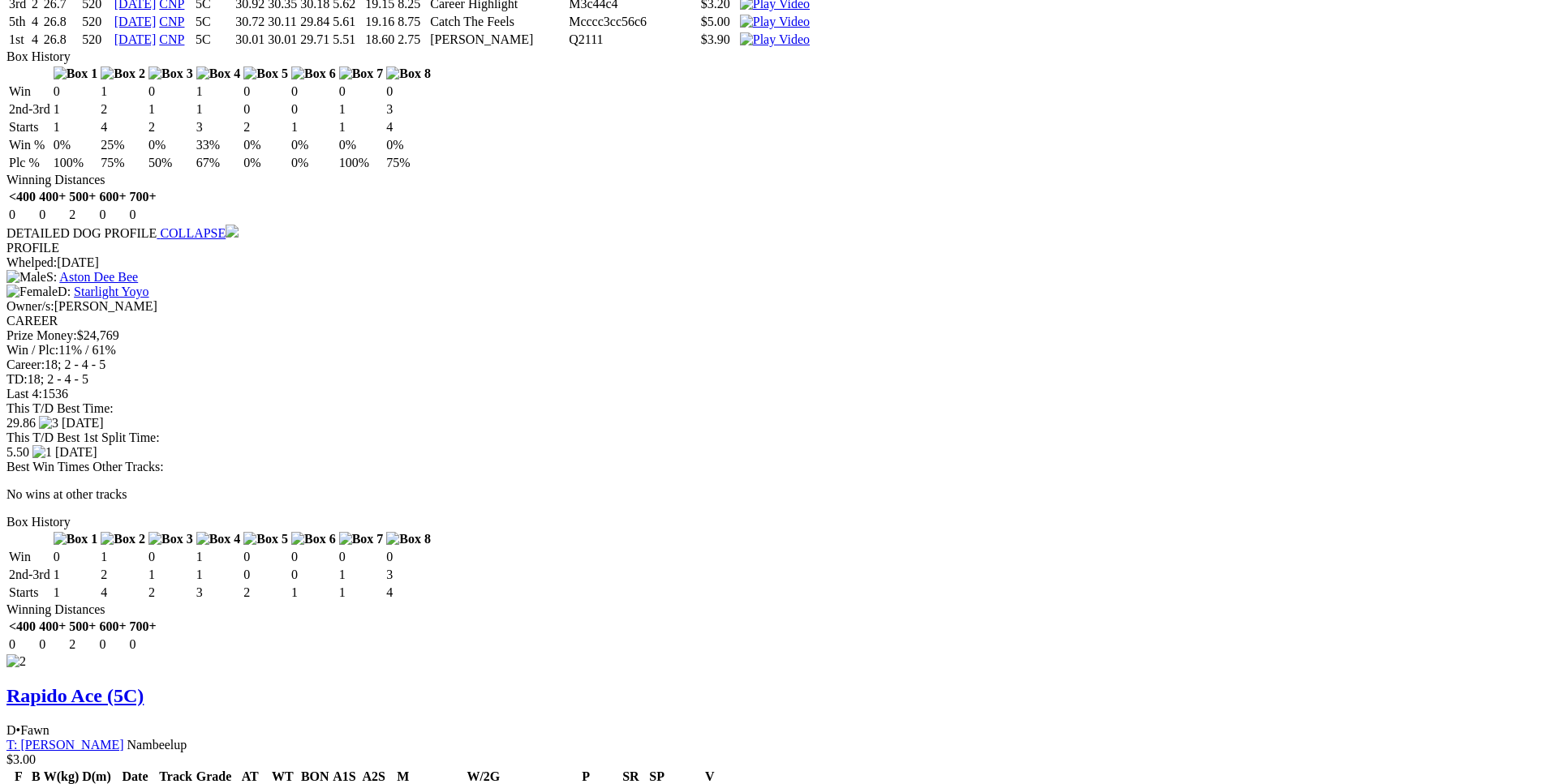
drag, startPoint x: 360, startPoint y: 356, endPoint x: 565, endPoint y: 354, distance: 205.0
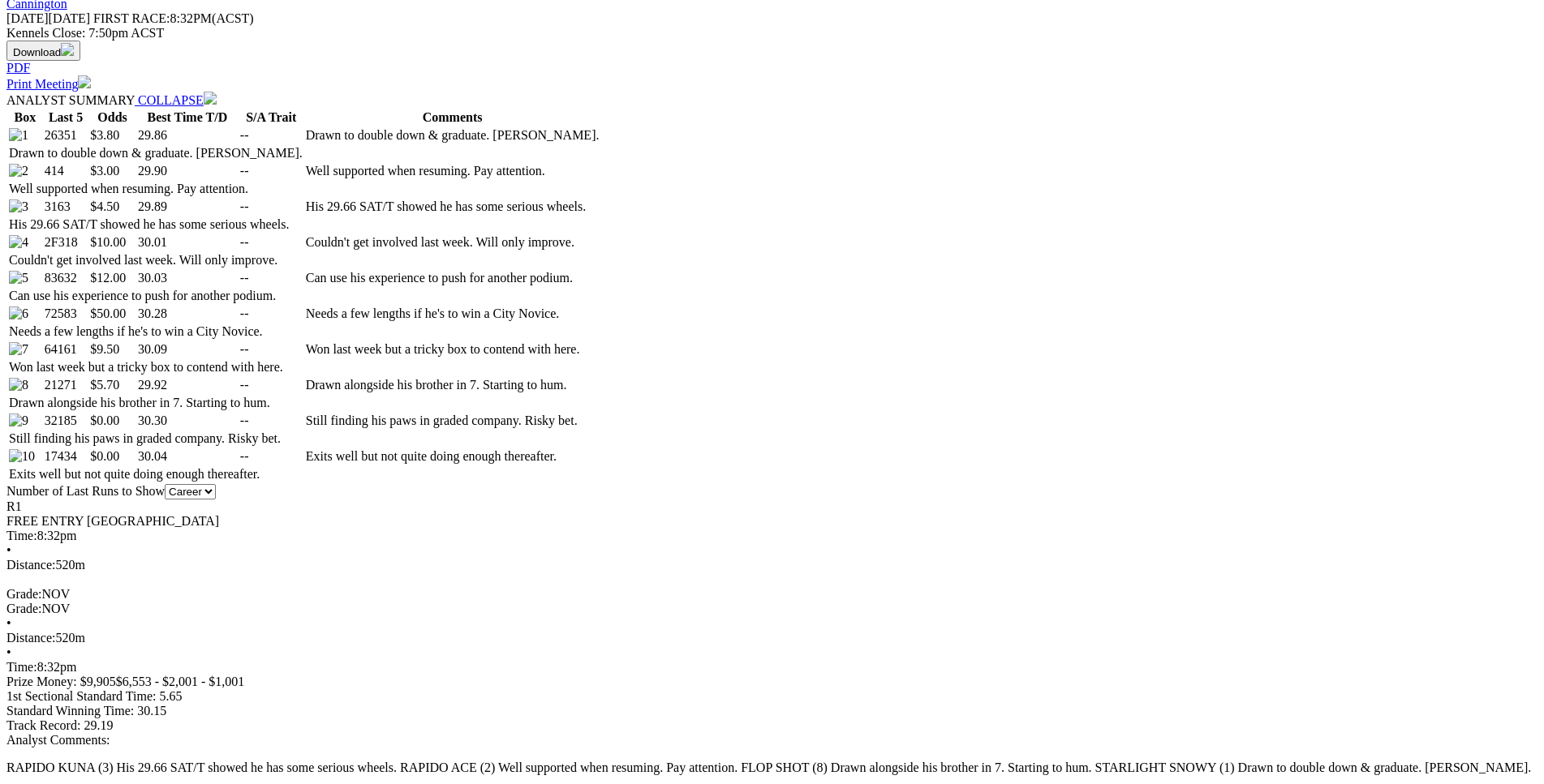
scroll to position [828, 0]
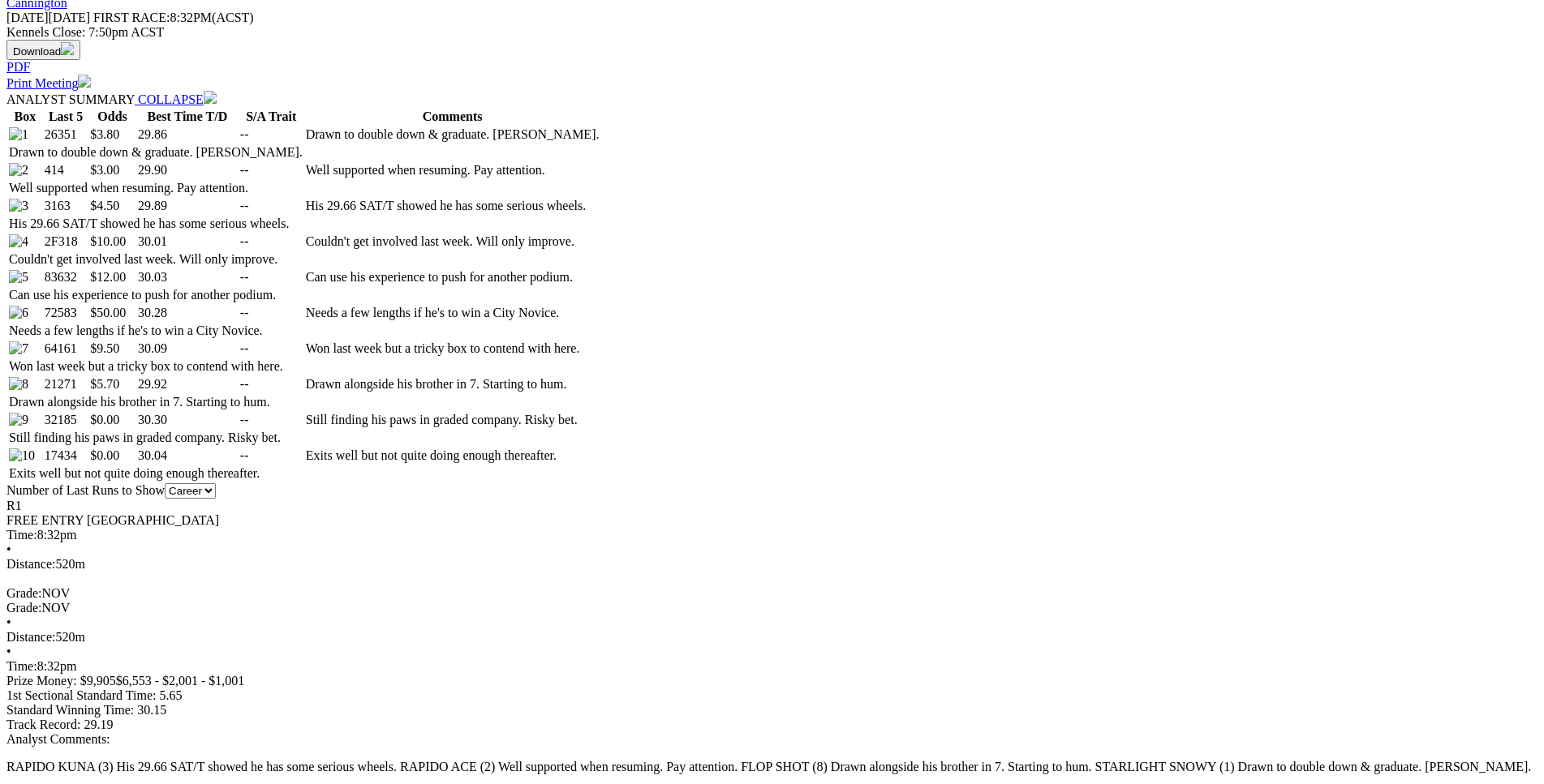
drag, startPoint x: 355, startPoint y: 387, endPoint x: 446, endPoint y: 383, distance: 91.1
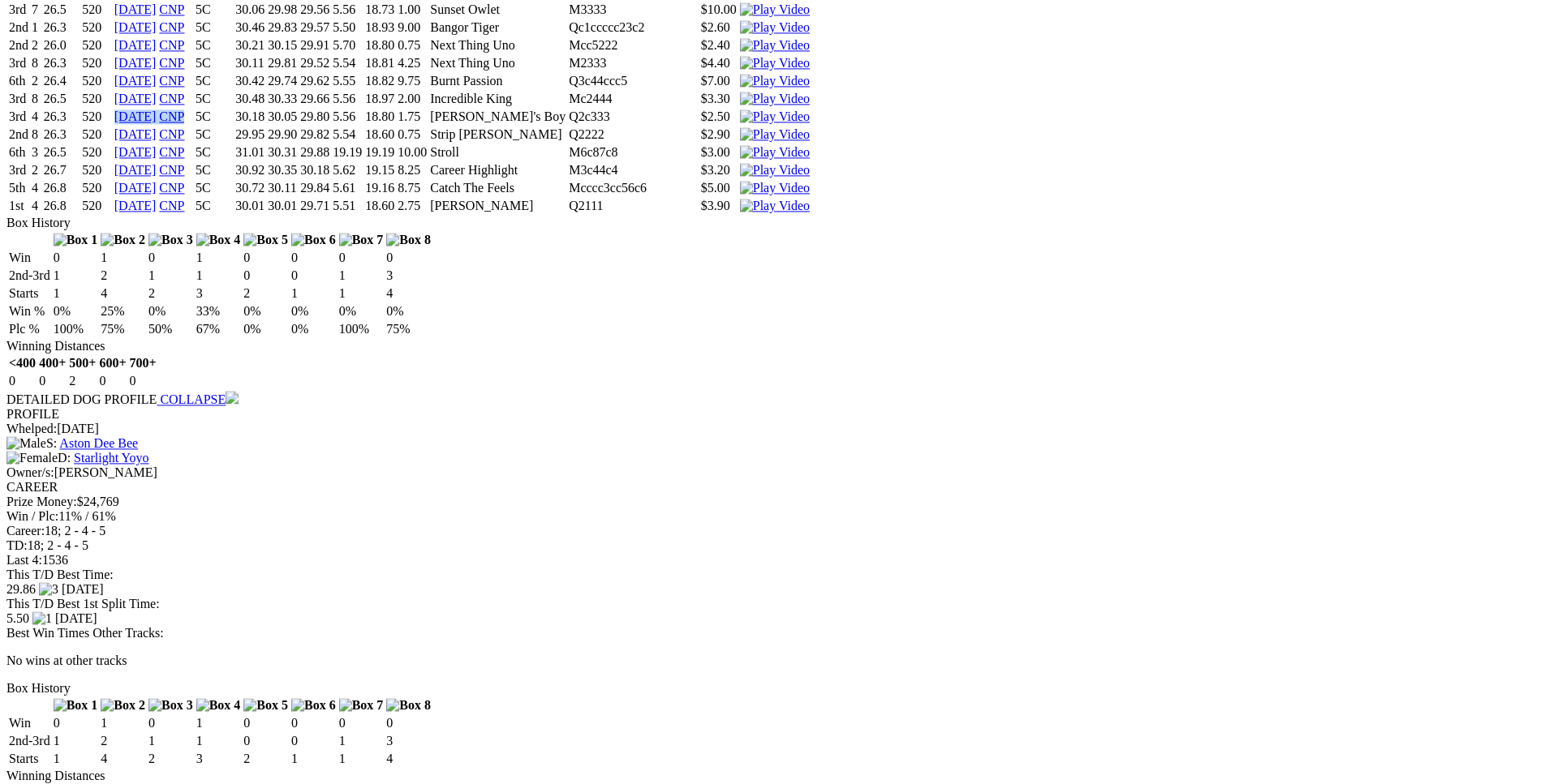
scroll to position [1986, 0]
drag, startPoint x: 408, startPoint y: 453, endPoint x: 911, endPoint y: 457, distance: 503.0
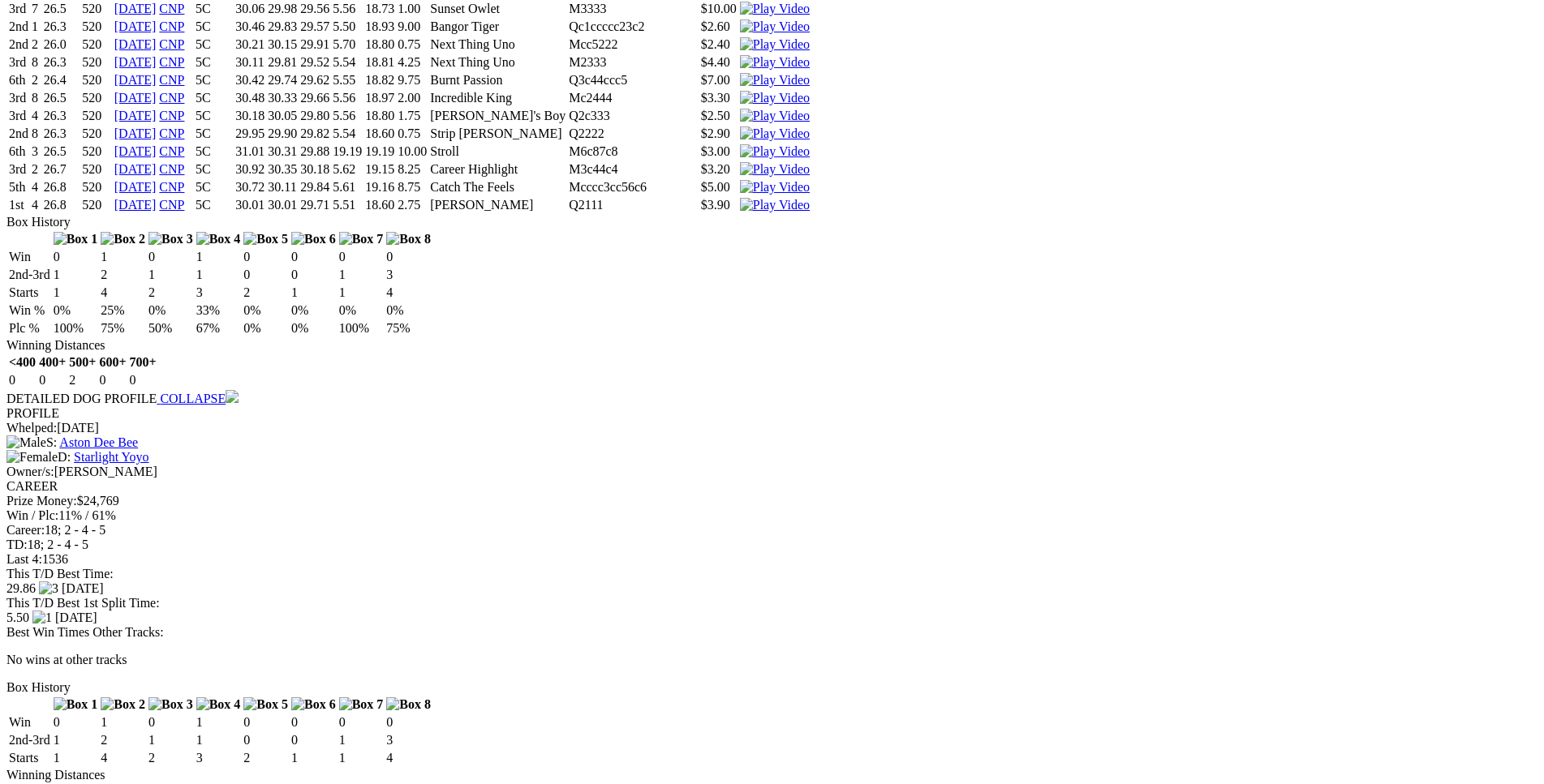
drag, startPoint x: 414, startPoint y: 439, endPoint x: 897, endPoint y: 443, distance: 483.0
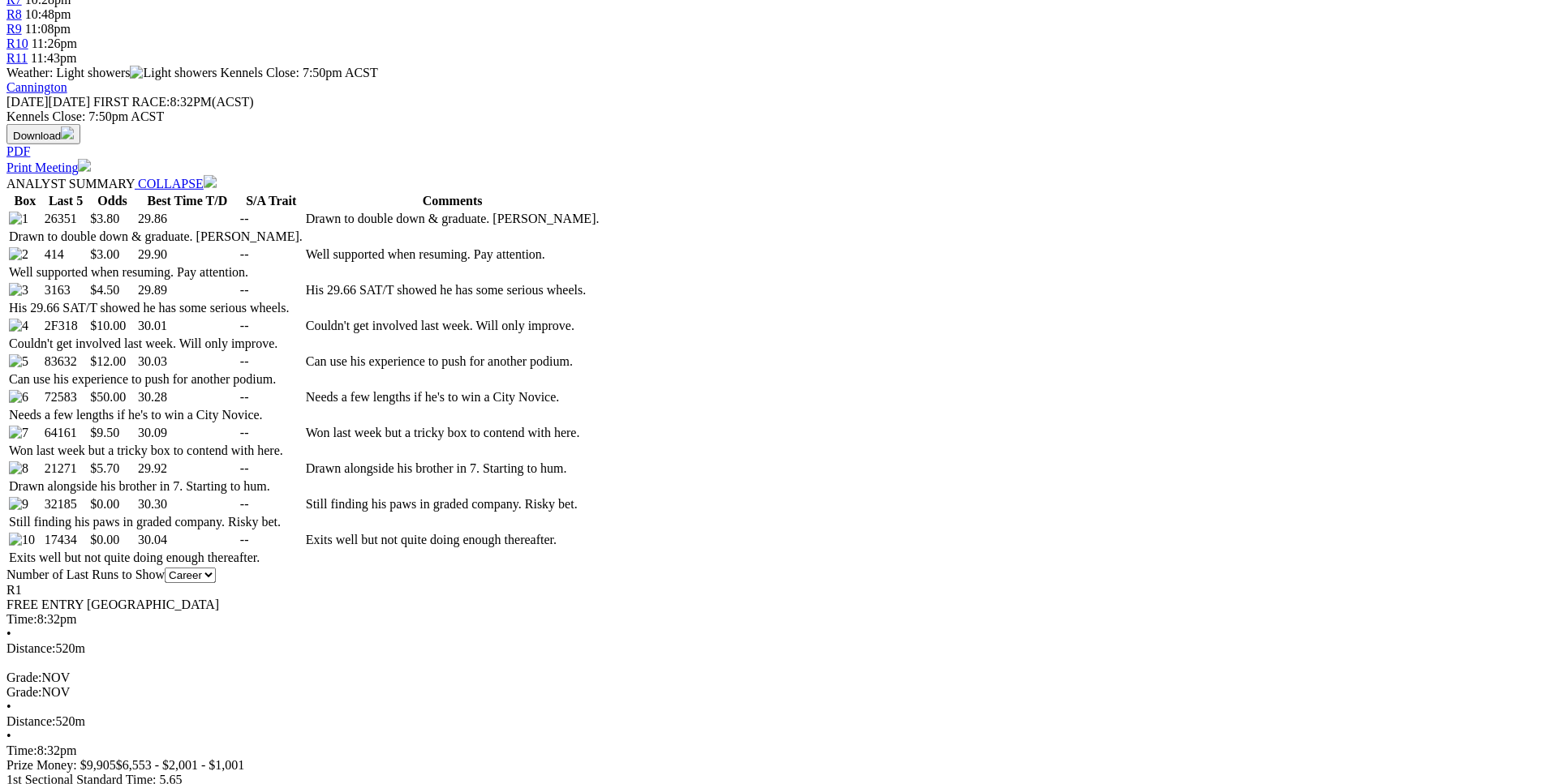
scroll to position [744, 0]
drag, startPoint x: 402, startPoint y: 456, endPoint x: 908, endPoint y: 450, distance: 506.0
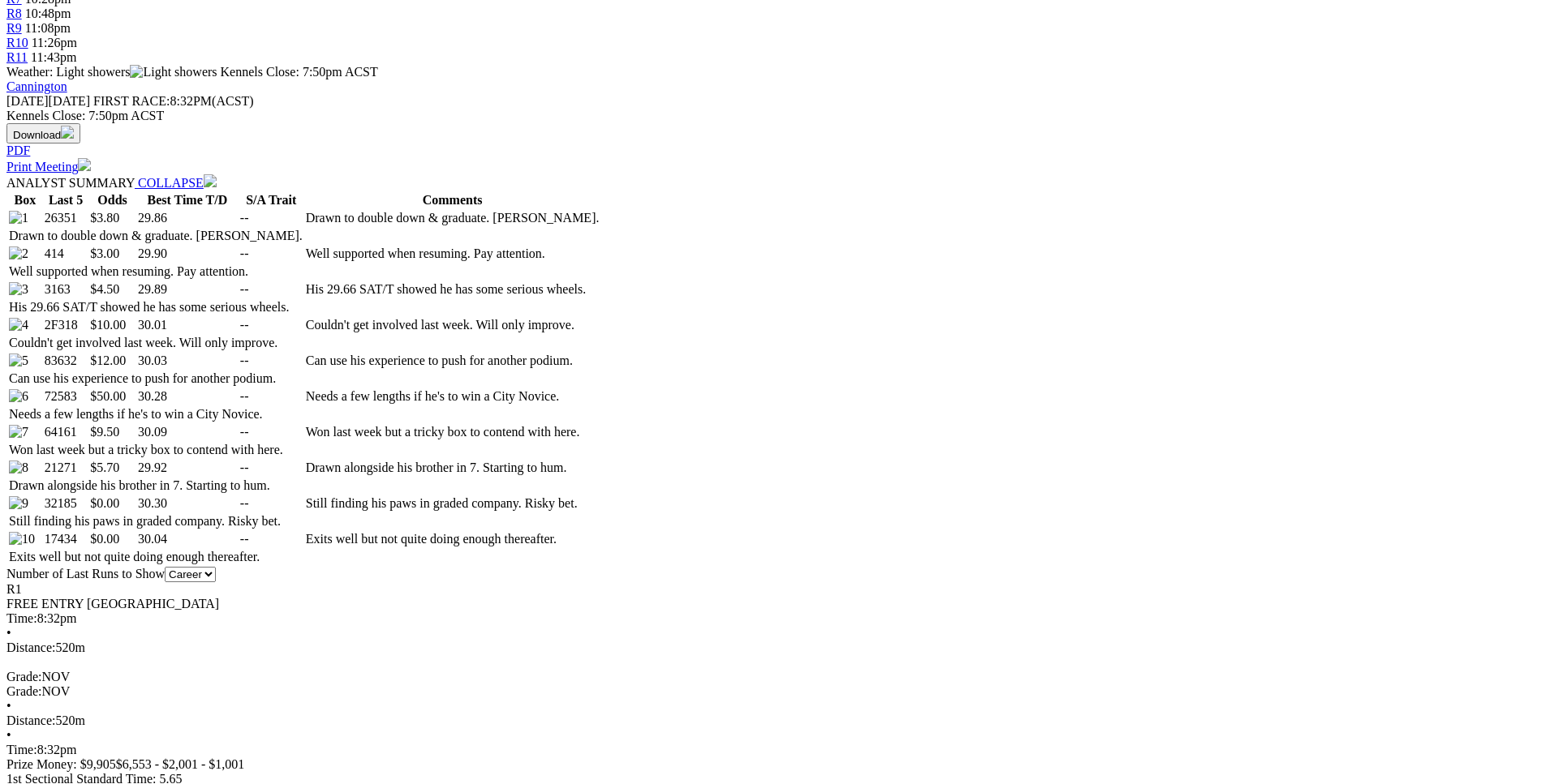
drag, startPoint x: 412, startPoint y: 423, endPoint x: 476, endPoint y: 420, distance: 64.1
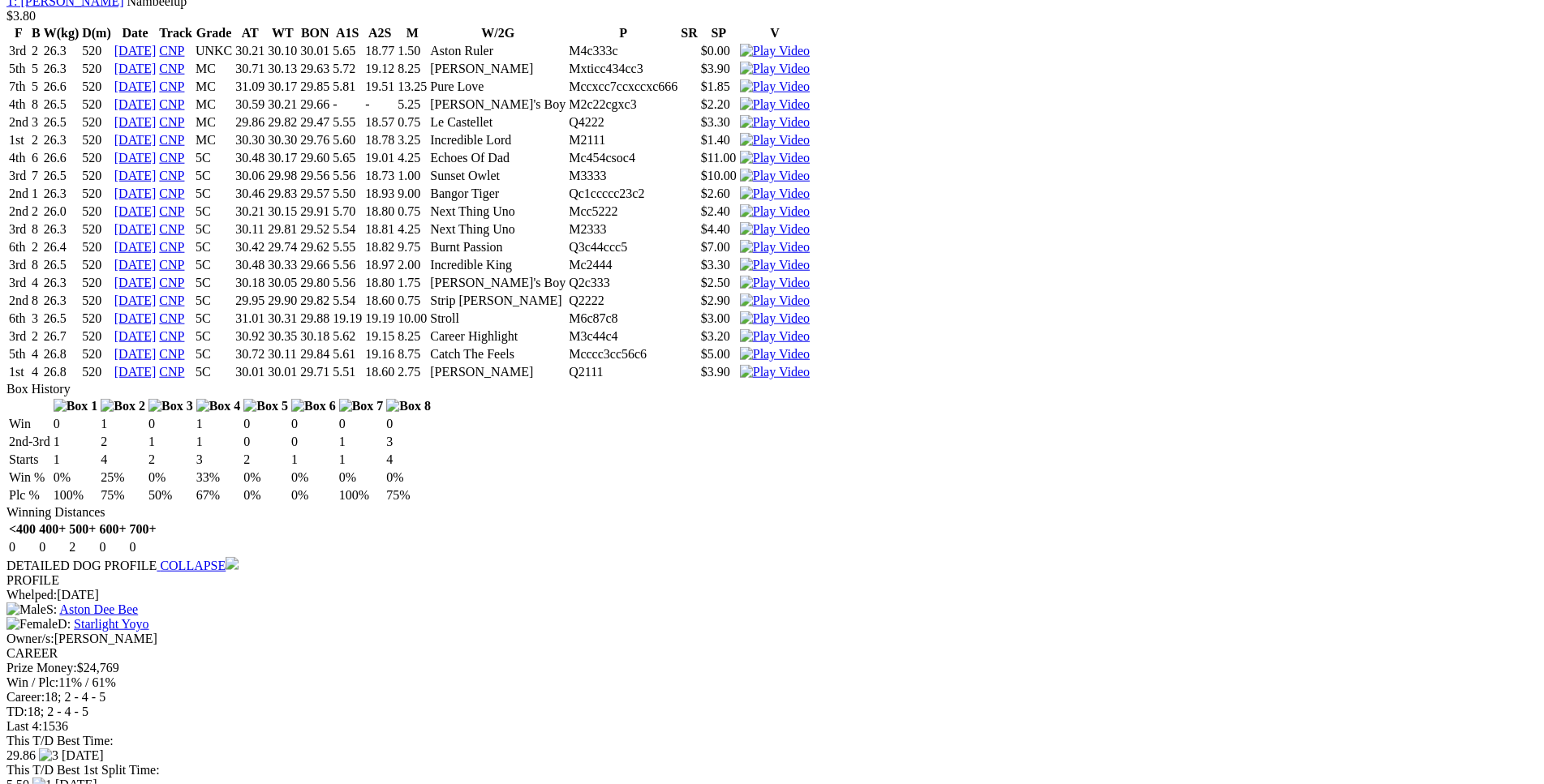
scroll to position [1819, 0]
drag, startPoint x: 417, startPoint y: 573, endPoint x: 896, endPoint y: 572, distance: 479.0
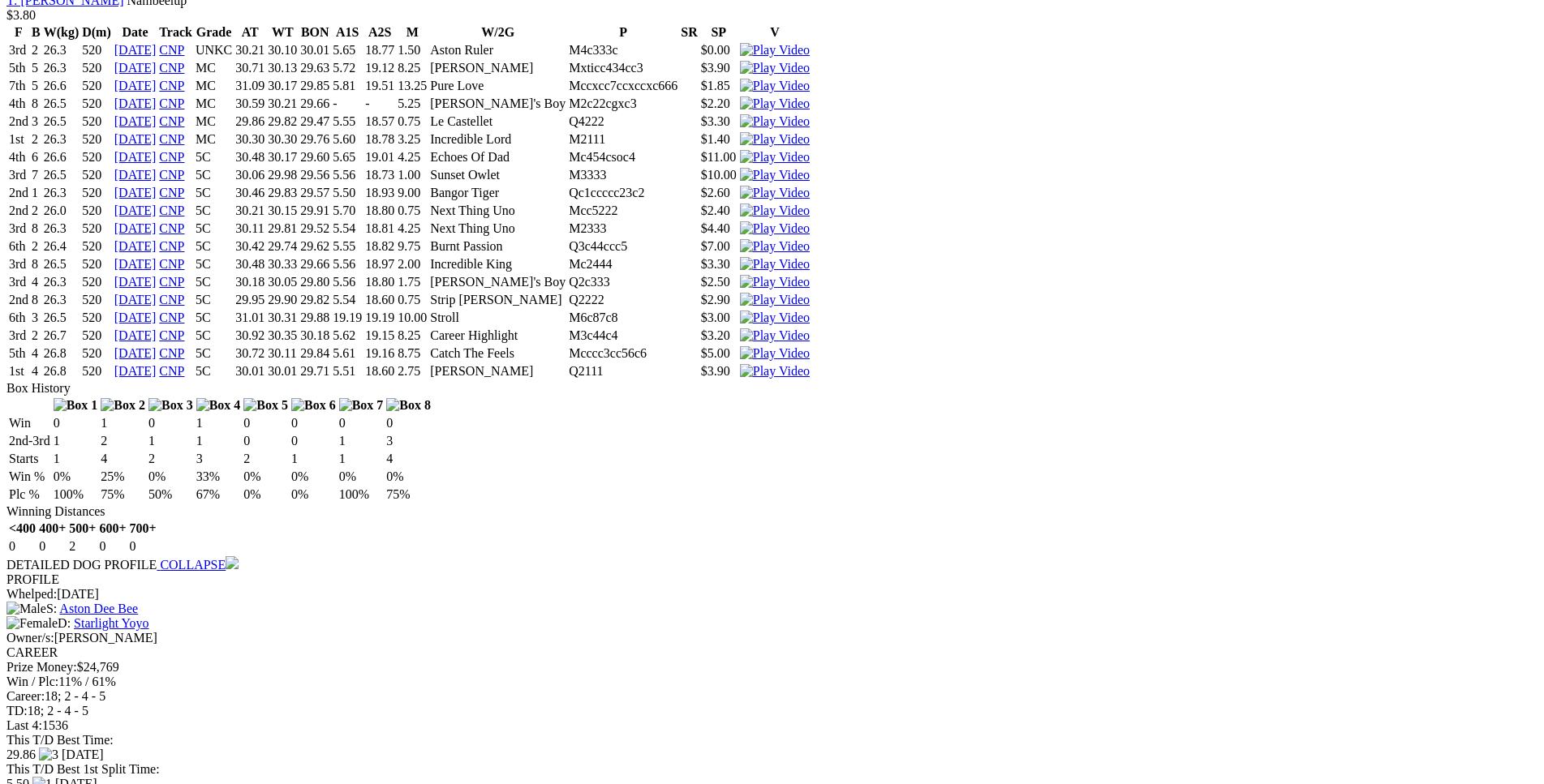
drag, startPoint x: 419, startPoint y: 412, endPoint x: 848, endPoint y: 413, distance: 429.0
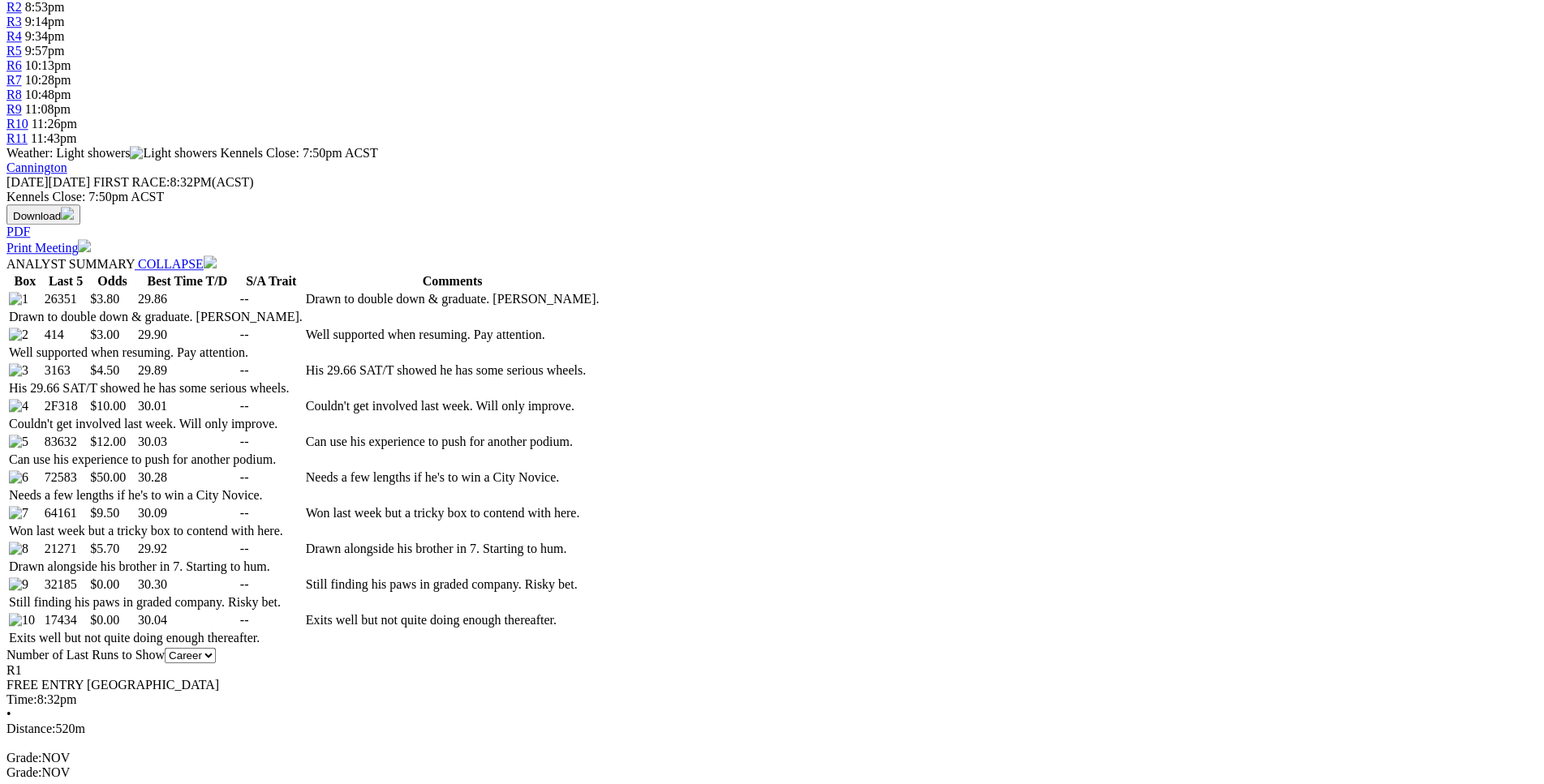
scroll to position [663, 0]
drag, startPoint x: 412, startPoint y: 392, endPoint x: 911, endPoint y: 398, distance: 499.0
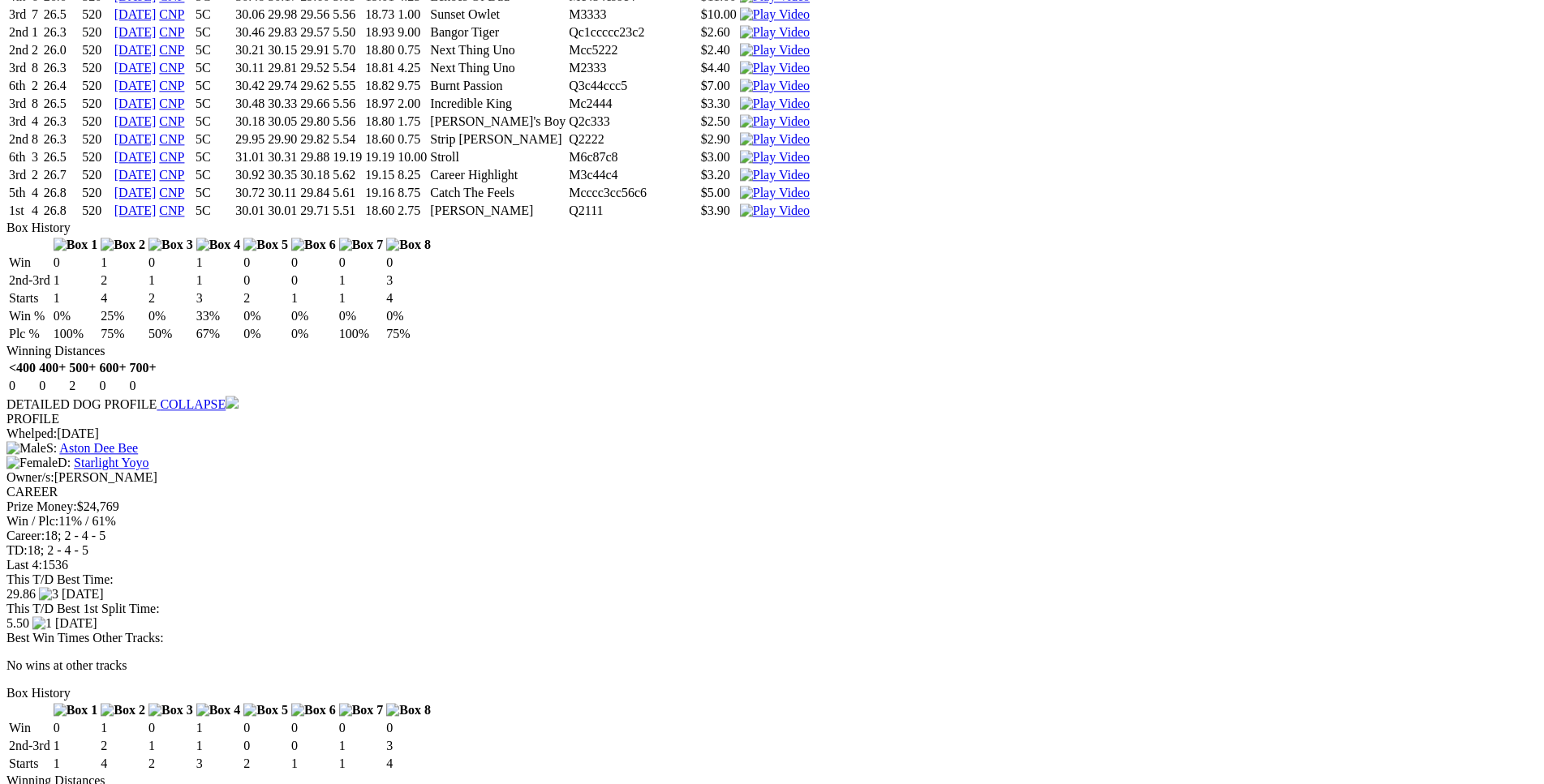
scroll to position [1985, 0]
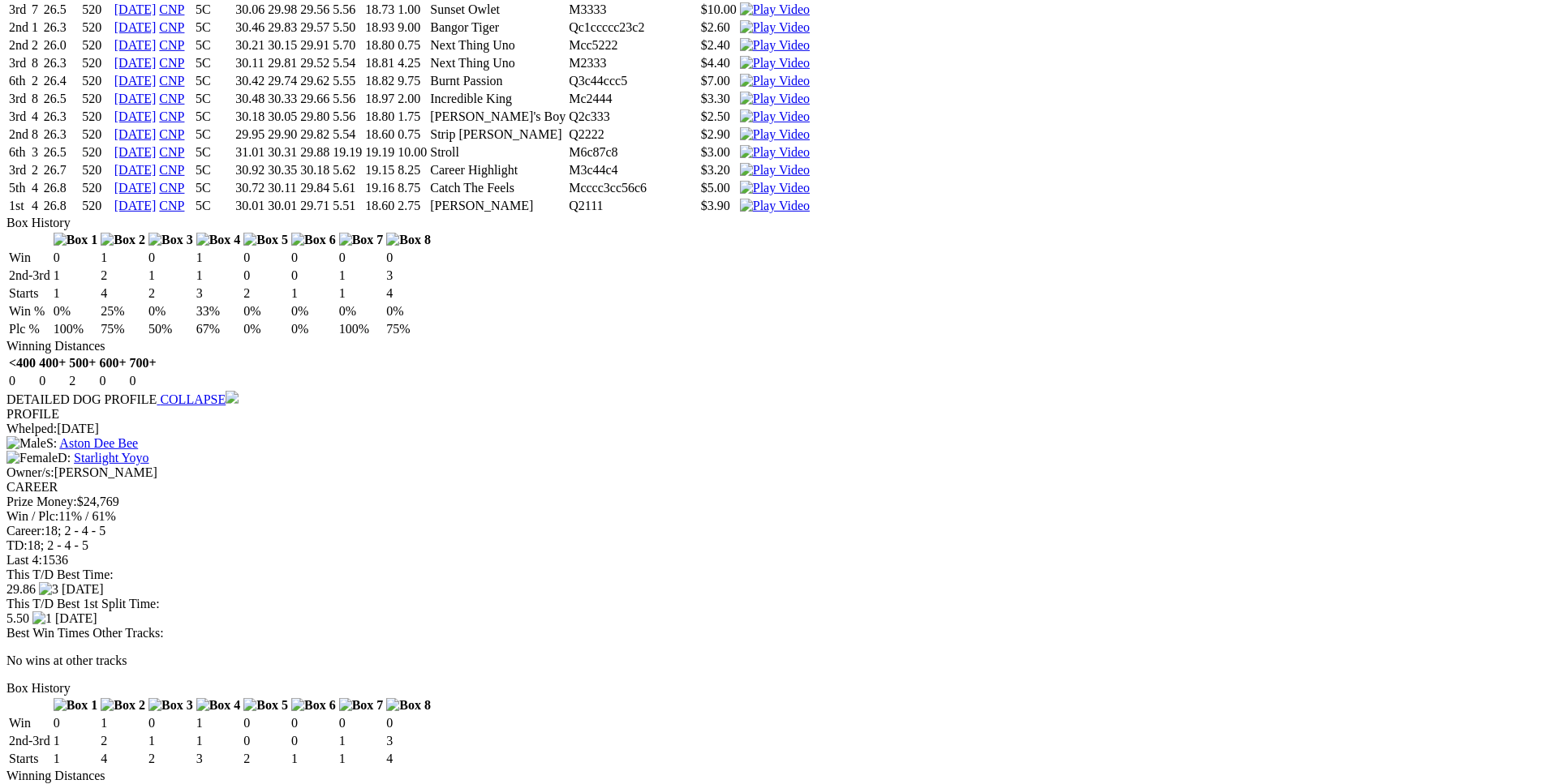
drag, startPoint x: 398, startPoint y: 536, endPoint x: 478, endPoint y: 533, distance: 80.1
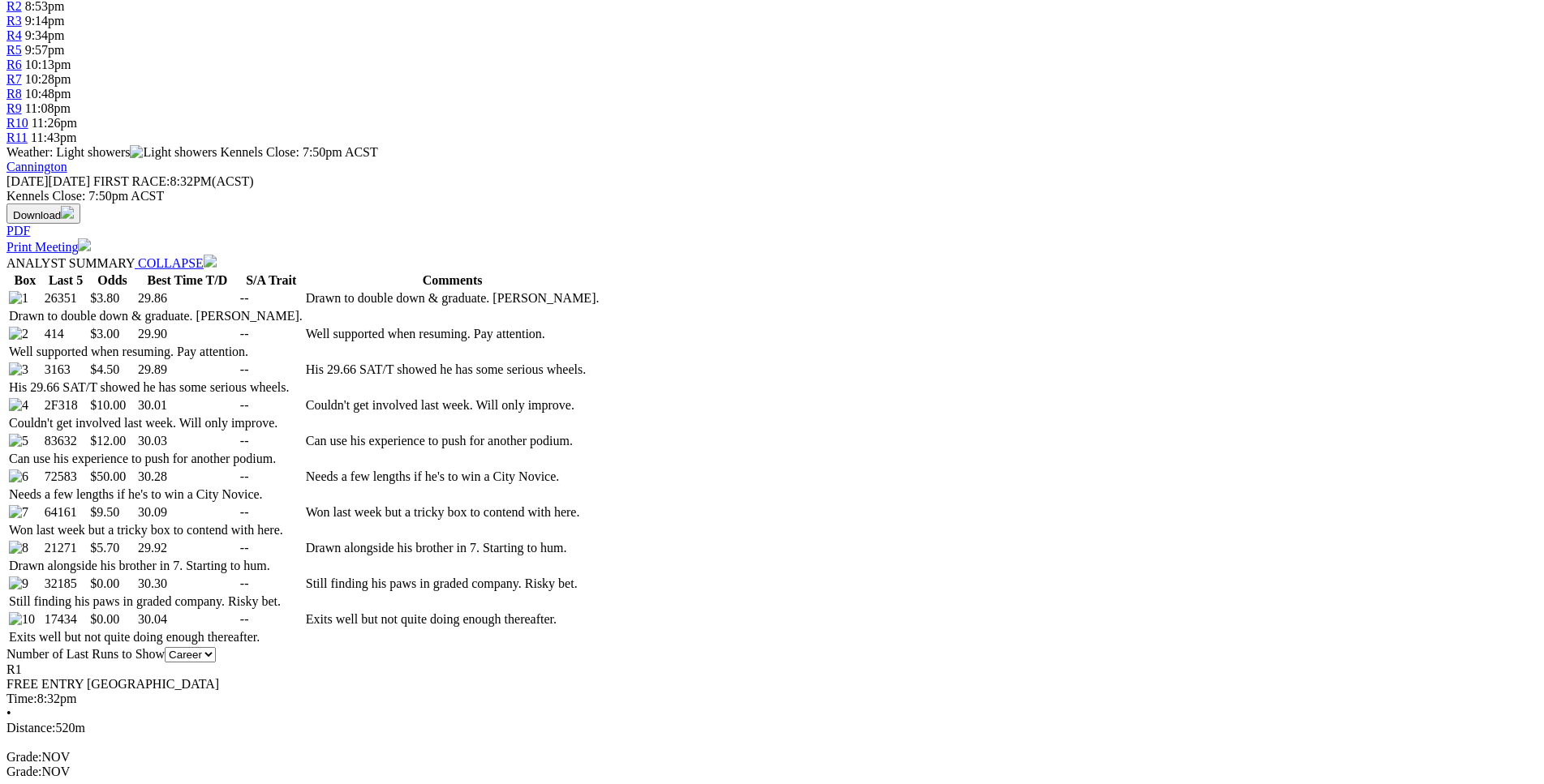
scroll to position [663, 0]
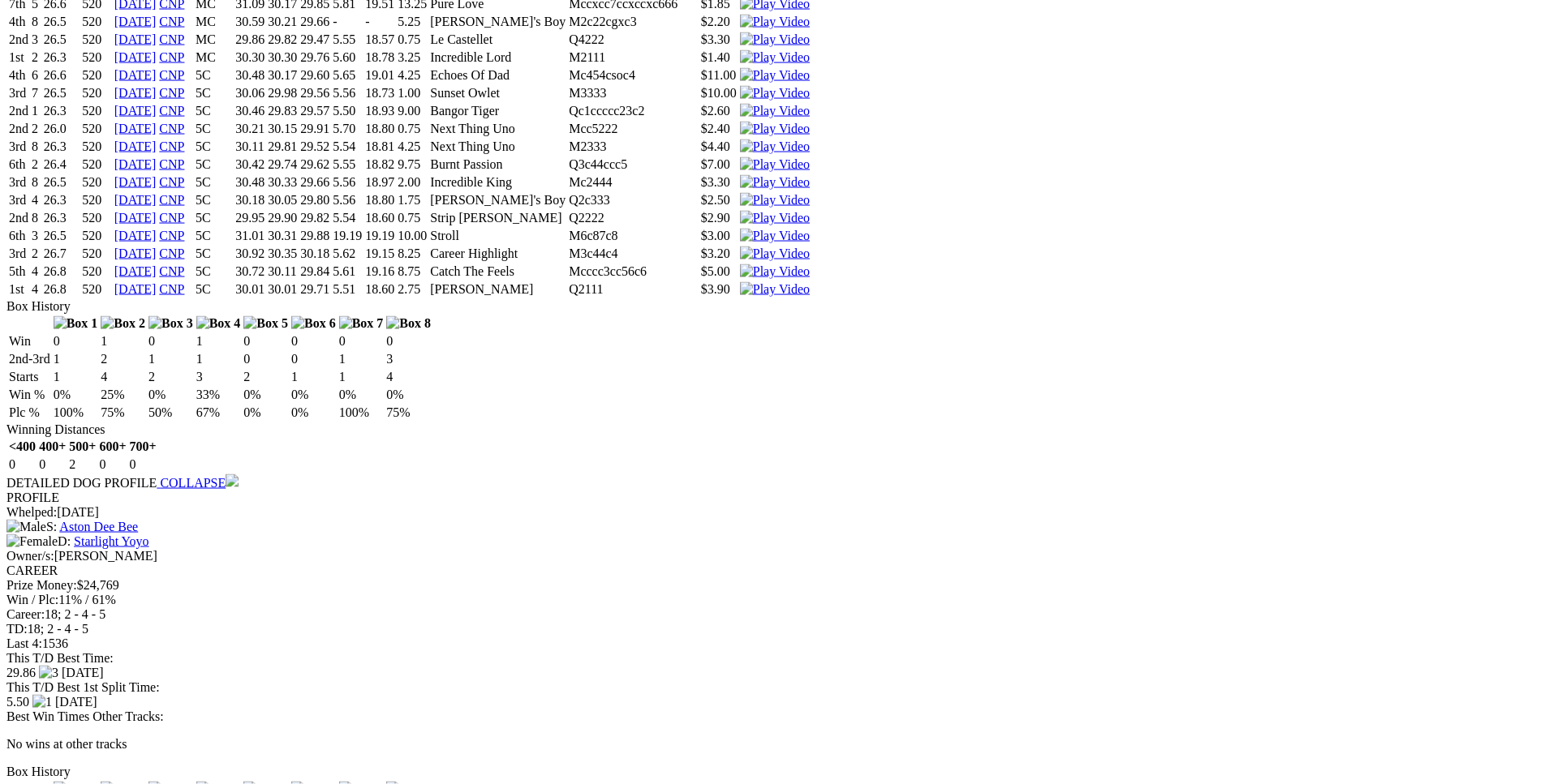
scroll to position [1902, 0]
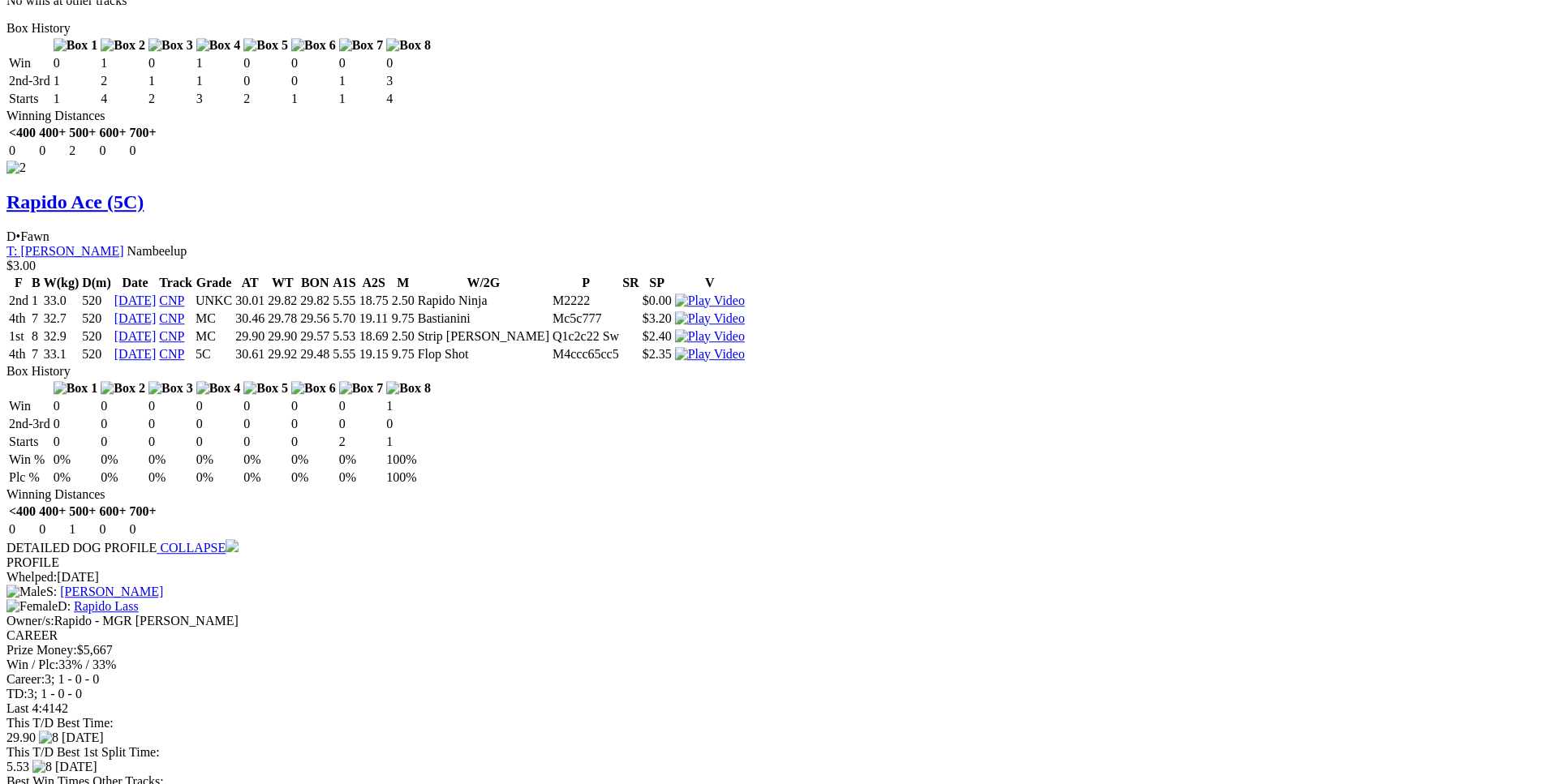
scroll to position [2645, 0]
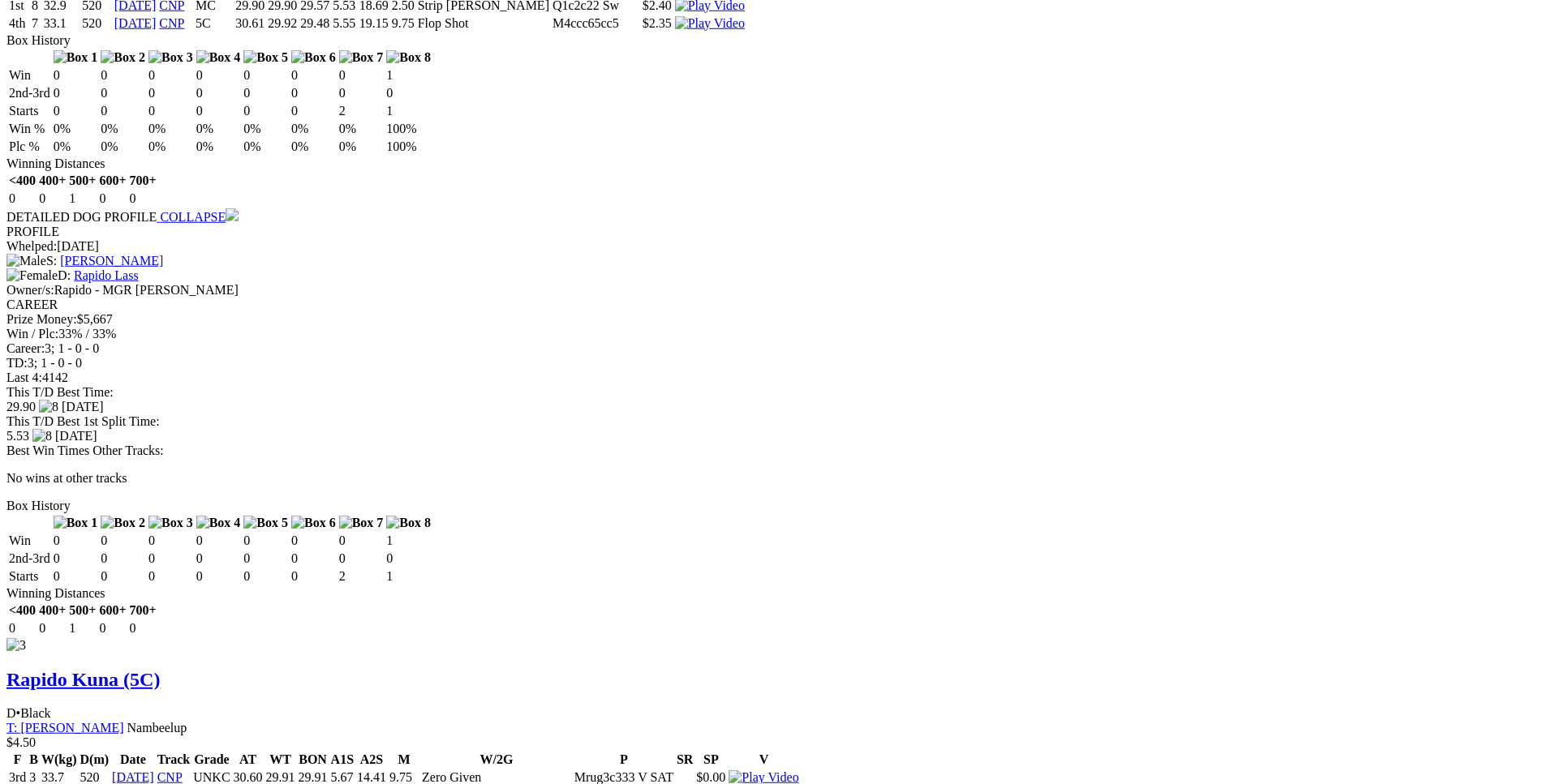
scroll to position [2976, 0]
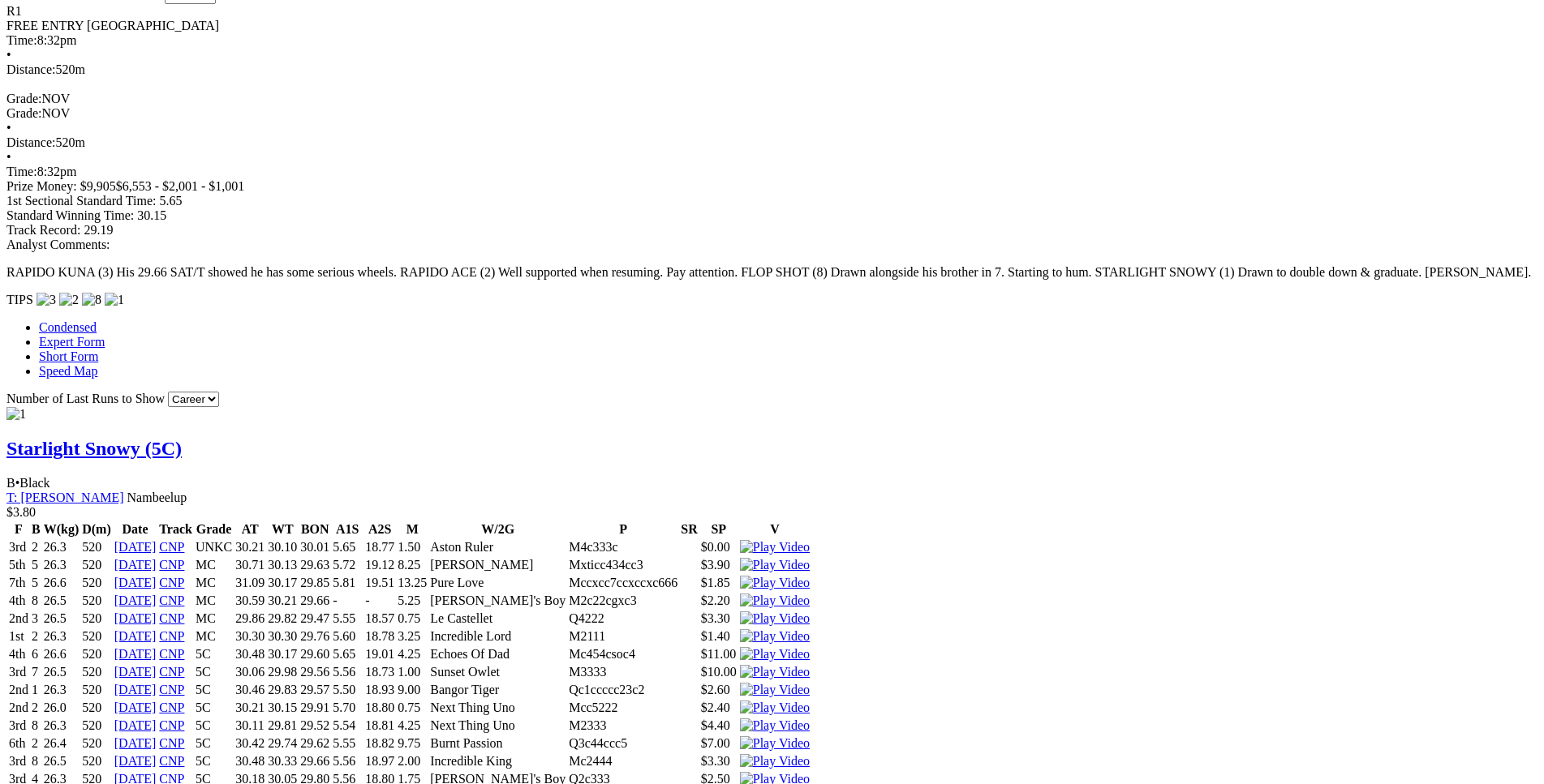
scroll to position [744, 0]
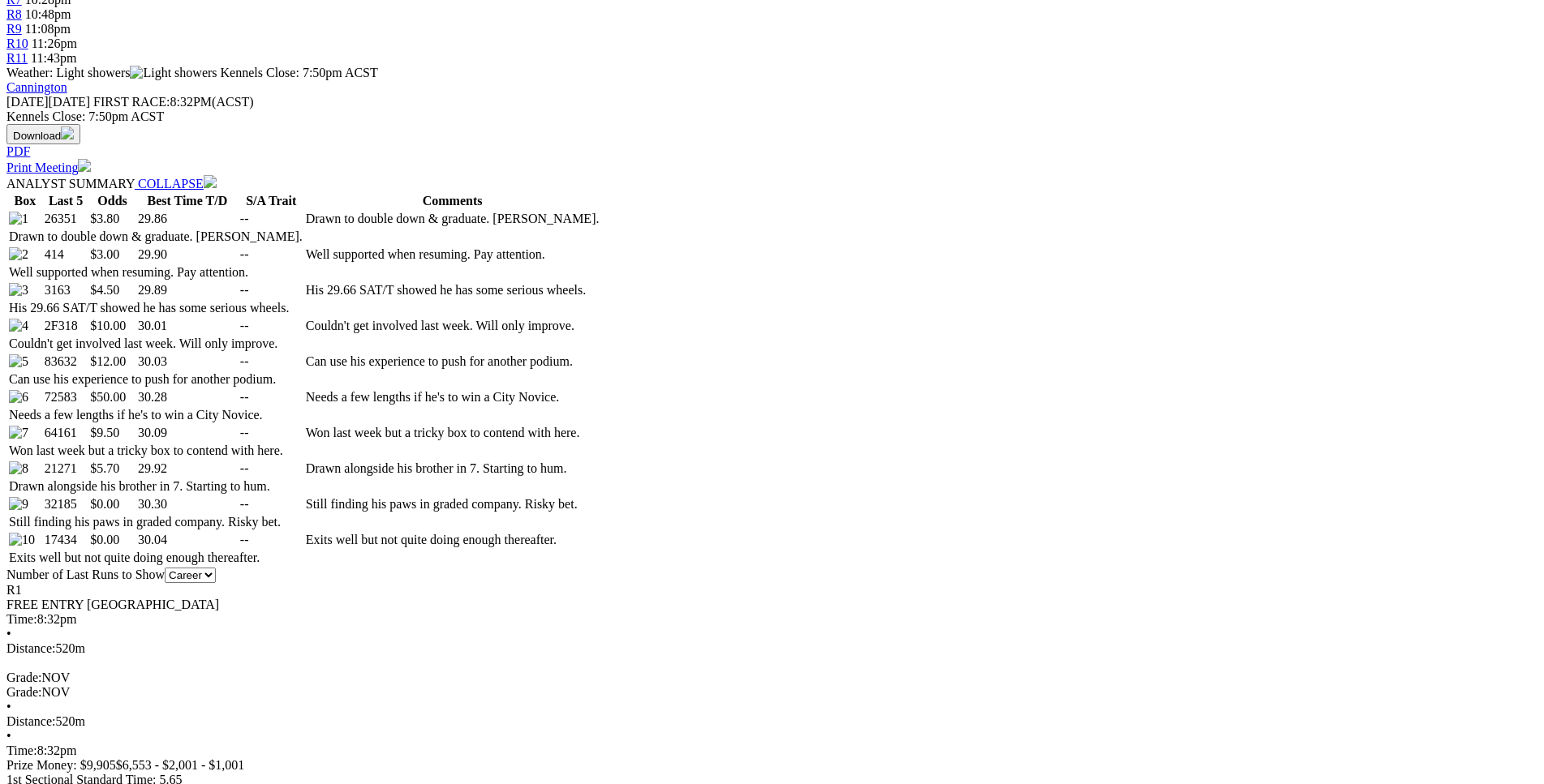
drag, startPoint x: 411, startPoint y: 490, endPoint x: 903, endPoint y: 492, distance: 492.0
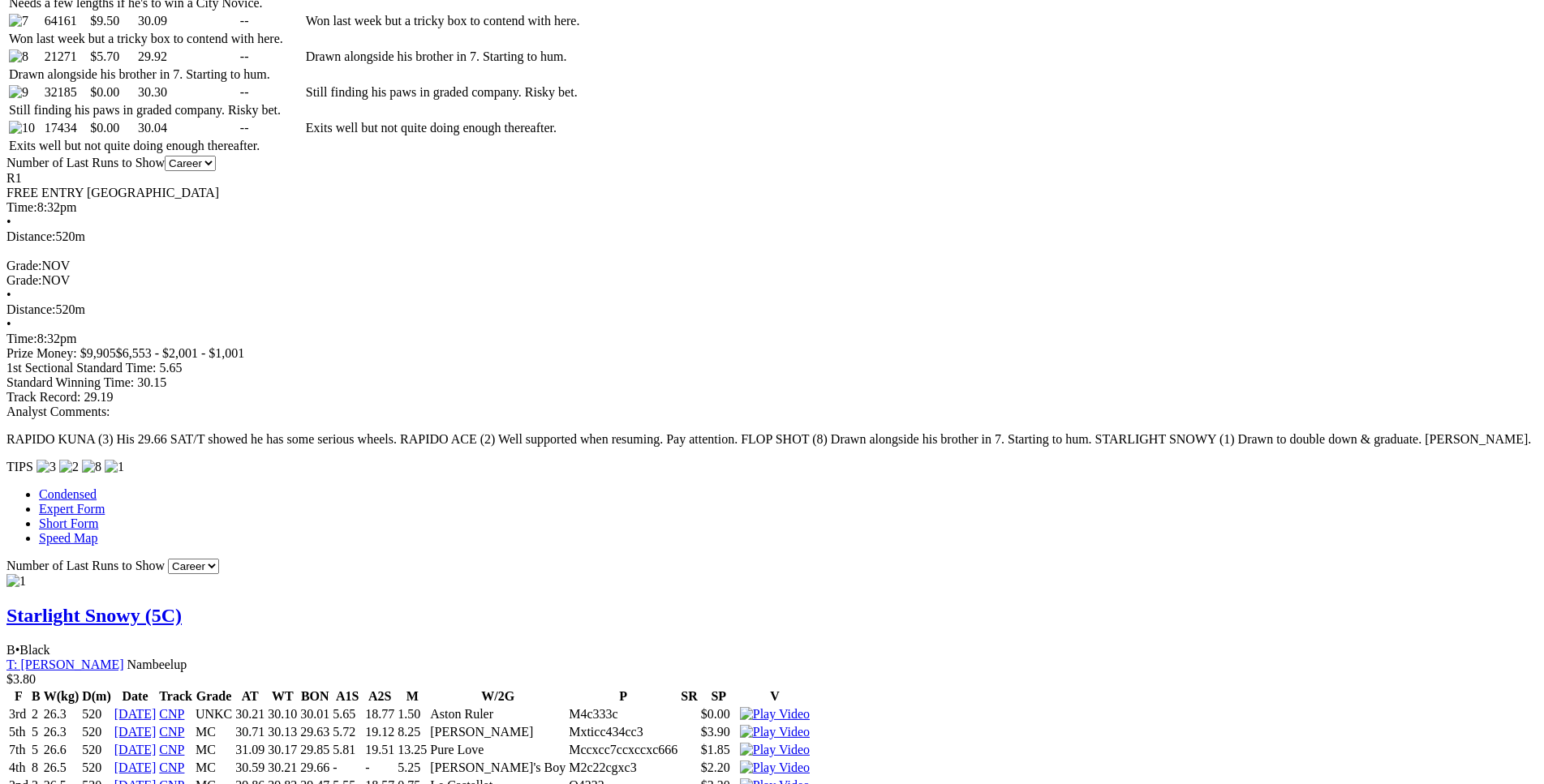
scroll to position [1156, 0]
drag, startPoint x: 418, startPoint y: 525, endPoint x: 946, endPoint y: 527, distance: 528.0
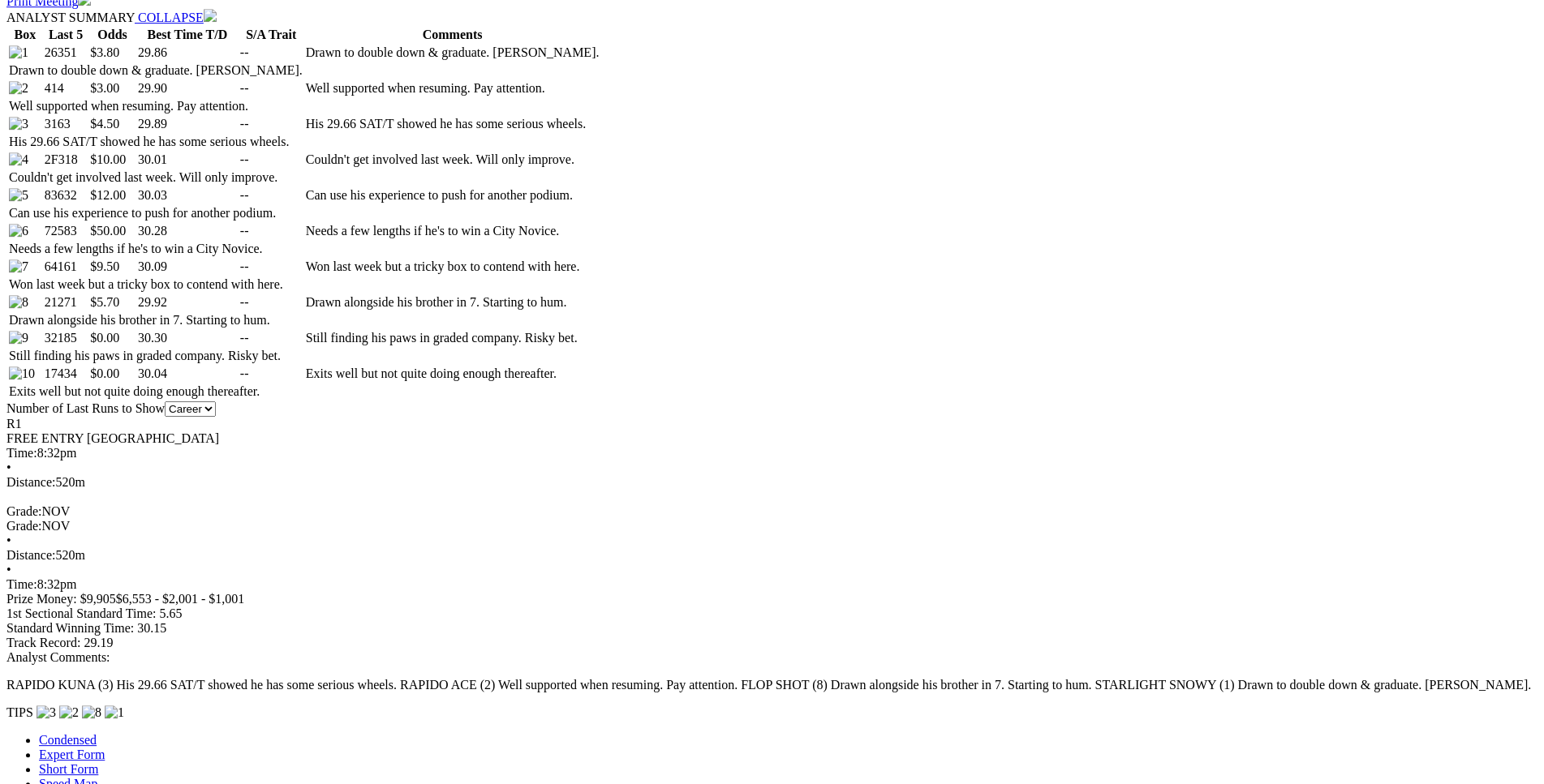
scroll to position [908, 0]
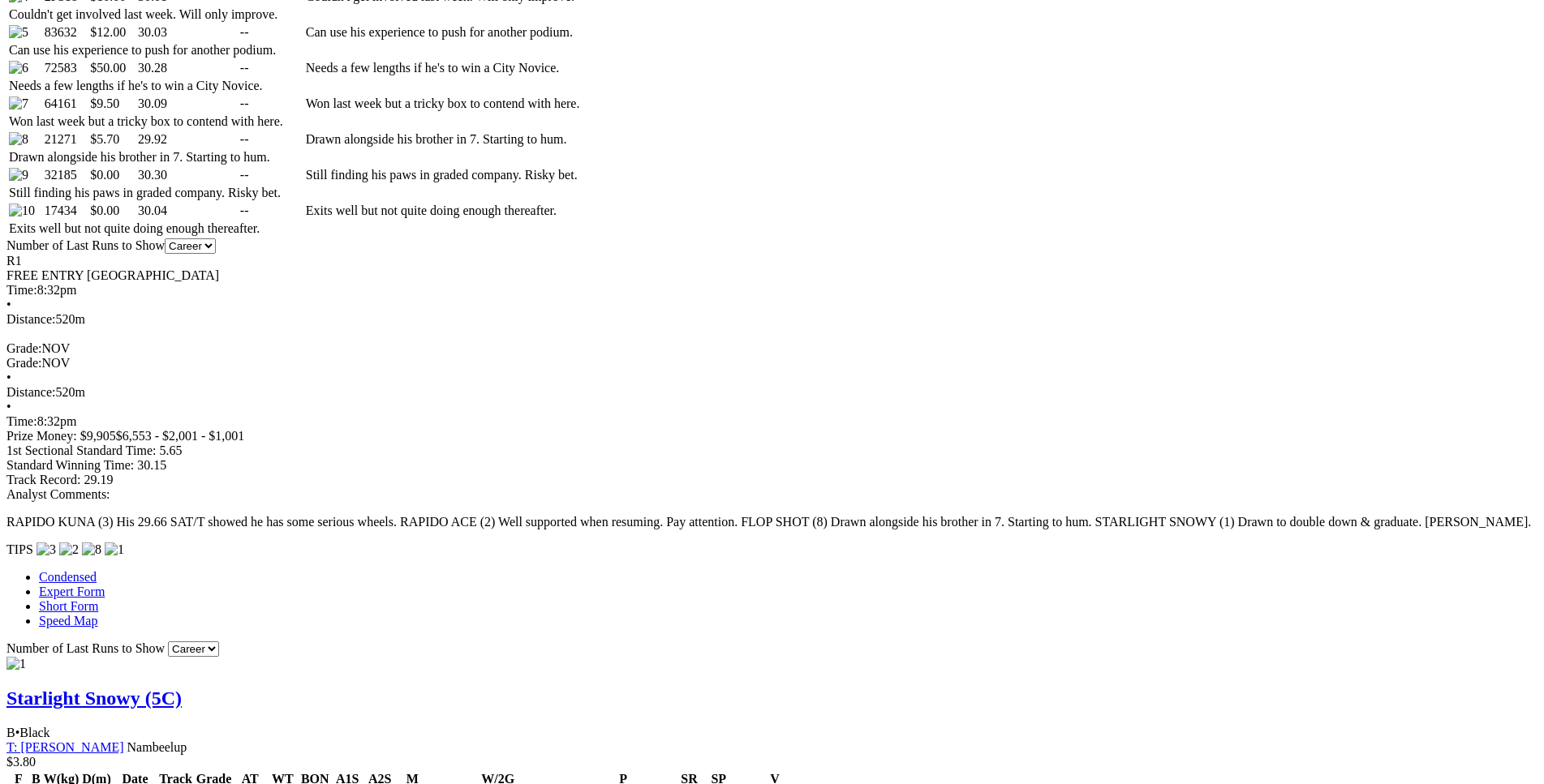
scroll to position [1073, 0]
drag, startPoint x: 407, startPoint y: 629, endPoint x: 548, endPoint y: 631, distance: 141.0
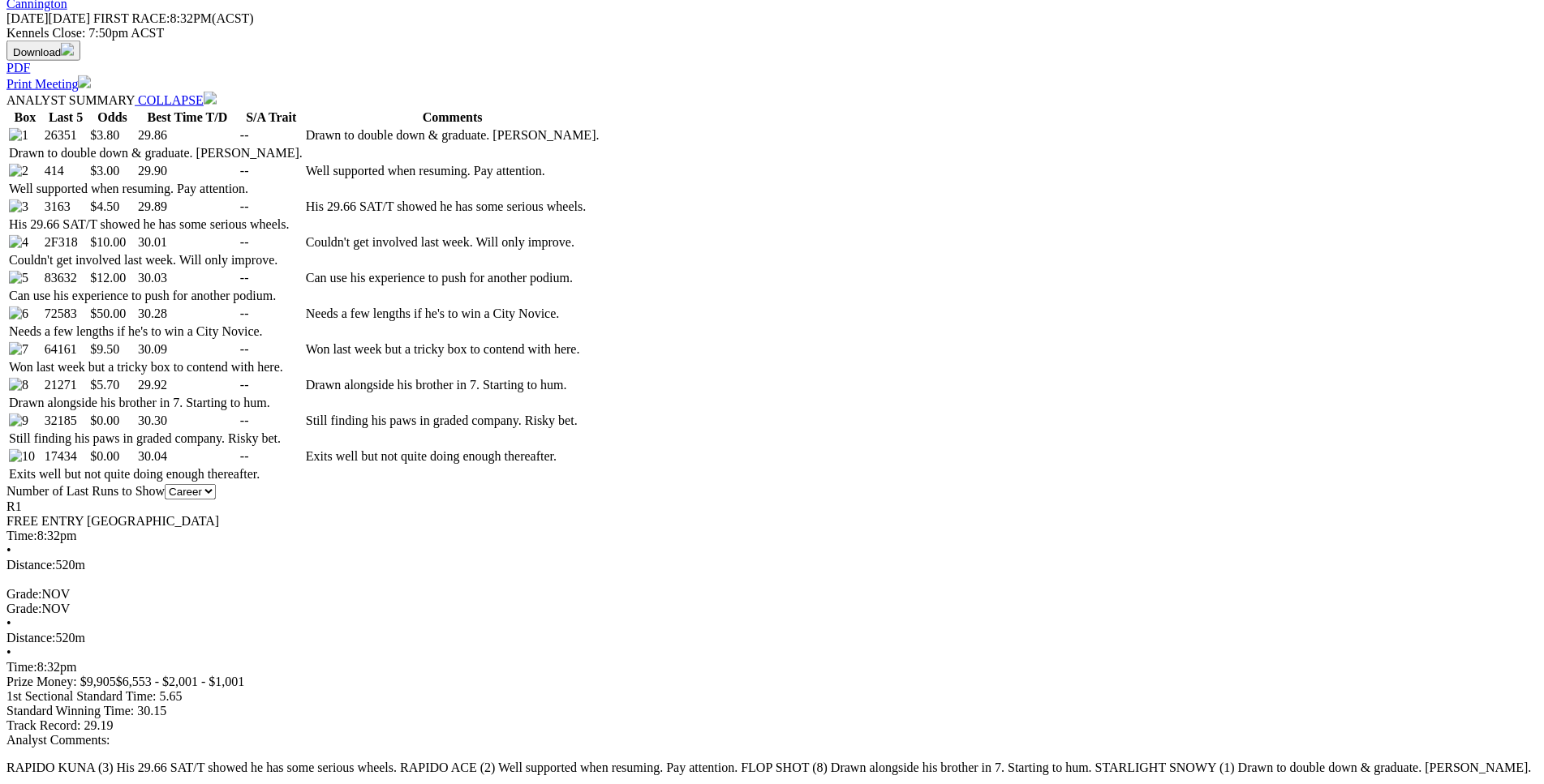
scroll to position [826, 0]
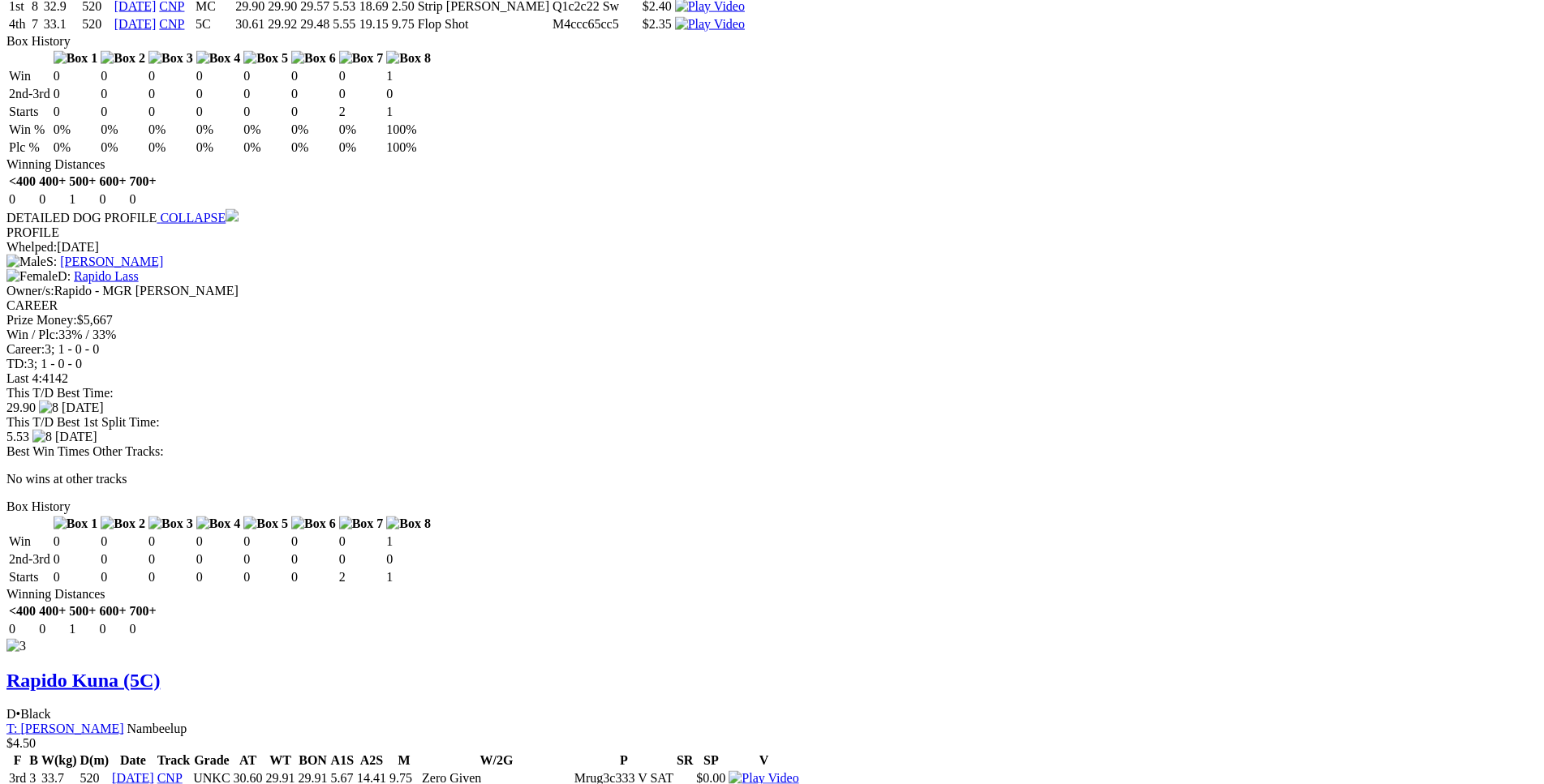
scroll to position [2975, 0]
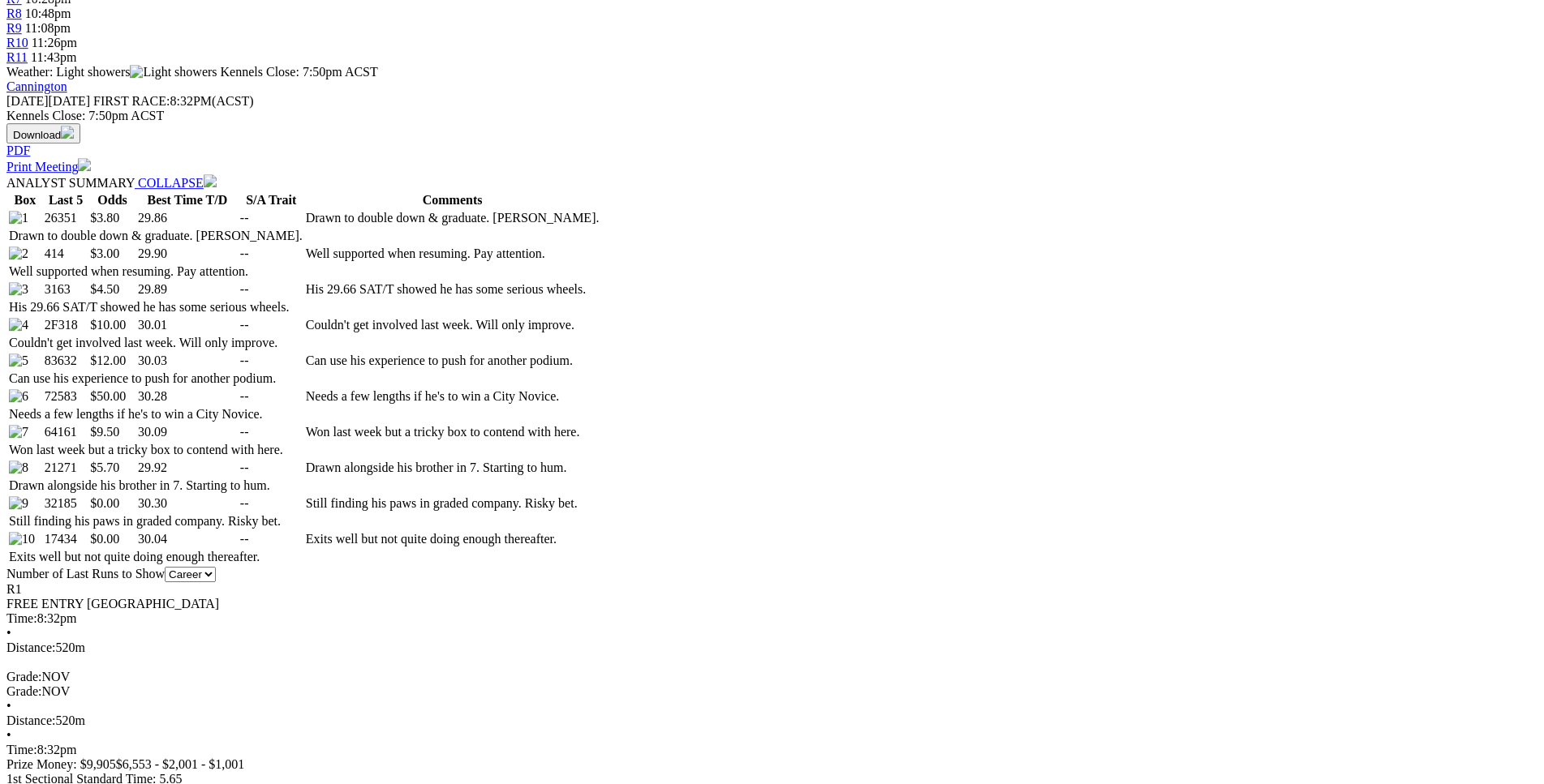
scroll to position [744, 0]
drag, startPoint x: 377, startPoint y: 326, endPoint x: 954, endPoint y: 326, distance: 577.0
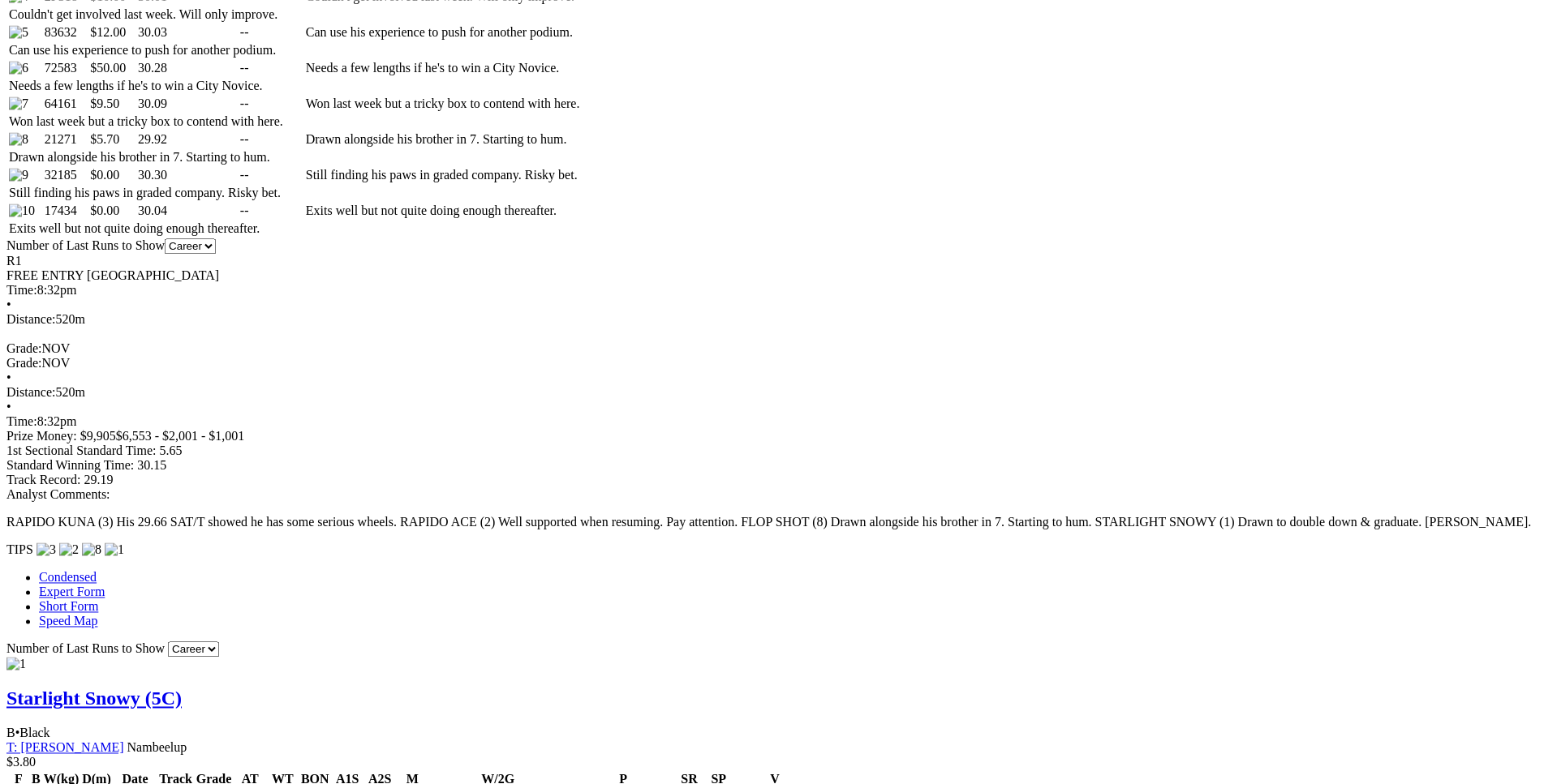
scroll to position [1073, 0]
